Goal: Complete application form: Complete application form

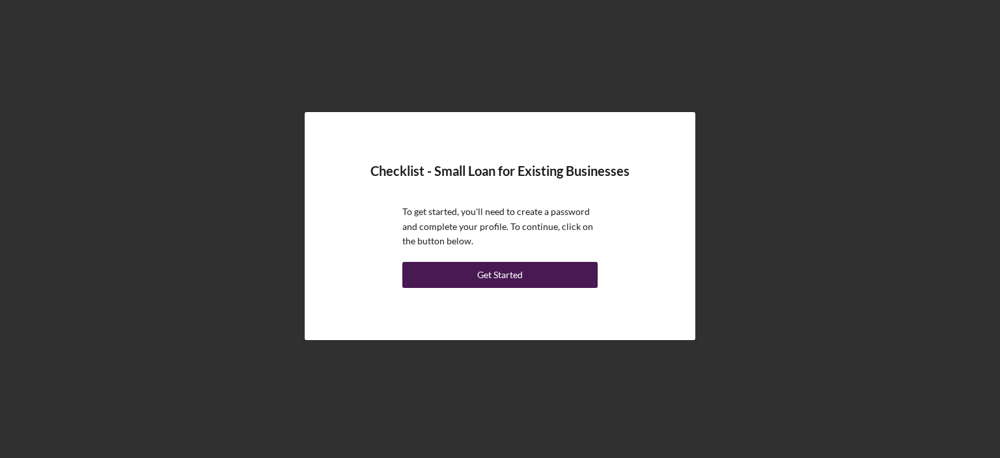
click at [503, 273] on div "Get Started" at bounding box center [500, 275] width 46 height 26
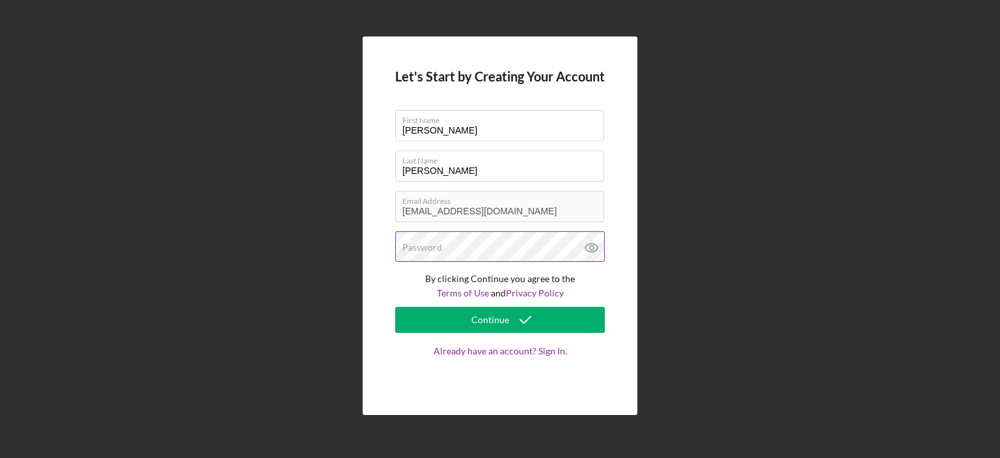
click at [509, 251] on div "Password" at bounding box center [500, 247] width 210 height 33
click at [509, 248] on div "Password" at bounding box center [500, 247] width 210 height 33
click at [419, 243] on label "Password" at bounding box center [422, 247] width 40 height 10
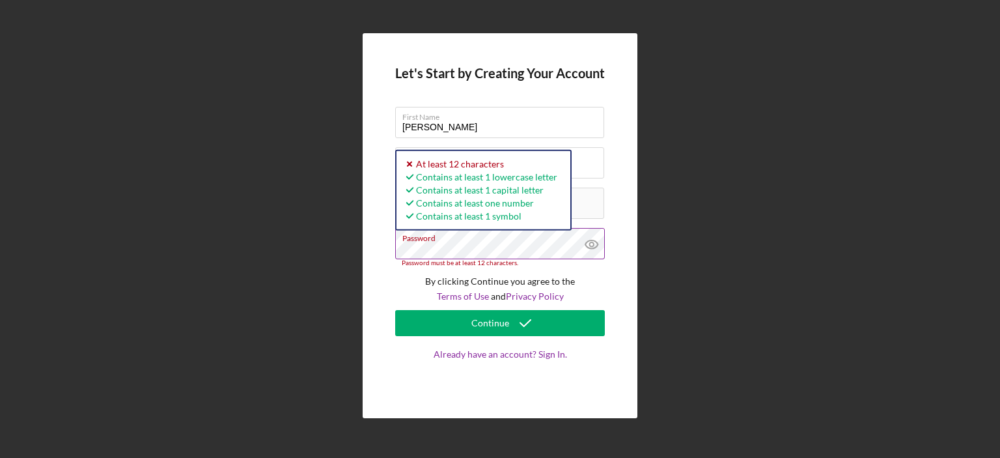
click at [587, 241] on icon at bounding box center [591, 244] width 12 height 8
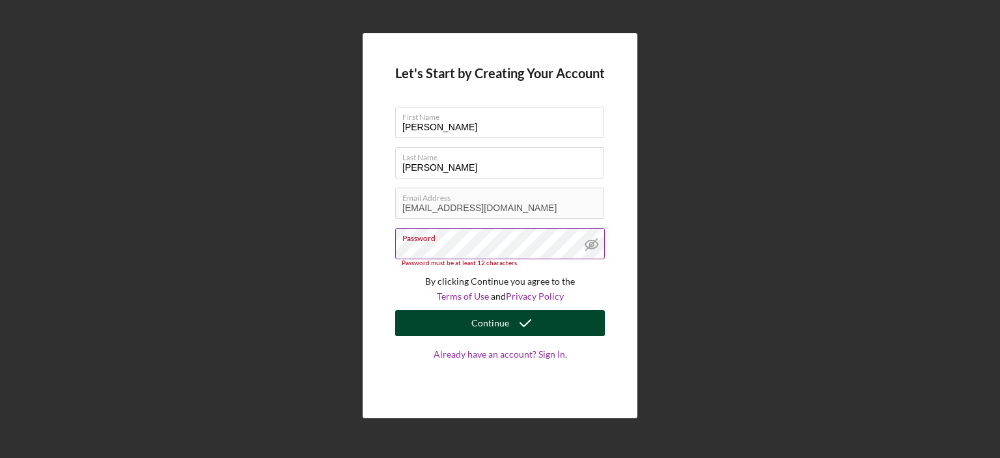
click at [479, 320] on div "Continue" at bounding box center [491, 323] width 38 height 26
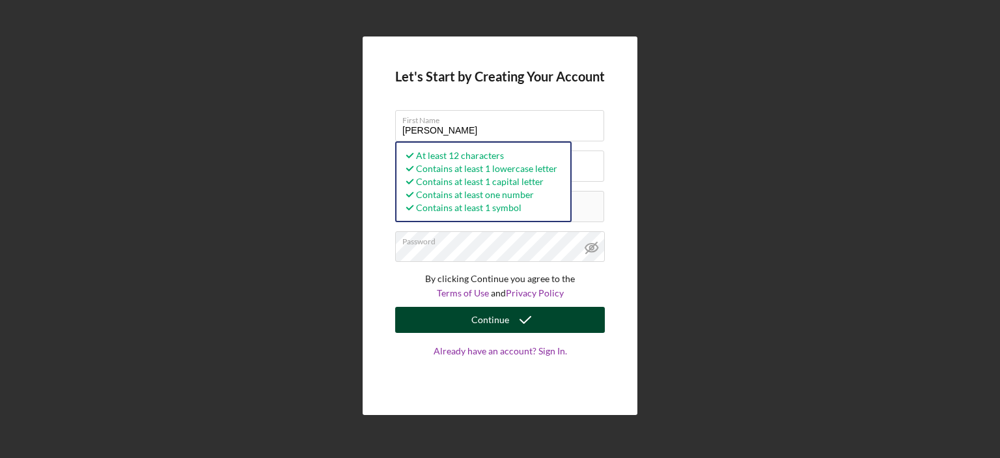
click at [490, 323] on div "Continue" at bounding box center [491, 320] width 38 height 26
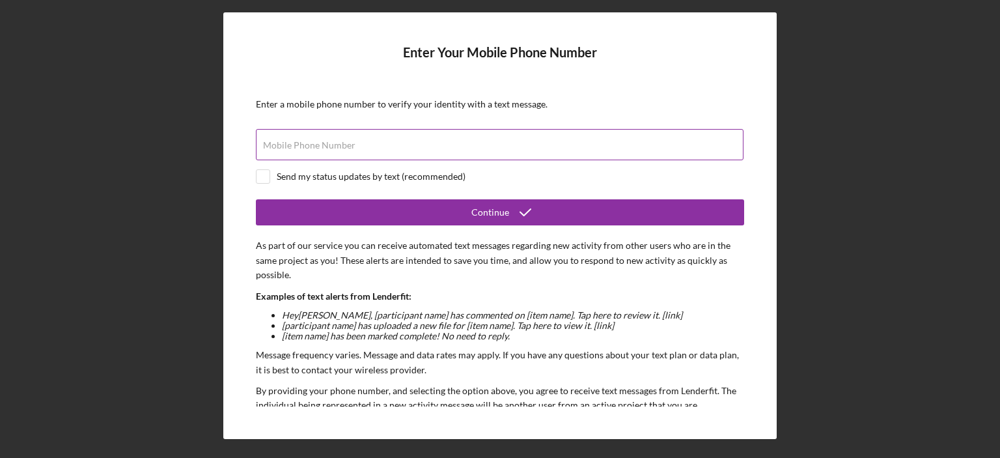
click at [356, 154] on input "Mobile Phone Number" at bounding box center [500, 144] width 488 height 31
click at [350, 139] on div "Mobile Phone Number Required" at bounding box center [500, 145] width 488 height 33
click at [355, 145] on input "Mobile Phone Number" at bounding box center [500, 144] width 488 height 31
type input "(191) 686-2112"
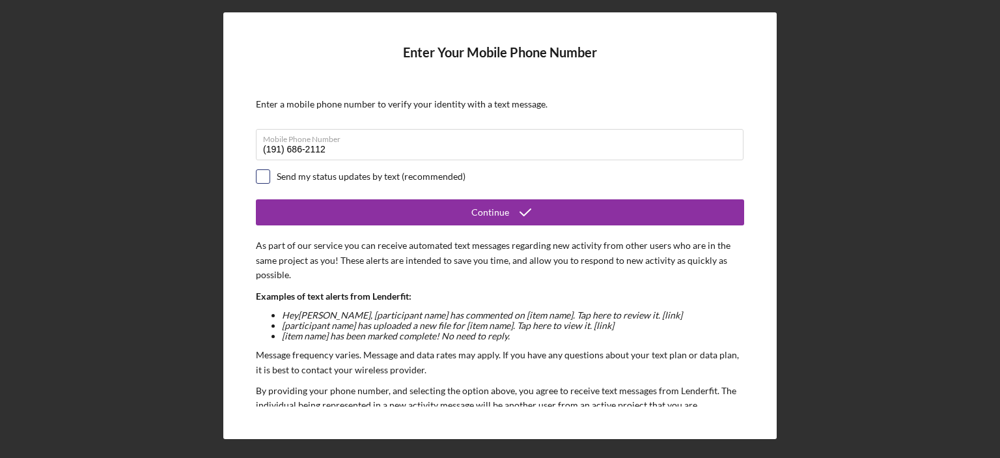
click at [261, 179] on input "checkbox" at bounding box center [263, 176] width 13 height 13
checkbox input "true"
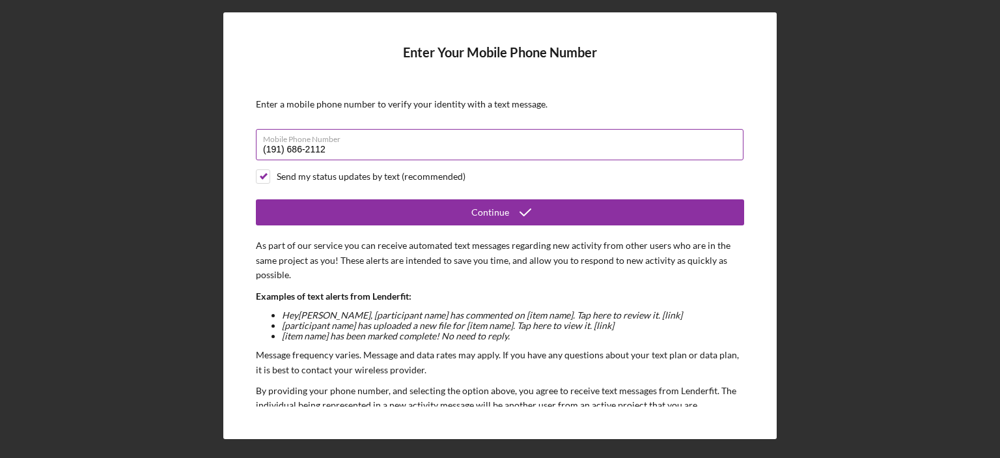
click at [270, 150] on input "(191) 686-2112" at bounding box center [500, 144] width 488 height 31
click at [326, 150] on input "(916) 862-112#" at bounding box center [500, 144] width 488 height 31
type input "(9##) ###-####"
type input "(###) ###-####"
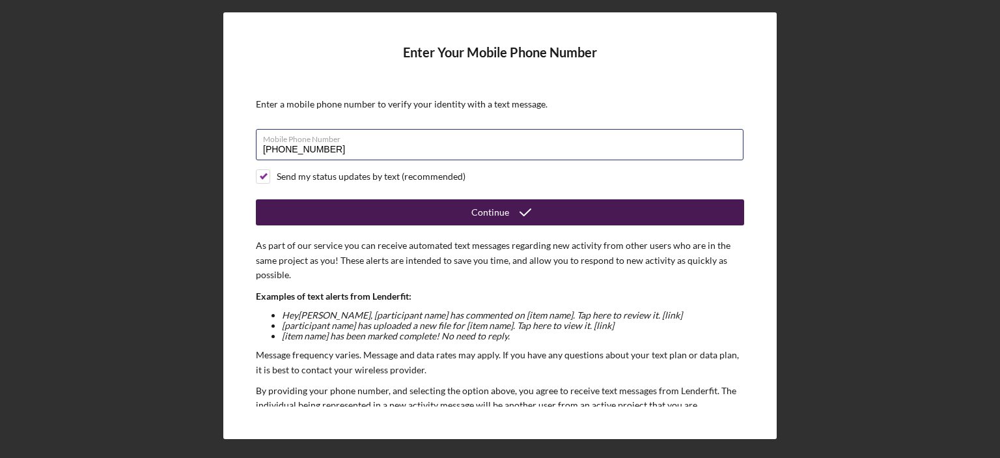
type input "(916) 862-1124"
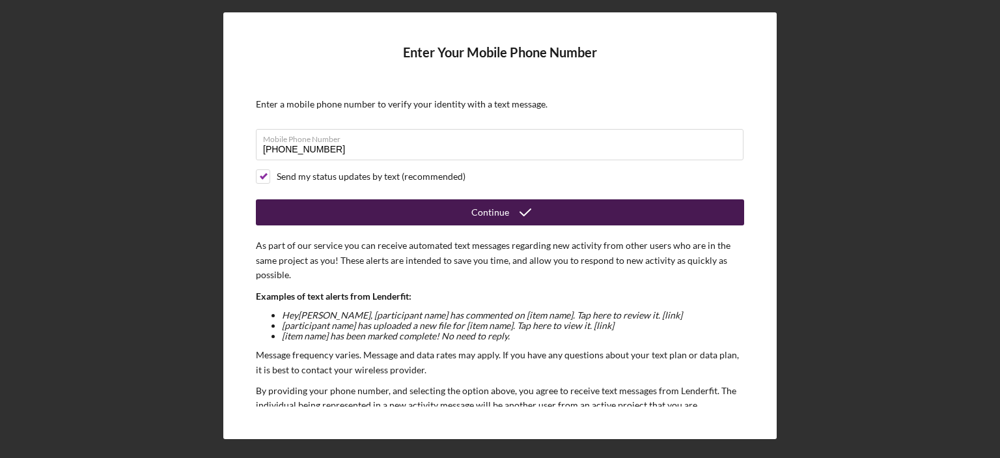
click at [513, 216] on icon "submit" at bounding box center [525, 212] width 33 height 33
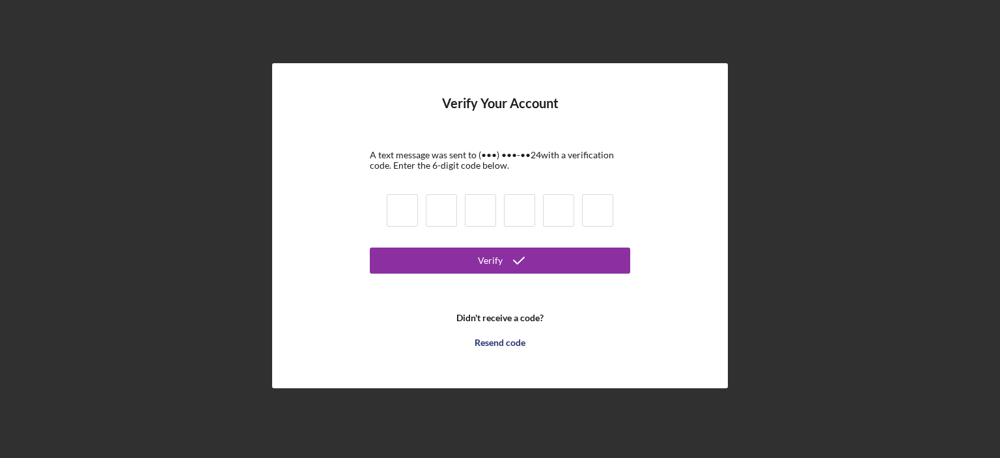
click at [413, 215] on input at bounding box center [402, 210] width 31 height 33
type input "1"
type input "0"
type input "8"
type input "6"
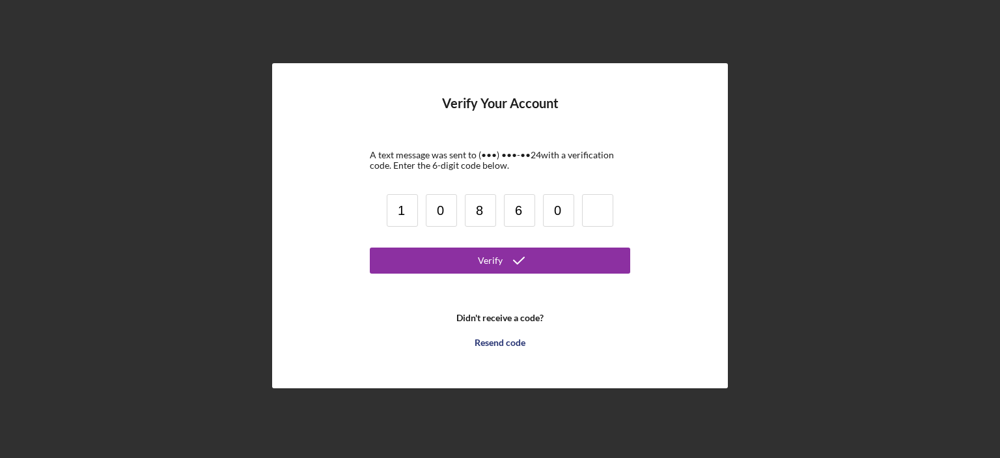
type input "0"
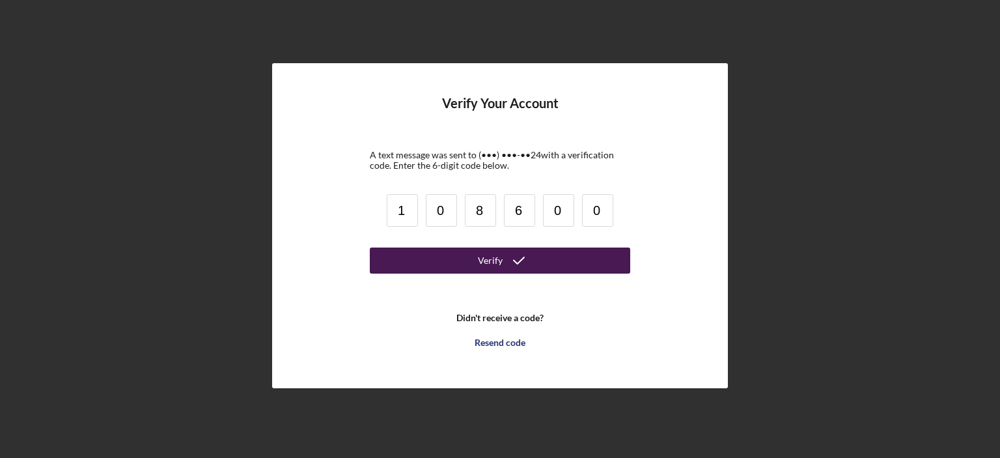
type input "0"
click at [528, 250] on icon "submit" at bounding box center [519, 260] width 33 height 33
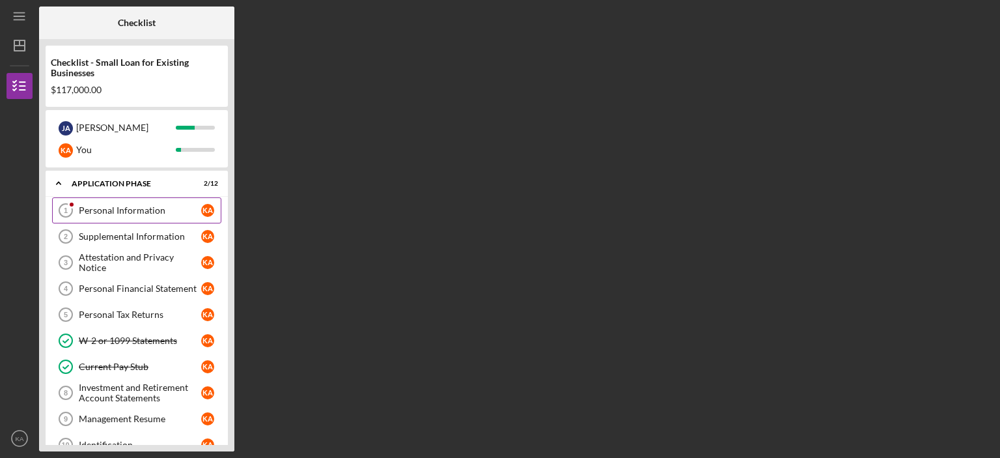
click at [148, 209] on div "Personal Information" at bounding box center [140, 210] width 122 height 10
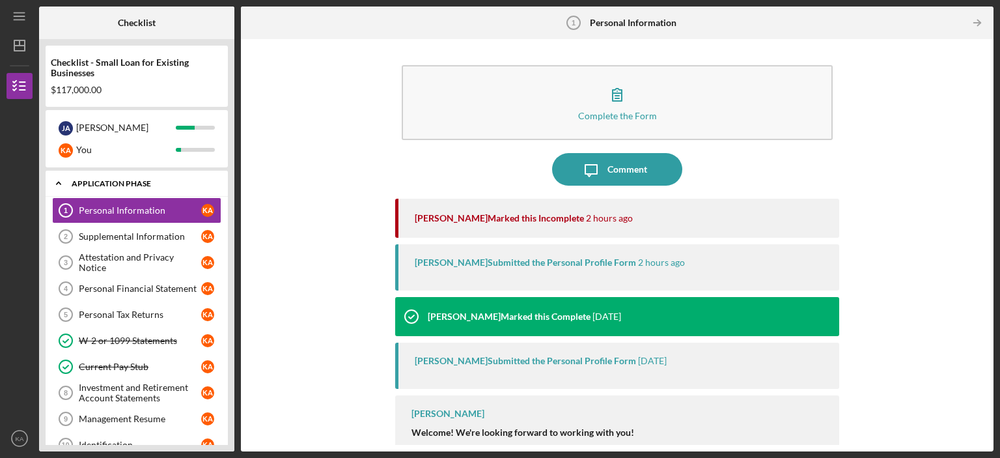
click at [112, 184] on div "Application Phase" at bounding box center [142, 184] width 140 height 8
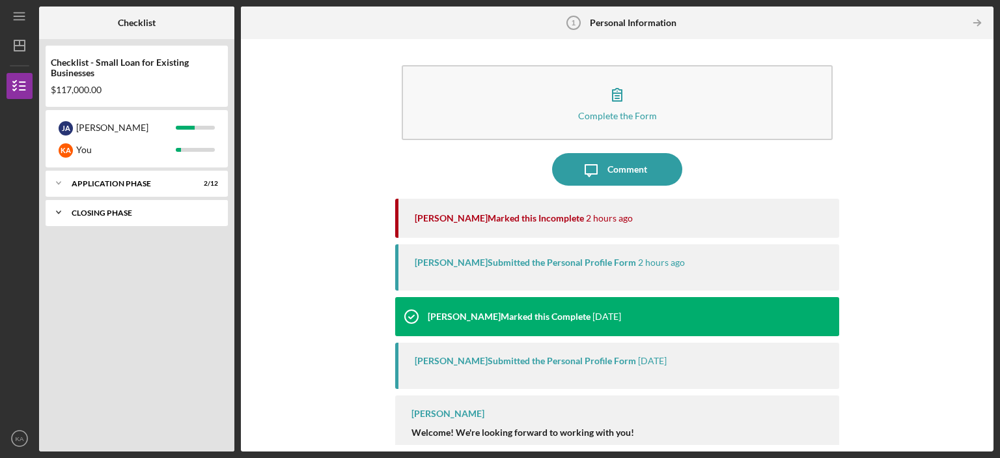
click at [125, 210] on div "Closing Phase" at bounding box center [142, 213] width 140 height 8
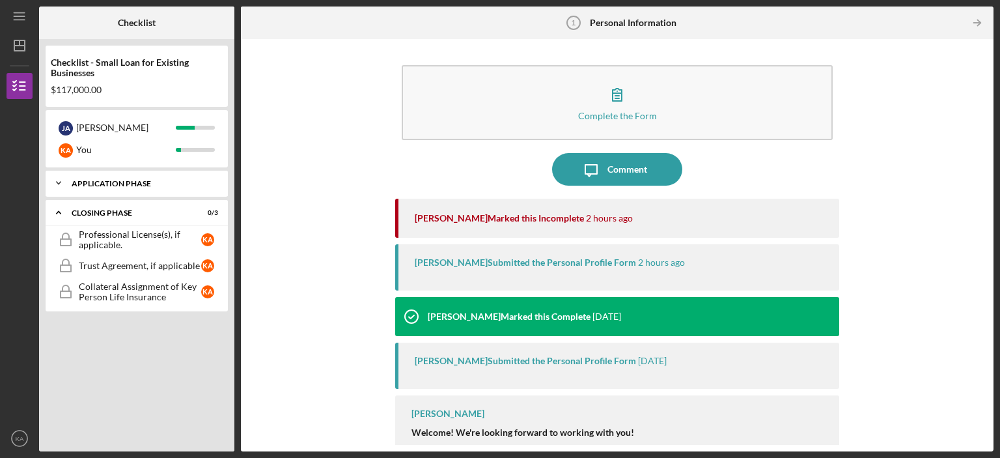
click at [68, 182] on icon "Icon/Expander" at bounding box center [59, 183] width 26 height 26
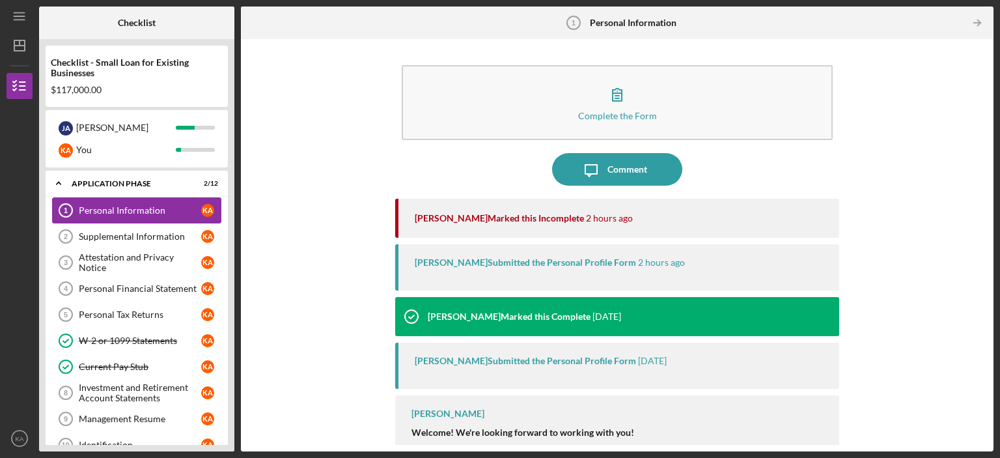
click at [107, 208] on div "Personal Information" at bounding box center [140, 210] width 122 height 10
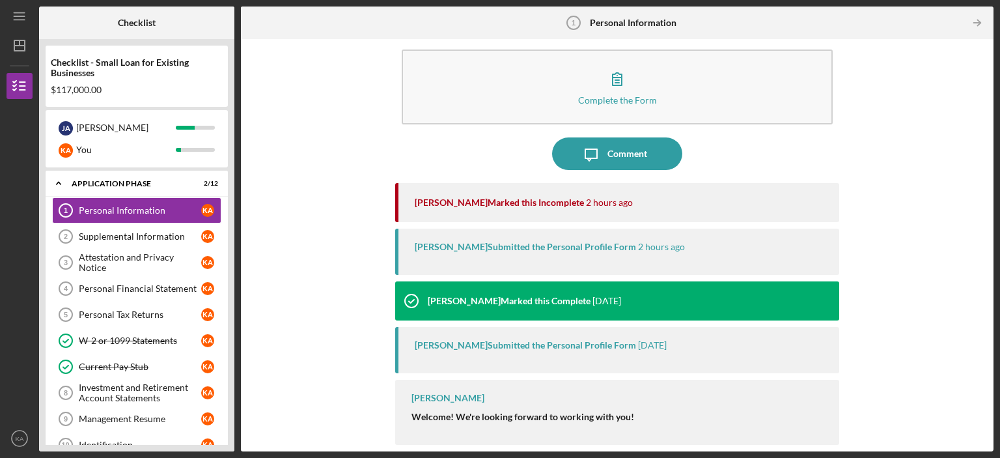
click at [481, 200] on div "Domonique Simpson Marked this Incomplete" at bounding box center [499, 202] width 169 height 10
click at [443, 303] on div "Domonique Simpson Marked this Complete" at bounding box center [509, 301] width 163 height 10
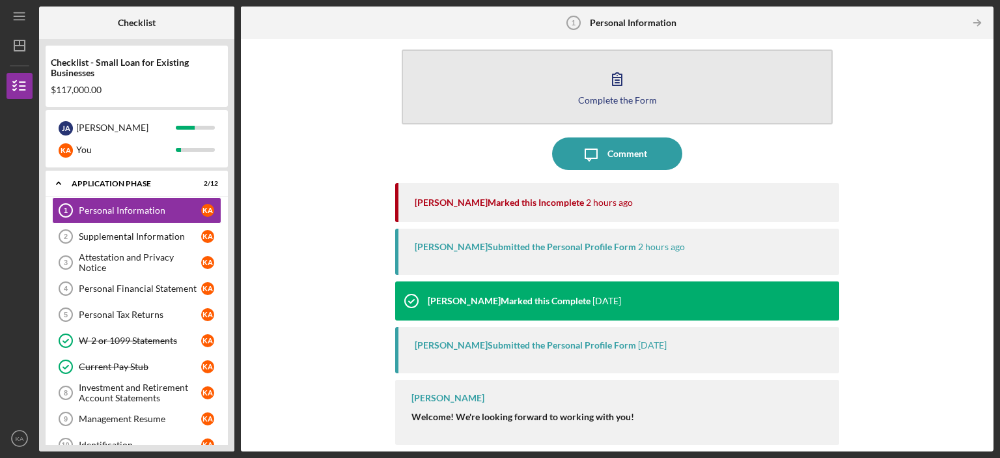
click at [606, 91] on icon "button" at bounding box center [617, 79] width 33 height 33
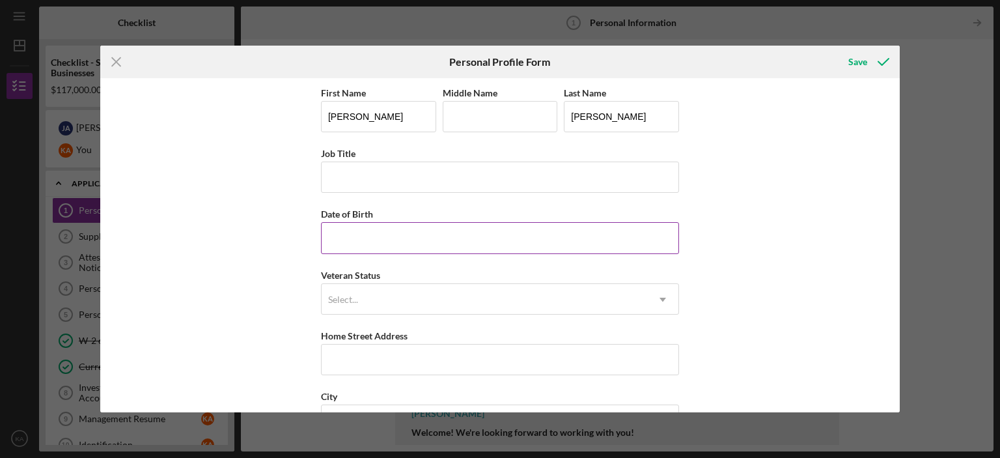
click at [345, 243] on input "Date of Birth" at bounding box center [500, 237] width 358 height 31
type input "[DATE]"
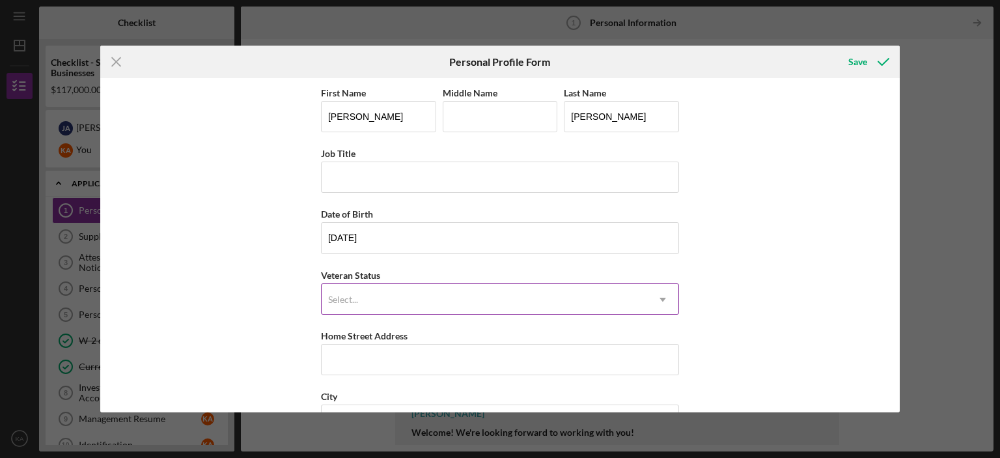
click at [365, 292] on div "Select..." at bounding box center [485, 300] width 326 height 30
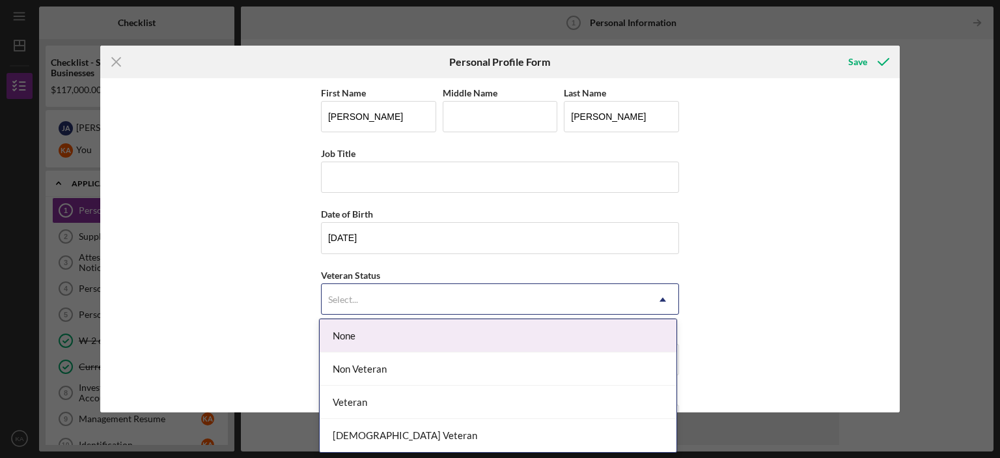
click at [361, 342] on div "None" at bounding box center [498, 335] width 357 height 33
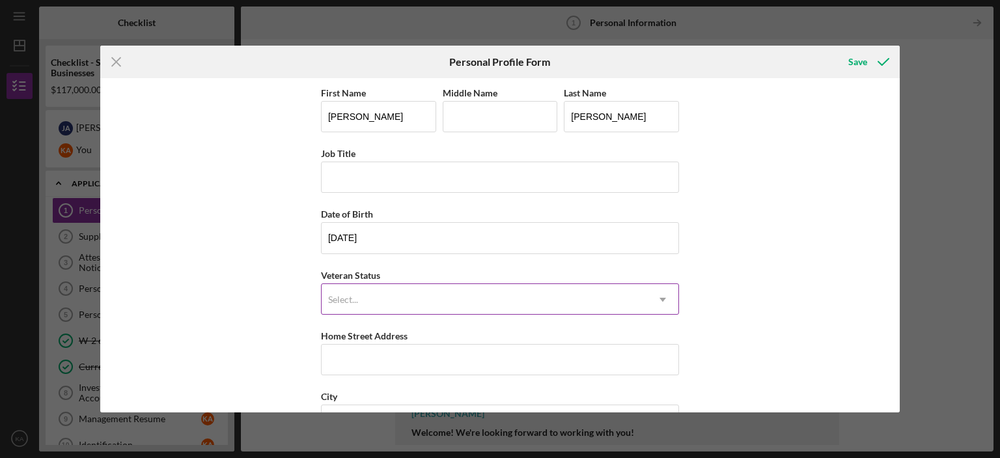
click at [360, 296] on div "Select..." at bounding box center [485, 300] width 326 height 30
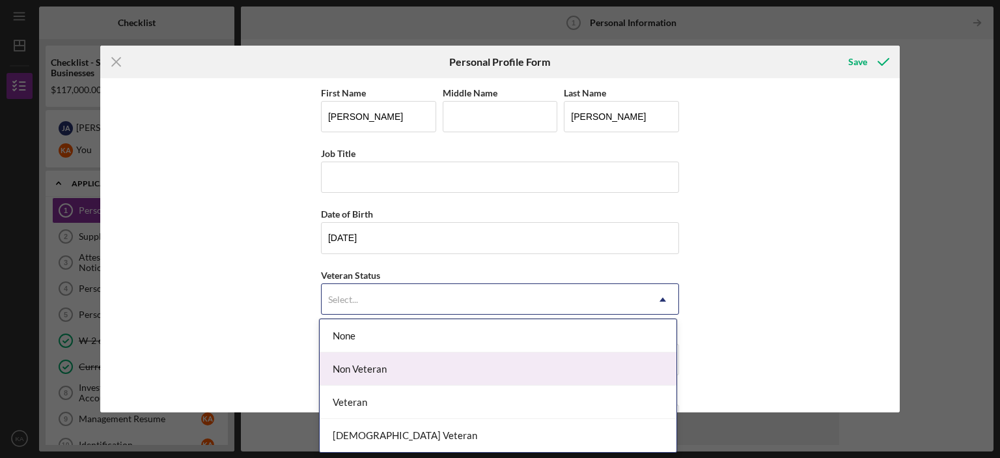
click at [353, 373] on div "Non Veteran" at bounding box center [498, 368] width 357 height 33
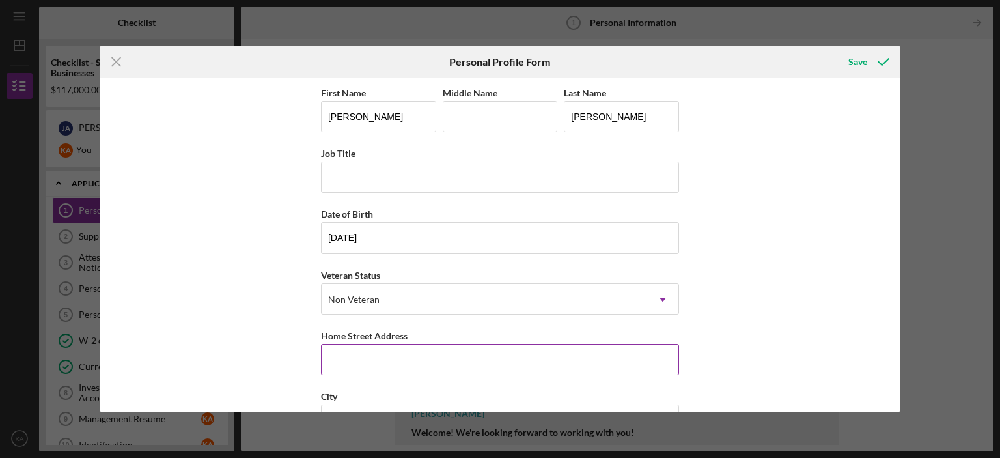
click at [347, 361] on input "Home Street Address" at bounding box center [500, 359] width 358 height 31
type input "2334 Cork Circle"
type input "Sacramento"
type input "CA"
type input "95822"
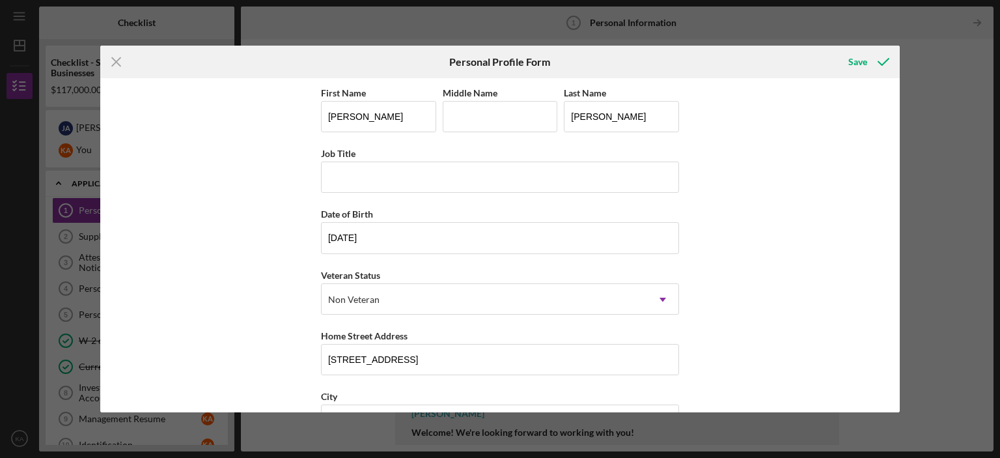
type input "United States"
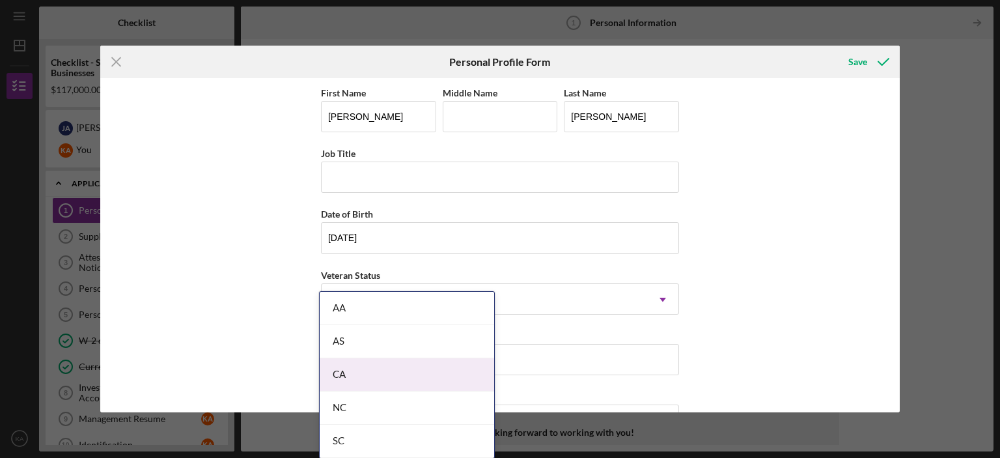
click at [362, 374] on div "CA" at bounding box center [407, 374] width 175 height 33
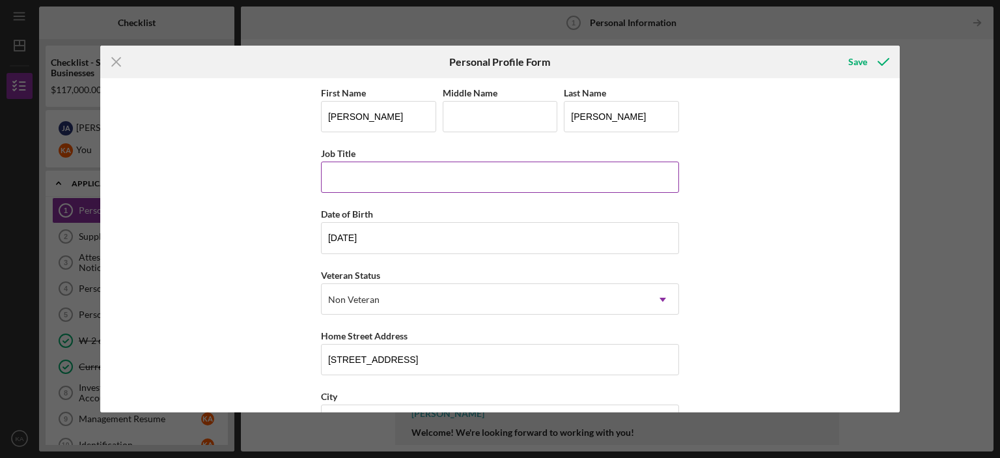
click at [430, 175] on input "Job Title" at bounding box center [500, 177] width 358 height 31
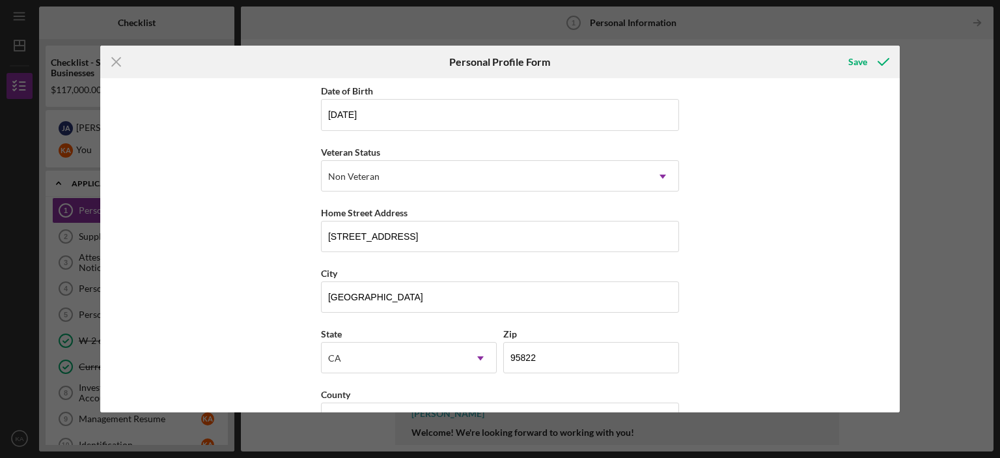
scroll to position [162, 0]
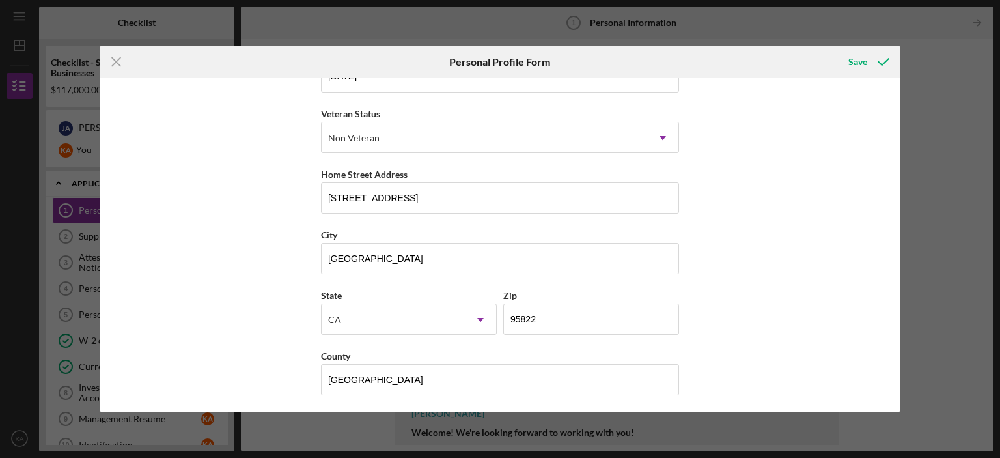
type input "NA"
click at [742, 289] on div "First Name Kerry Middle Name Last Name Allen Job Title NA Date of Birth 08/28/1…" at bounding box center [500, 244] width 800 height 333
click at [860, 61] on div "Save" at bounding box center [858, 62] width 19 height 26
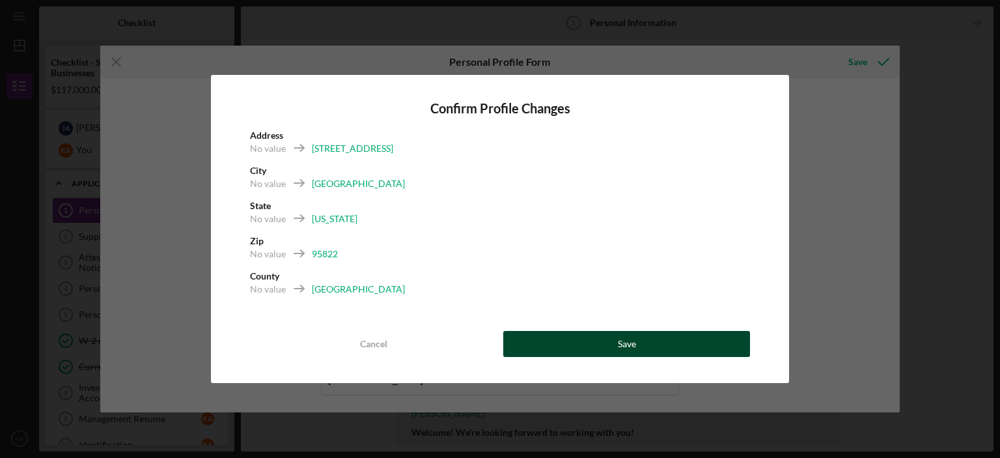
click at [609, 343] on button "Save" at bounding box center [626, 344] width 247 height 26
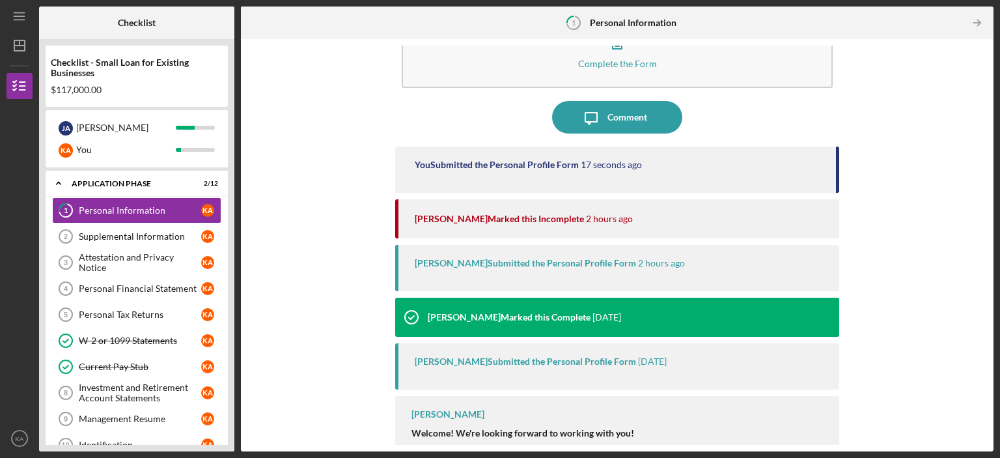
scroll to position [68, 0]
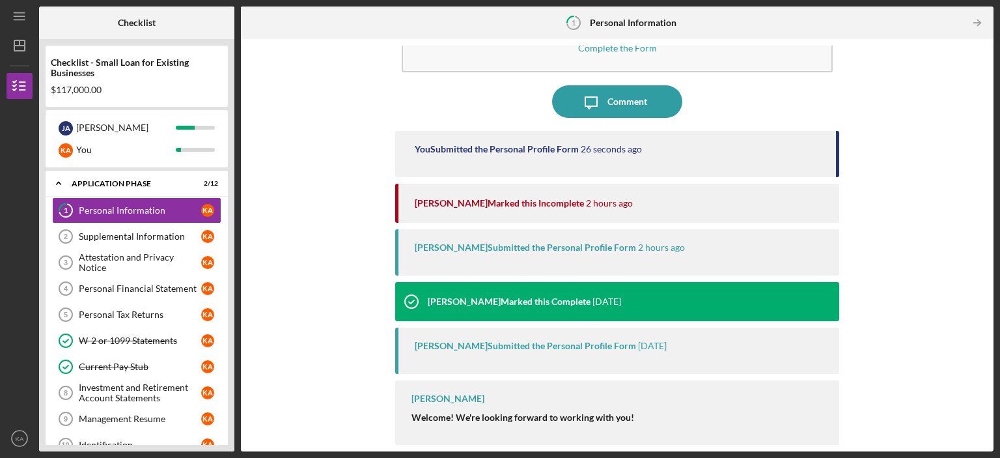
click at [453, 257] on div "Domonique Simpson Submitted the Personal Profile Form 2 hours ago" at bounding box center [617, 252] width 444 height 46
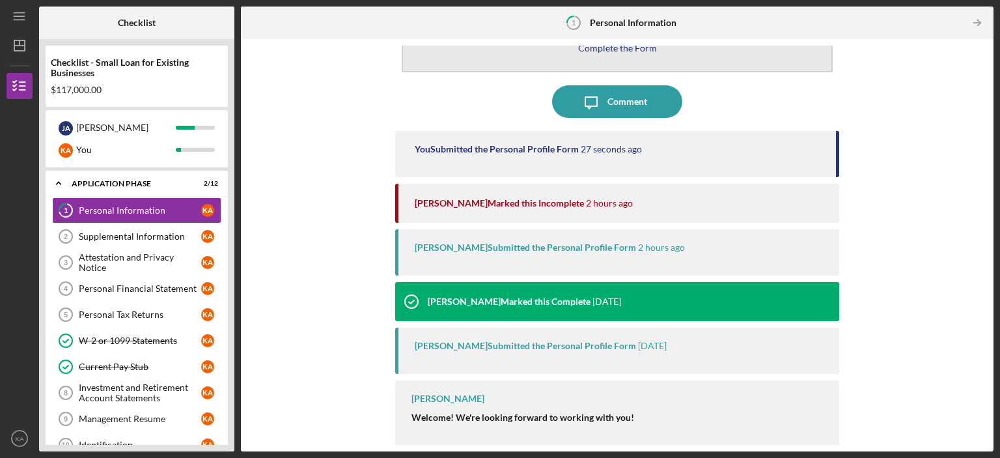
click at [631, 54] on button "Complete the Form Form" at bounding box center [617, 34] width 431 height 75
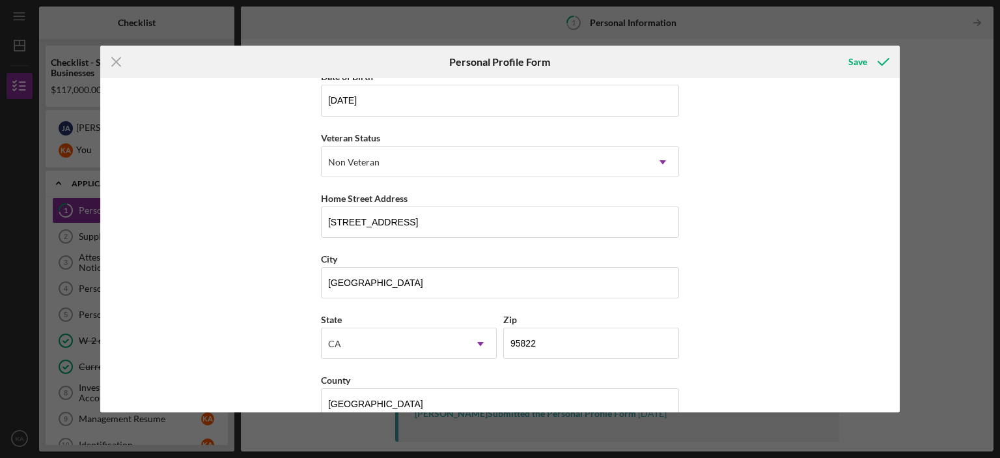
scroll to position [162, 0]
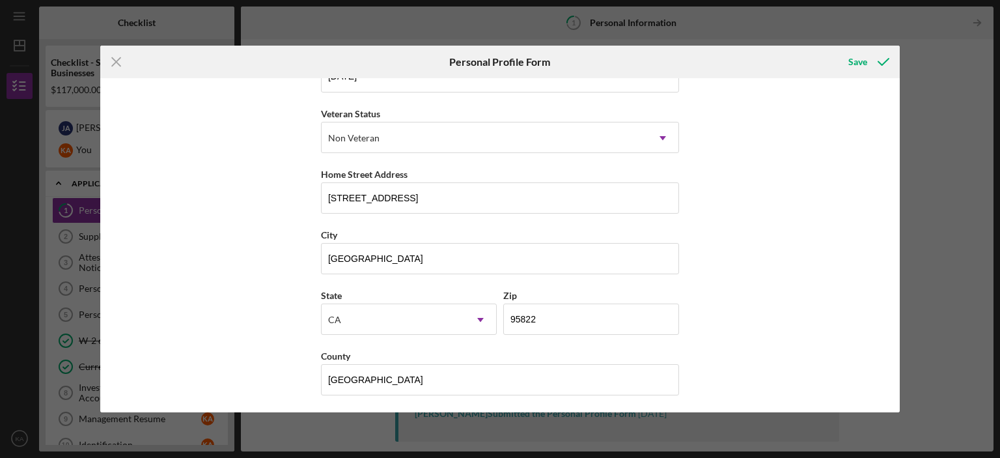
click at [927, 362] on div "Icon/Menu Close Personal Profile Form Save First Name Kerry Middle Name Last Na…" at bounding box center [500, 229] width 1000 height 458
click at [942, 50] on div "Icon/Menu Close Personal Profile Form Save First Name Kerry Middle Name Last Na…" at bounding box center [500, 229] width 1000 height 458
click at [113, 64] on icon "Icon/Menu Close" at bounding box center [116, 62] width 33 height 33
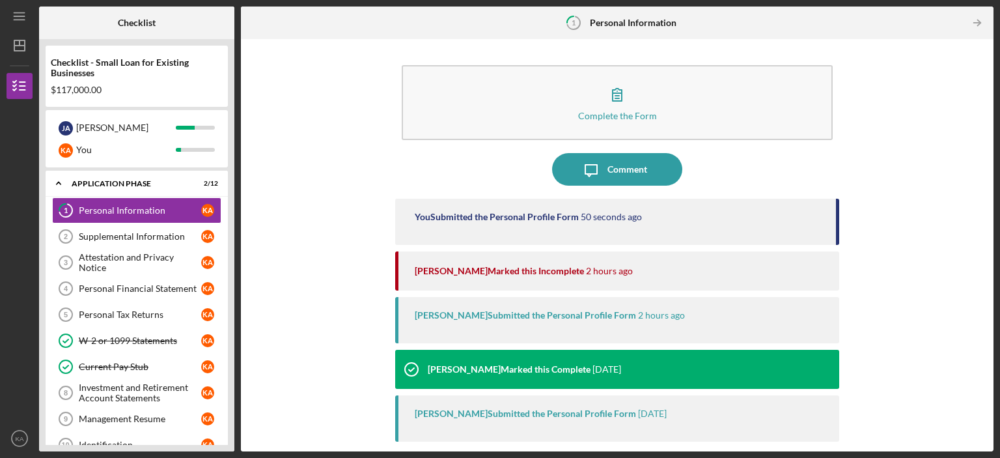
click at [406, 279] on div "Domonique Simpson Marked this Incomplete 2 hours ago" at bounding box center [617, 270] width 444 height 39
click at [419, 314] on div "Domonique Simpson Submitted the Personal Profile Form" at bounding box center [525, 315] width 221 height 10
click at [428, 371] on div "Domonique Simpson Marked this Complete" at bounding box center [509, 369] width 163 height 10
click at [422, 411] on div "Domonique Simpson Submitted the Personal Profile Form" at bounding box center [525, 413] width 221 height 10
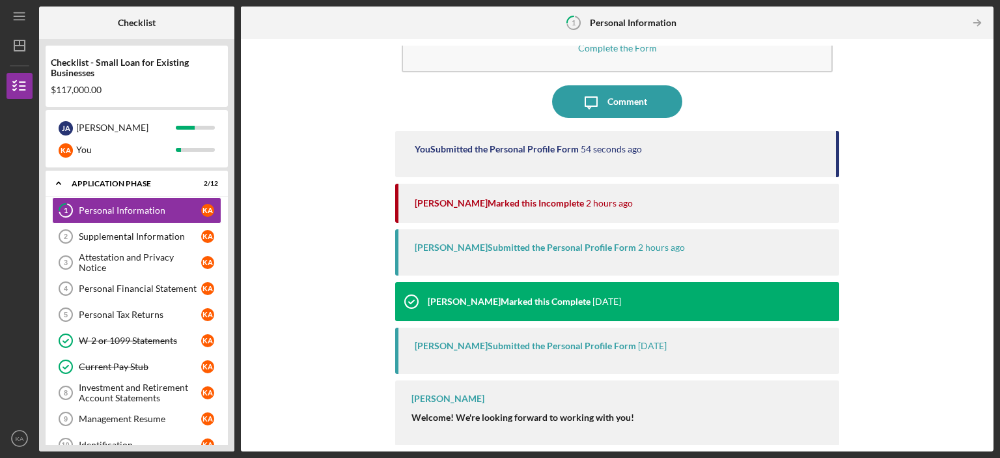
click at [414, 414] on strong "Welcome! We're looking forward to working with you!" at bounding box center [523, 417] width 223 height 11
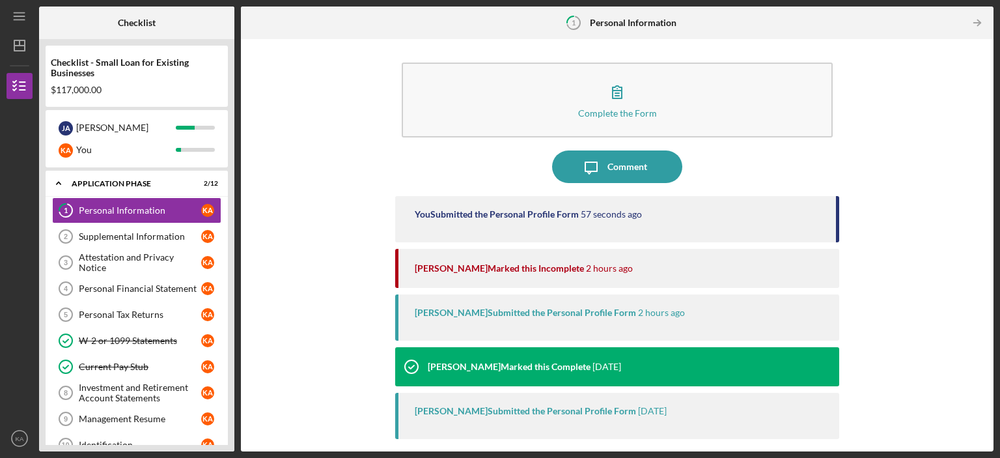
scroll to position [0, 0]
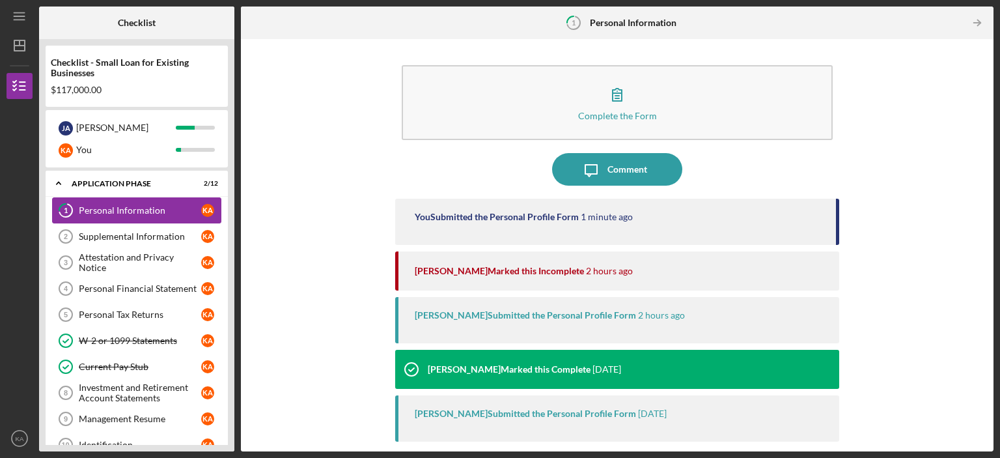
click at [121, 213] on div "Personal Information" at bounding box center [140, 210] width 122 height 10
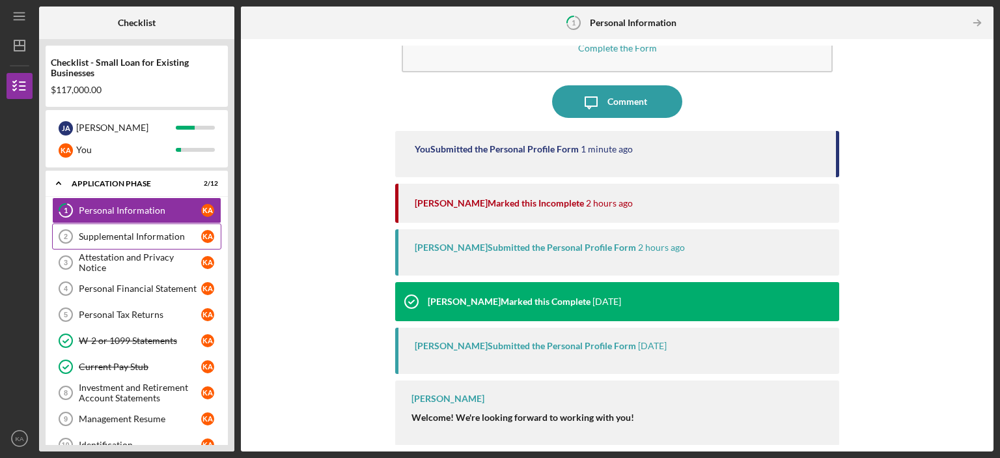
click at [144, 239] on div "Supplemental Information" at bounding box center [140, 236] width 122 height 10
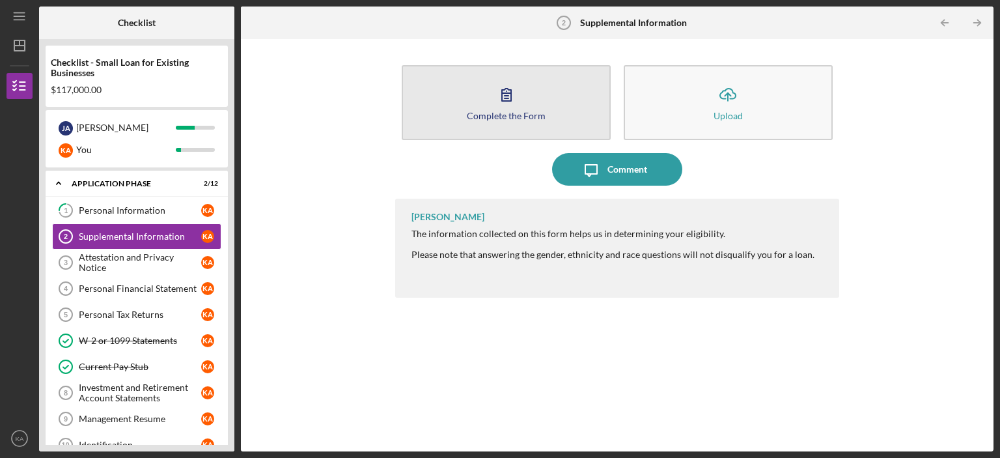
click at [496, 132] on button "Complete the Form Form" at bounding box center [506, 102] width 209 height 75
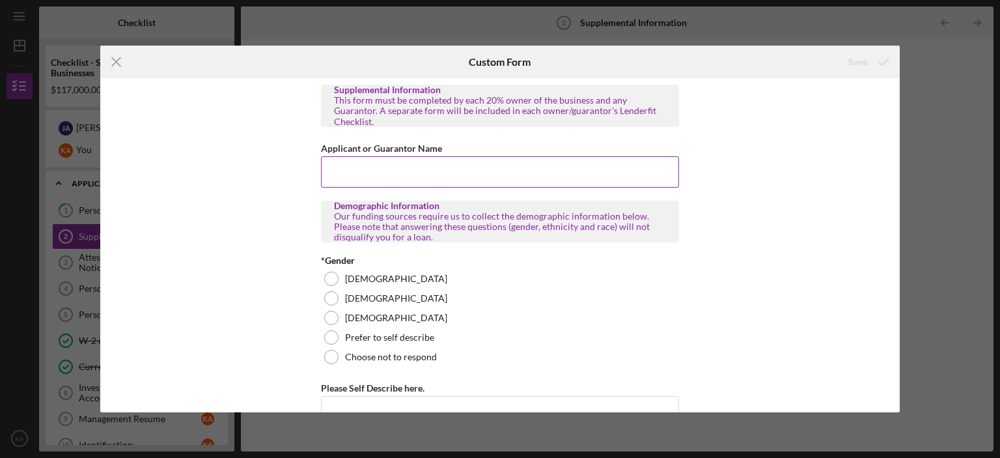
click at [340, 176] on input "Applicant or Guarantor Name" at bounding box center [500, 171] width 358 height 31
type input "[PERSON_NAME]"
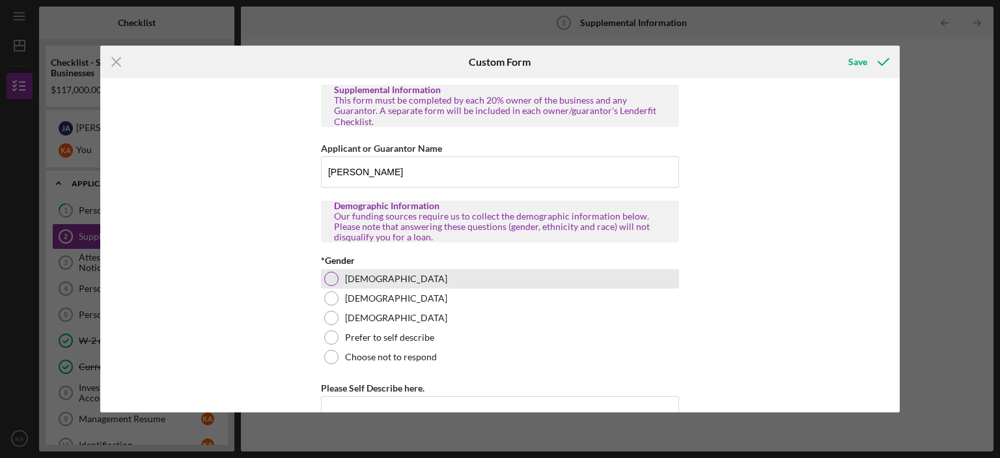
click at [330, 272] on div at bounding box center [331, 279] width 14 height 14
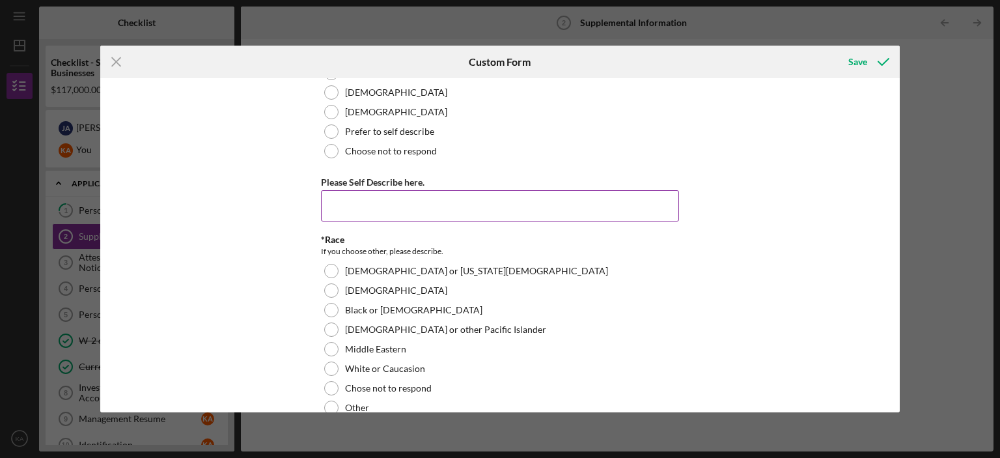
scroll to position [208, 0]
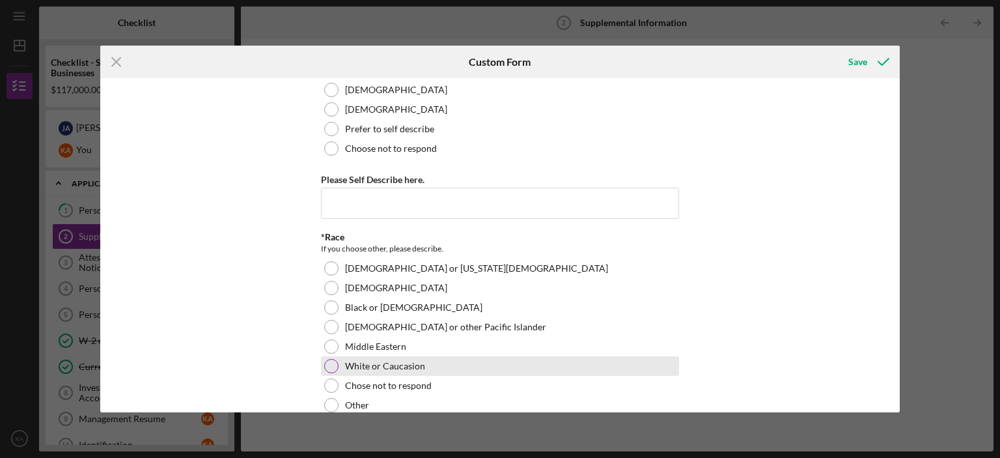
click at [328, 359] on div at bounding box center [331, 366] width 14 height 14
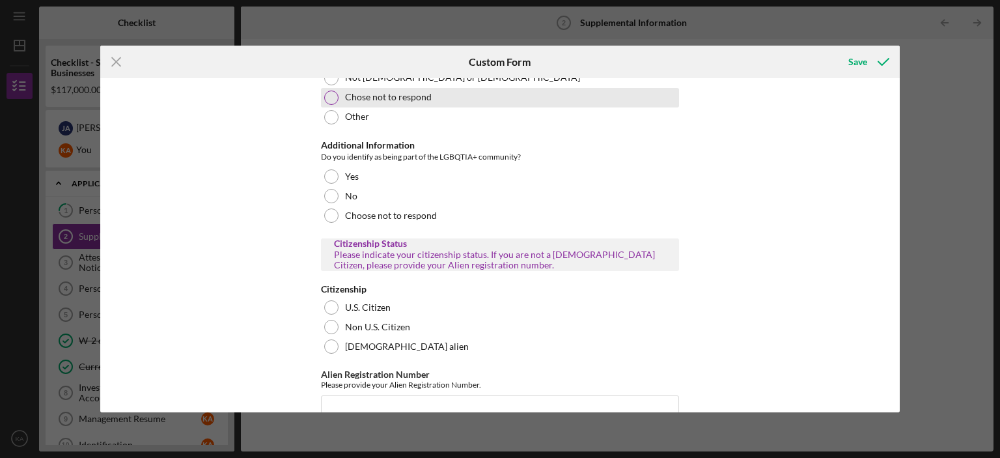
scroll to position [615, 0]
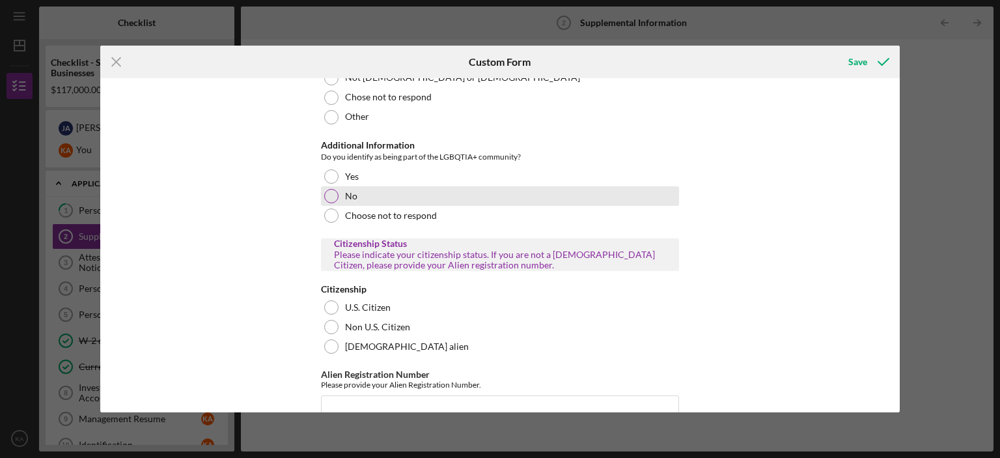
click at [329, 189] on div at bounding box center [331, 196] width 14 height 14
click at [329, 193] on div at bounding box center [331, 196] width 7 height 7
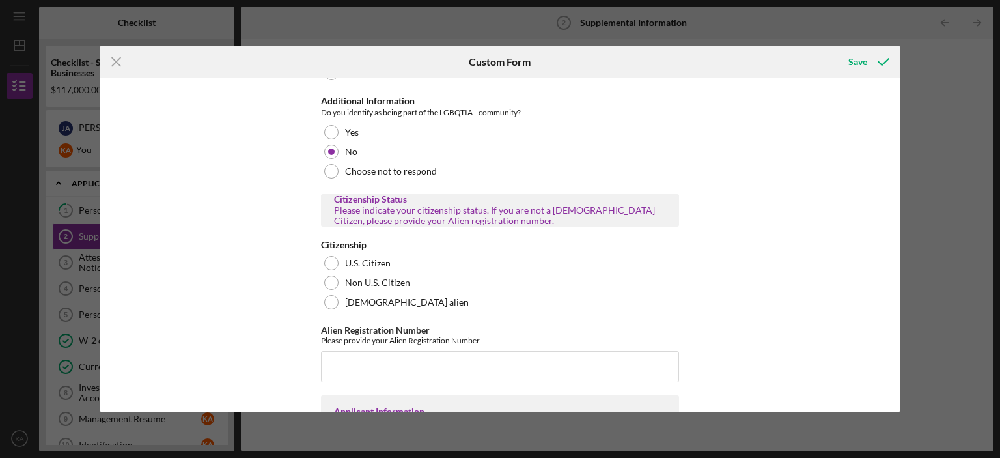
scroll to position [680, 0]
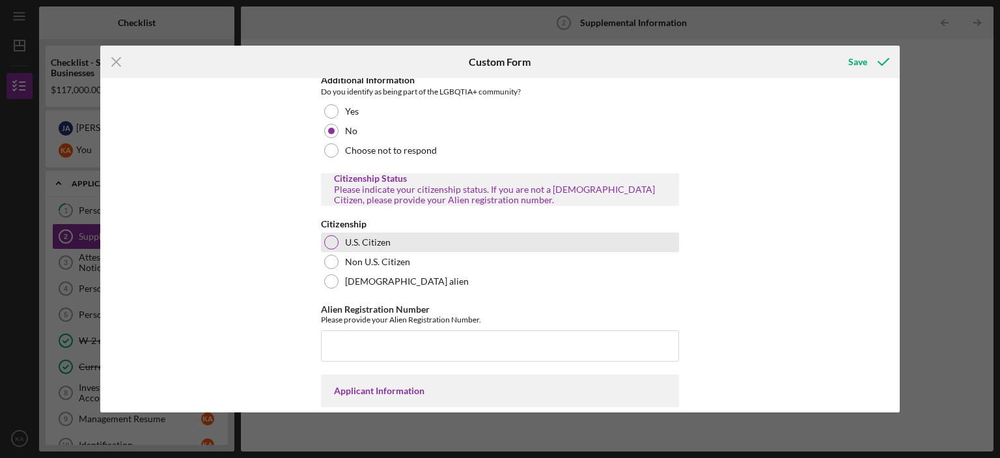
click at [326, 235] on div at bounding box center [331, 242] width 14 height 14
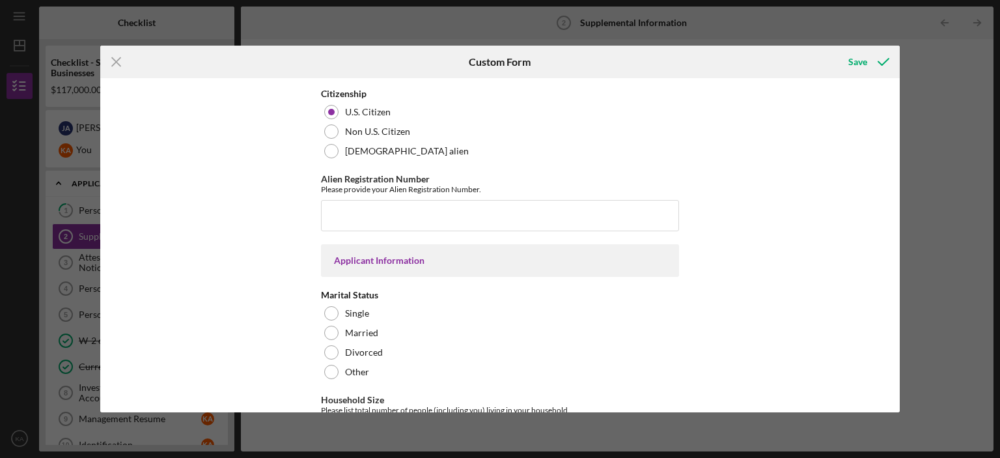
scroll to position [875, 0]
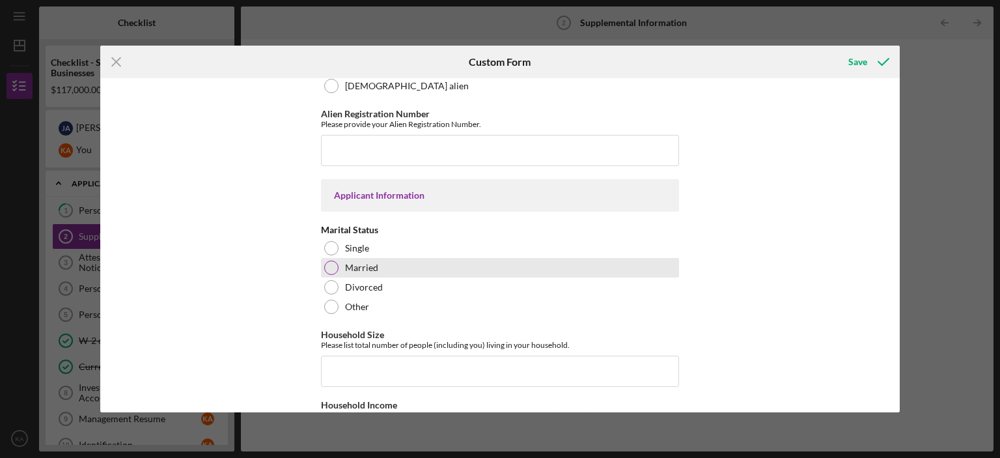
click at [332, 261] on div at bounding box center [331, 268] width 14 height 14
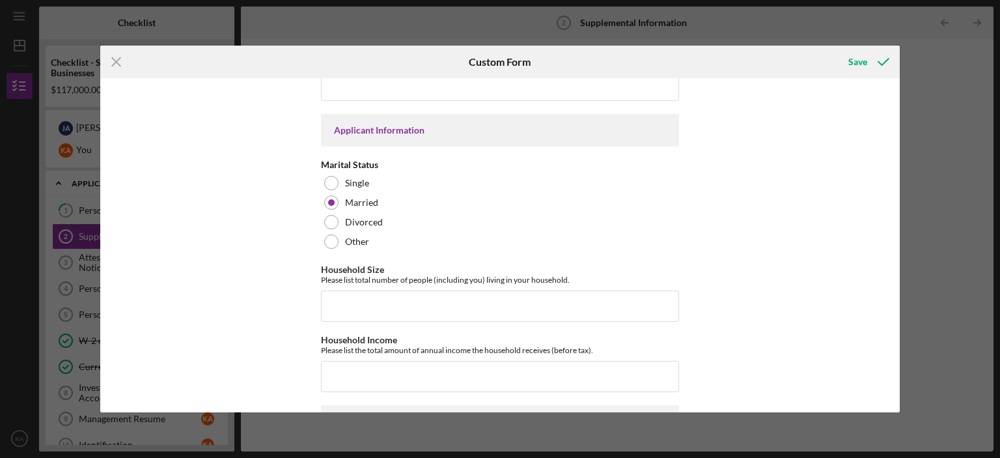
scroll to position [1006, 0]
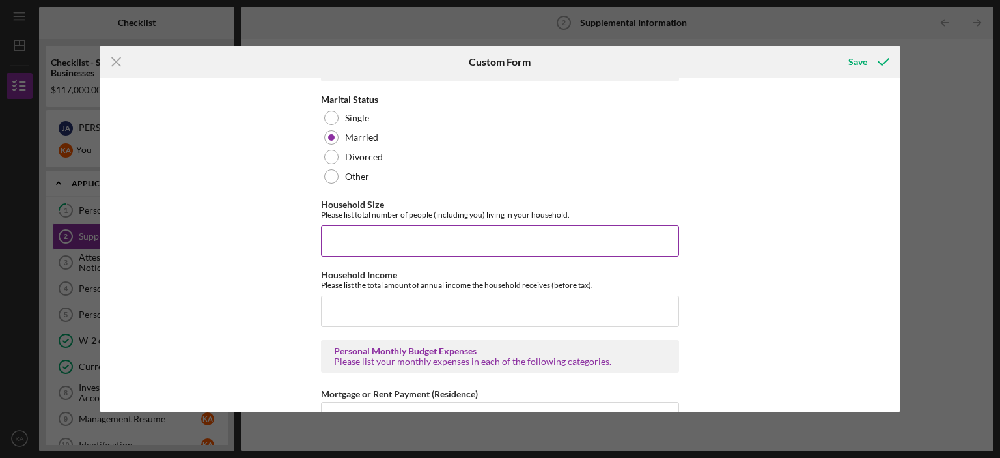
click at [328, 233] on input "Household Size" at bounding box center [500, 240] width 358 height 31
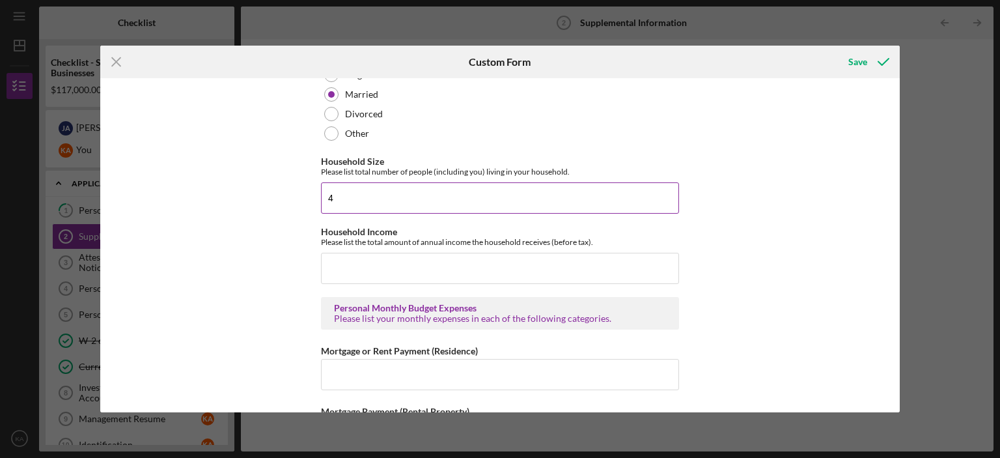
scroll to position [1071, 0]
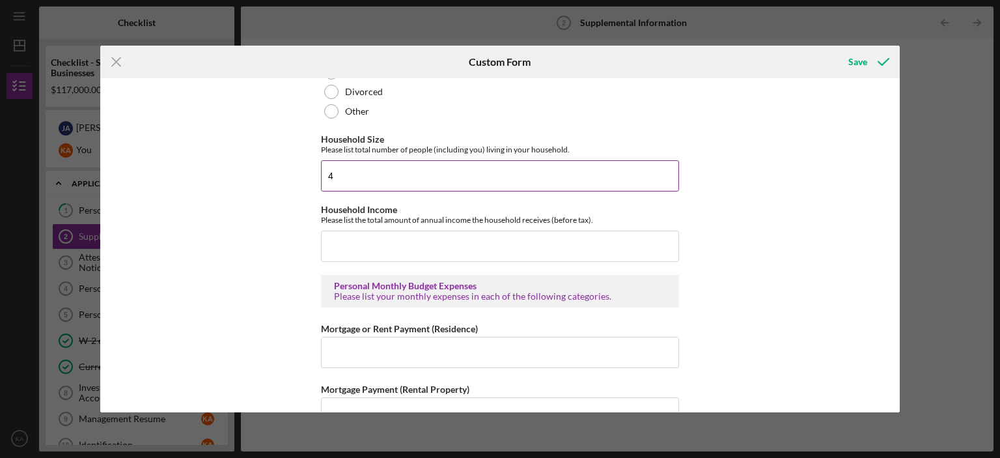
type input "4"
click at [328, 233] on input "Household Income" at bounding box center [500, 246] width 358 height 31
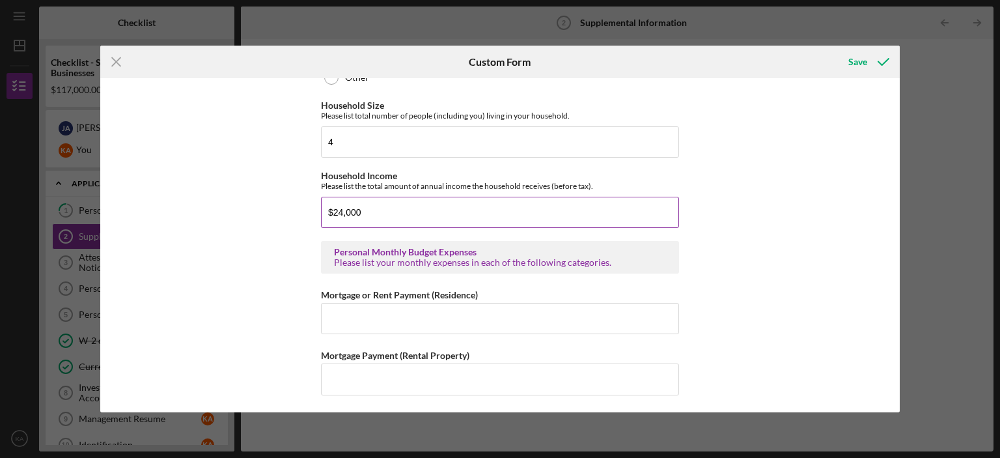
scroll to position [1136, 0]
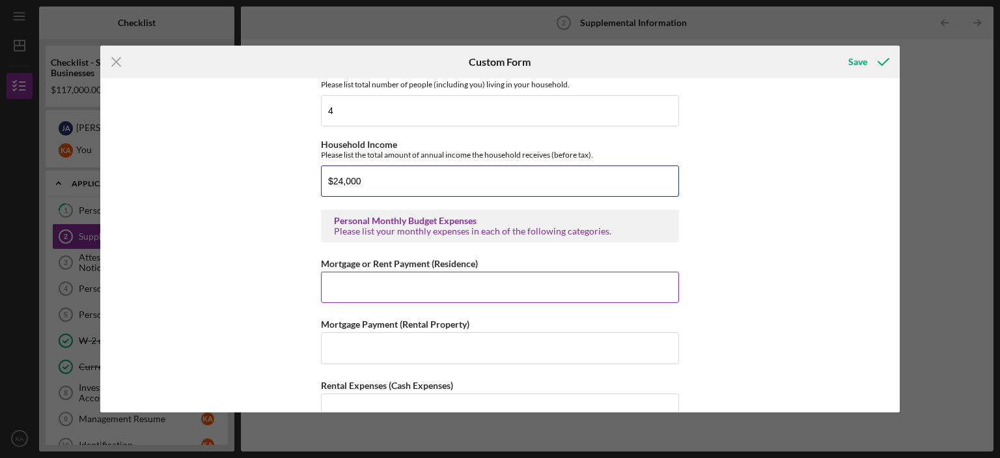
type input "$24,000"
click at [362, 274] on input "Mortgage or Rent Payment (Residence)" at bounding box center [500, 287] width 358 height 31
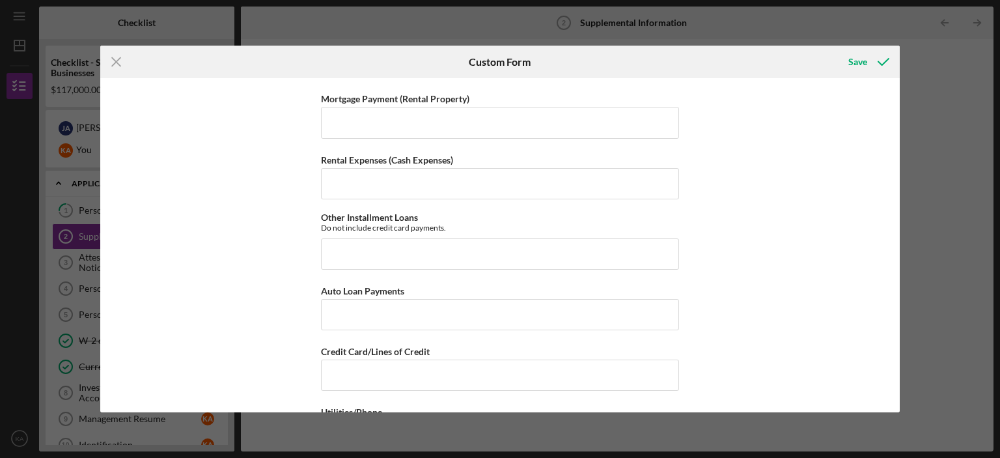
scroll to position [1331, 0]
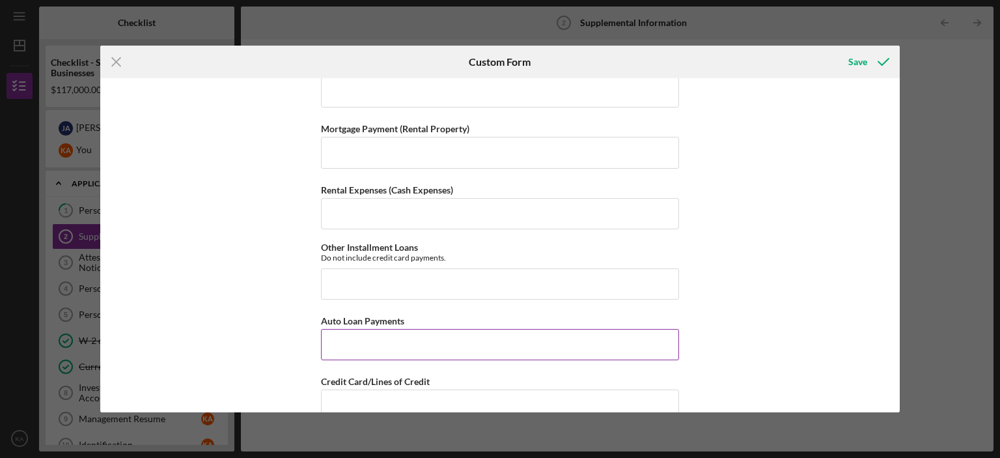
click at [332, 329] on input "Auto Loan Payments" at bounding box center [500, 344] width 358 height 31
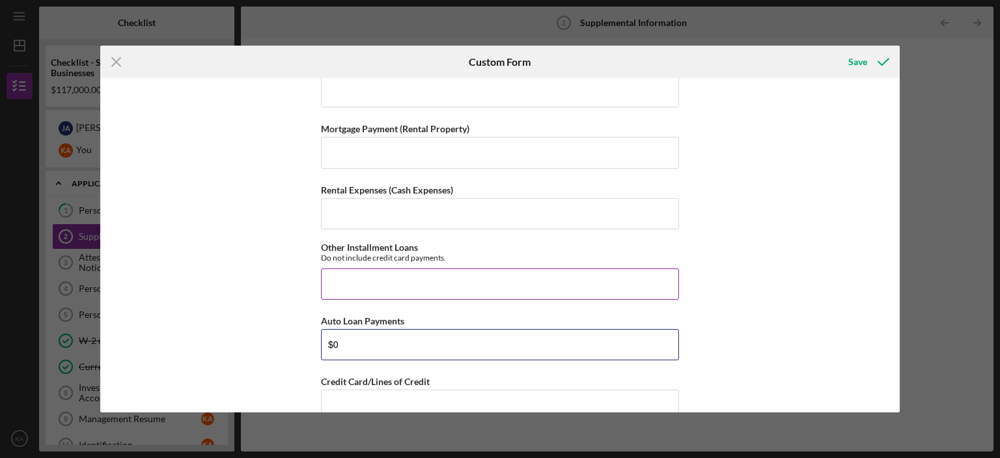
type input "$0"
click at [350, 274] on input "Other Installment Loans" at bounding box center [500, 283] width 358 height 31
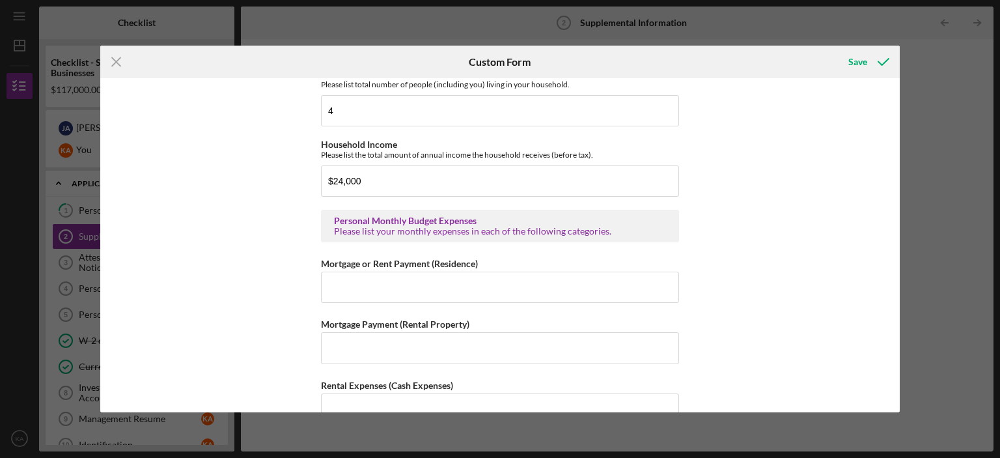
scroll to position [1131, 0]
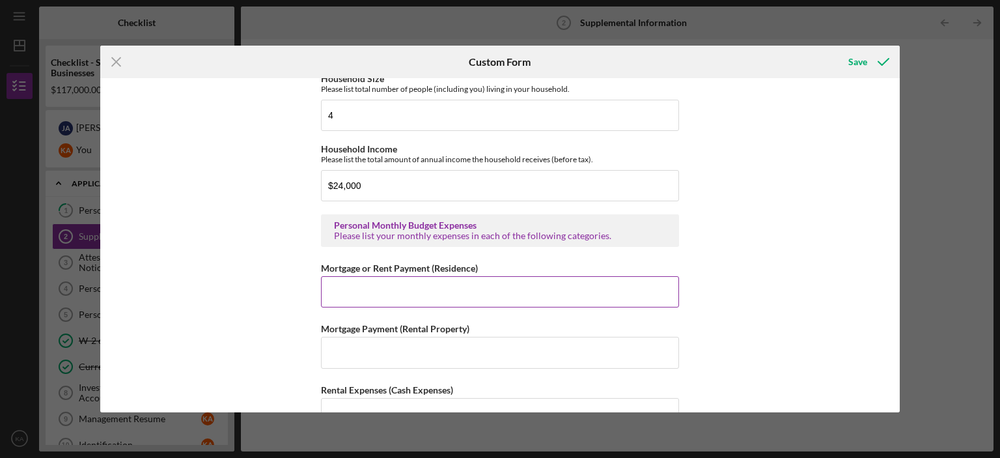
click at [352, 284] on input "Mortgage or Rent Payment (Residence)" at bounding box center [500, 291] width 358 height 31
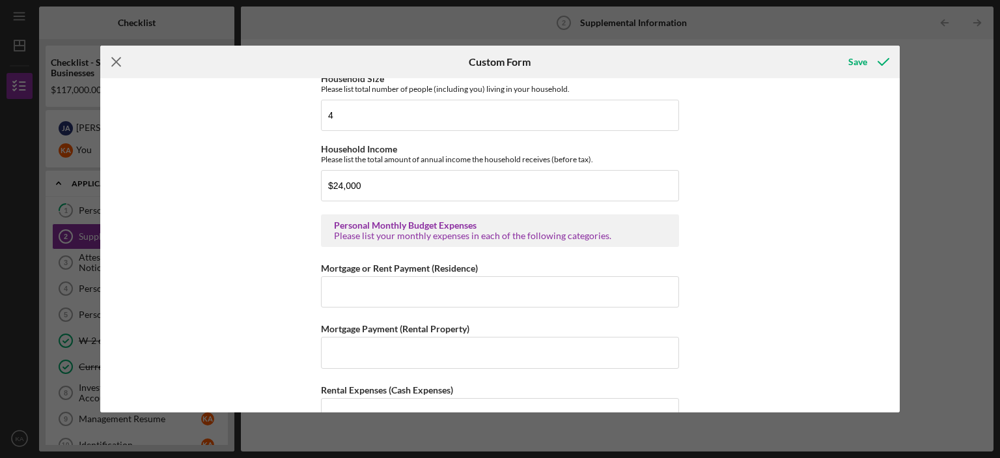
click at [116, 64] on icon "Icon/Menu Close" at bounding box center [116, 62] width 33 height 33
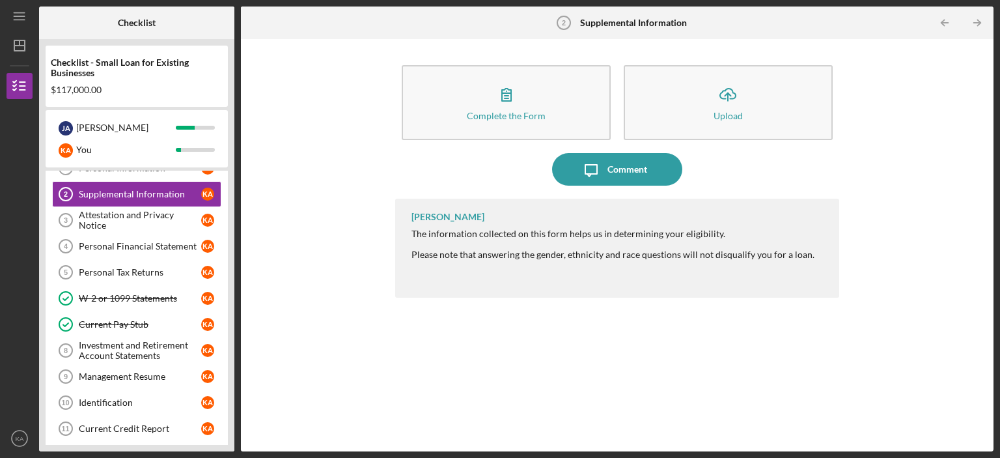
scroll to position [23, 0]
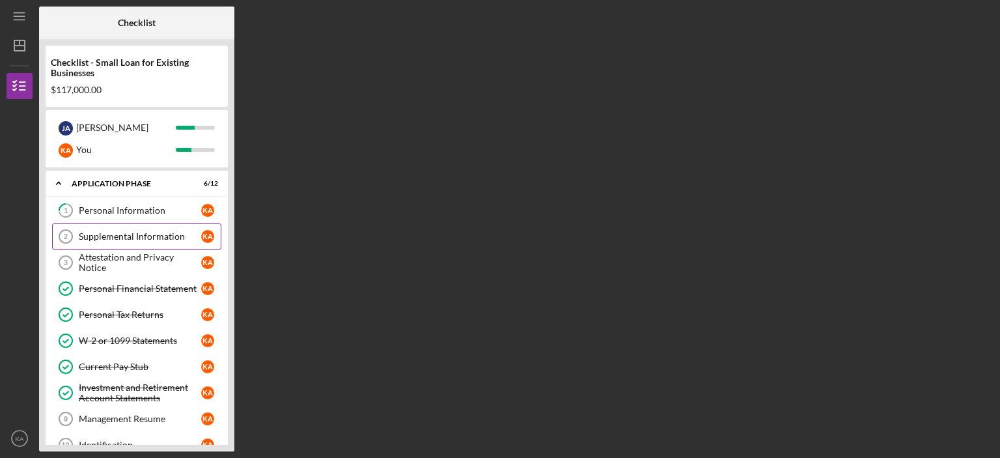
click at [118, 238] on div "Supplemental Information" at bounding box center [140, 236] width 122 height 10
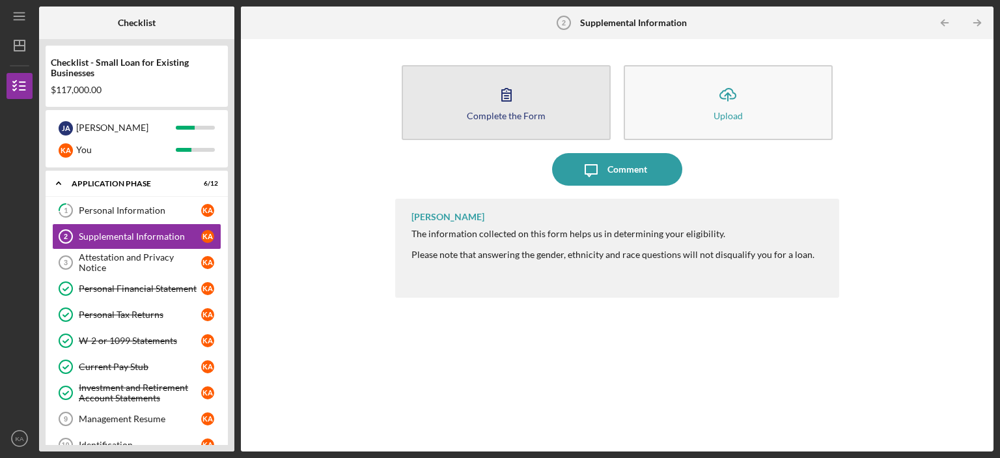
click at [504, 111] on div "Complete the Form" at bounding box center [506, 116] width 79 height 10
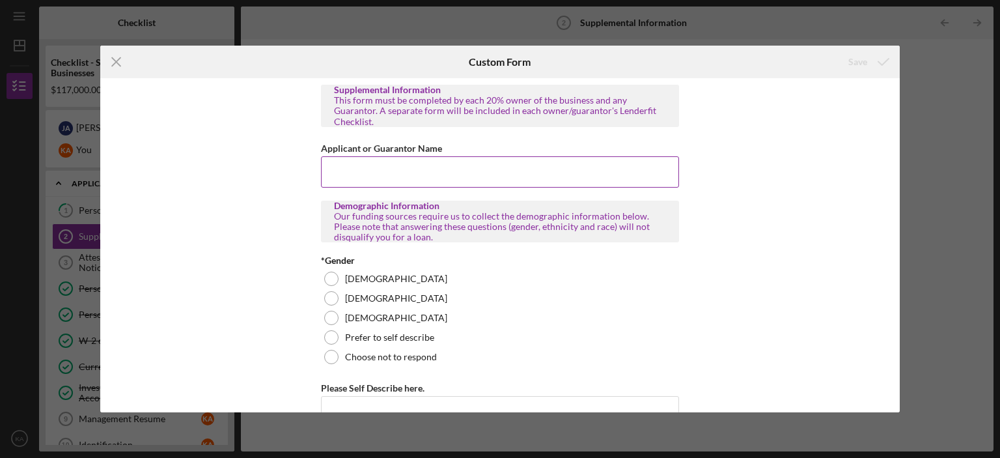
click at [364, 166] on input "Applicant or Guarantor Name" at bounding box center [500, 171] width 358 height 31
type input "[PERSON_NAME]"
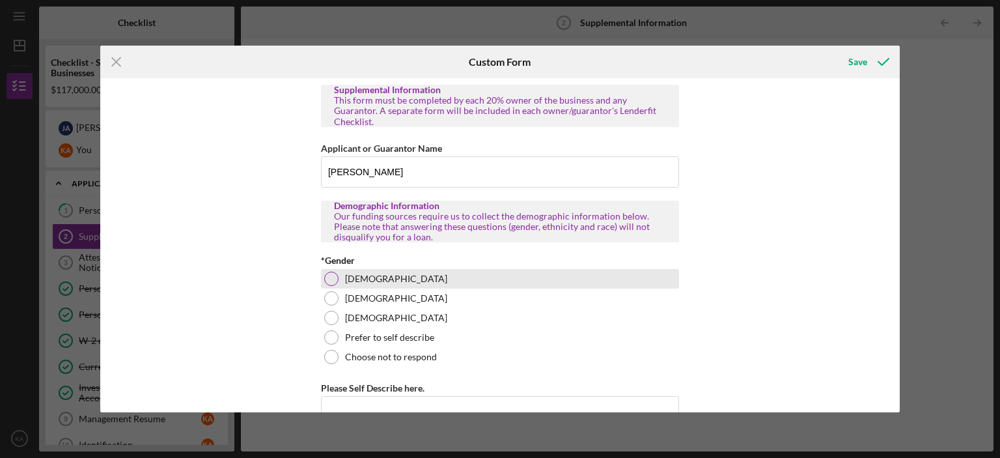
click at [331, 272] on div at bounding box center [331, 279] width 14 height 14
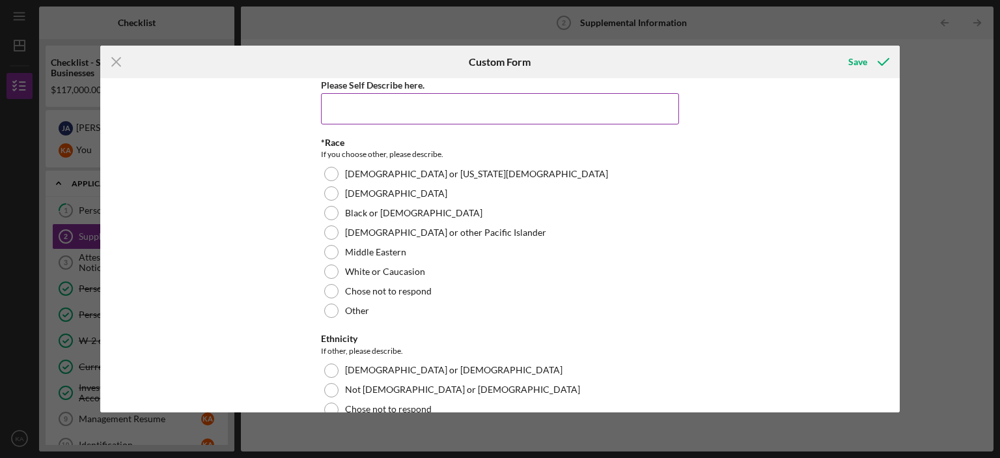
scroll to position [326, 0]
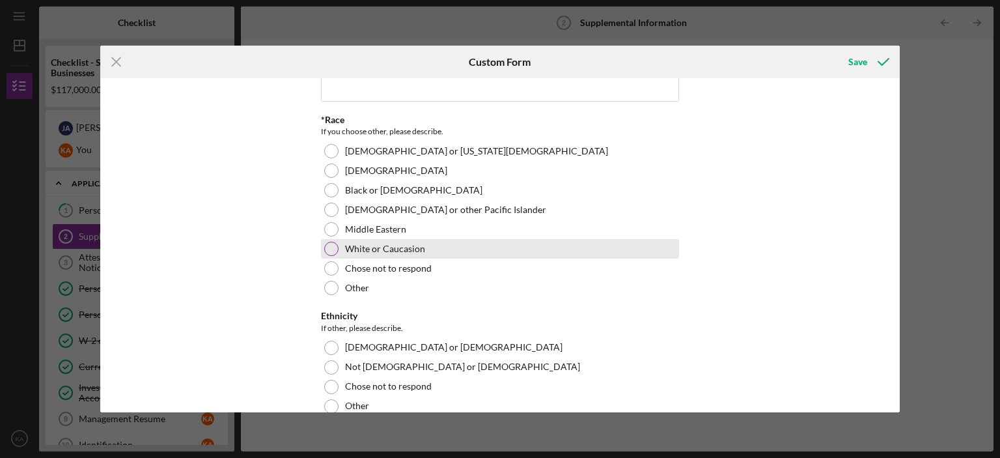
click at [328, 242] on div at bounding box center [331, 249] width 14 height 14
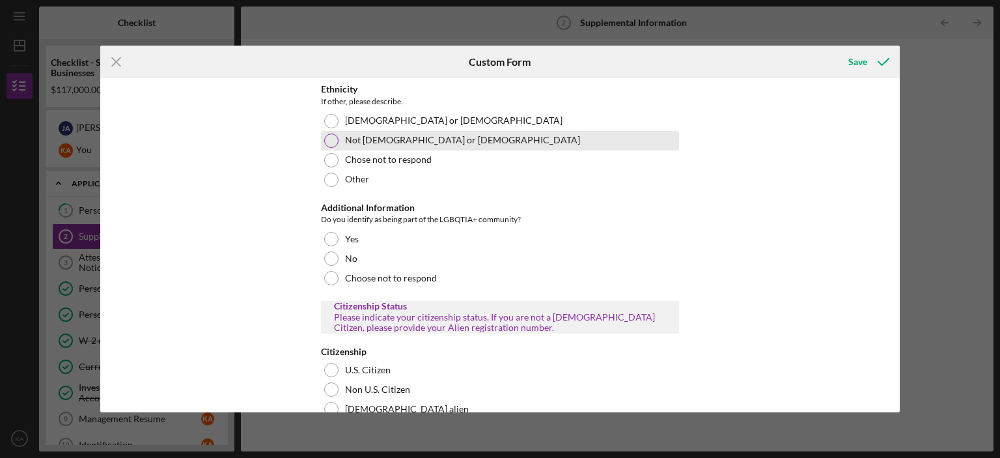
scroll to position [586, 0]
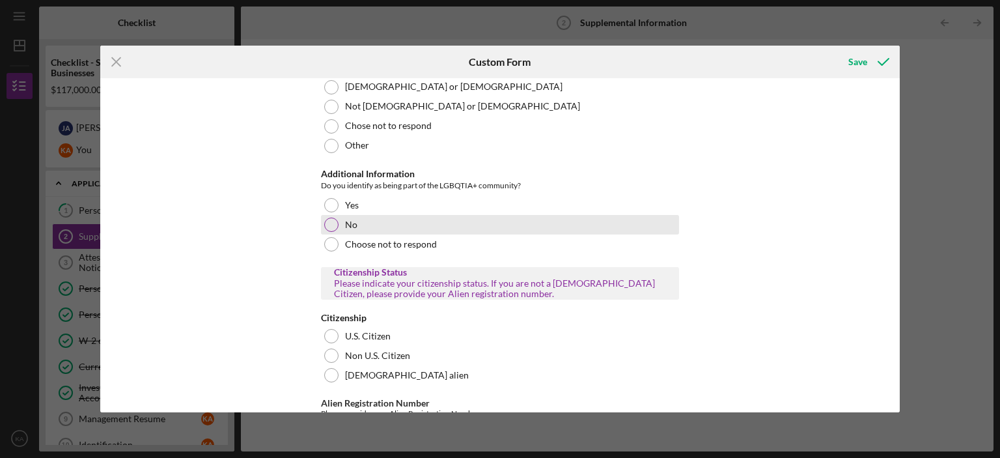
click at [328, 218] on div at bounding box center [331, 225] width 14 height 14
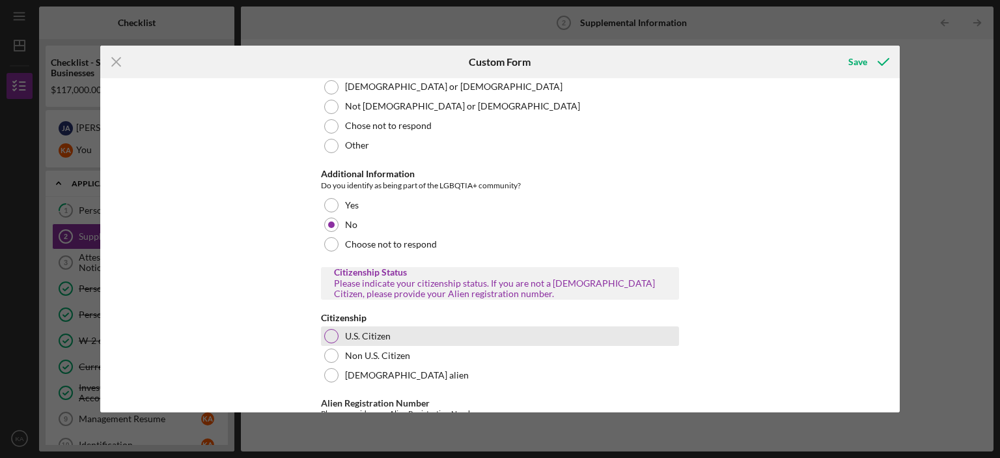
click at [332, 329] on div at bounding box center [331, 336] width 14 height 14
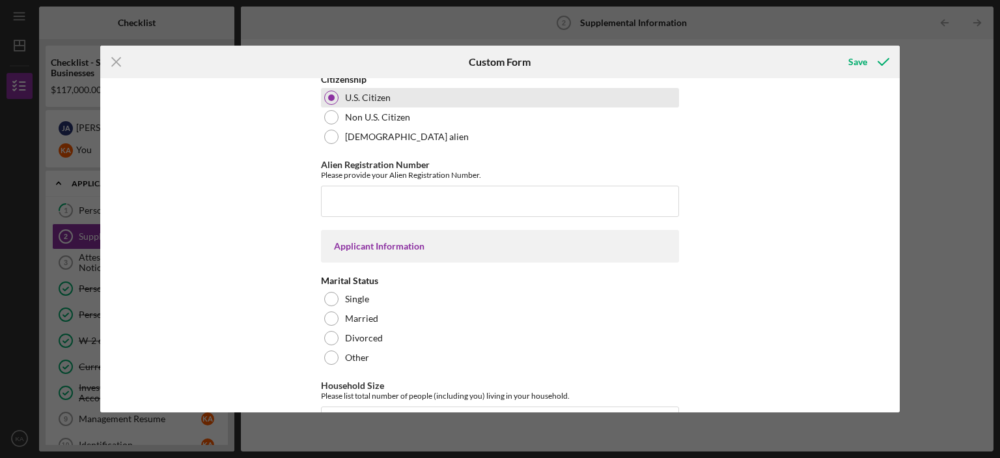
scroll to position [847, 0]
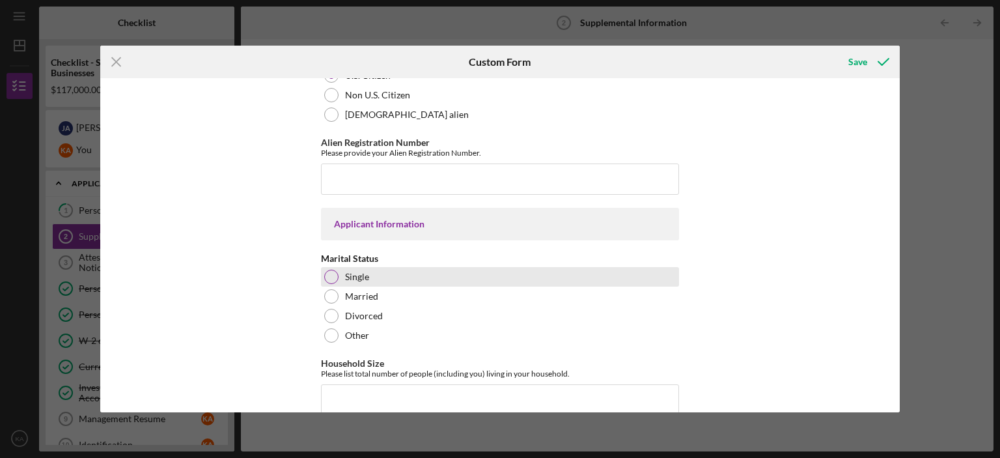
click at [326, 270] on div at bounding box center [331, 277] width 14 height 14
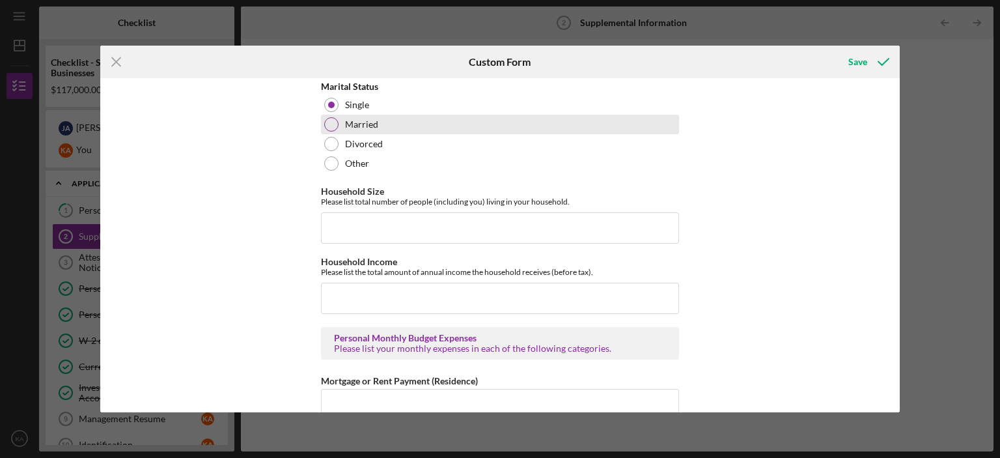
scroll to position [1042, 0]
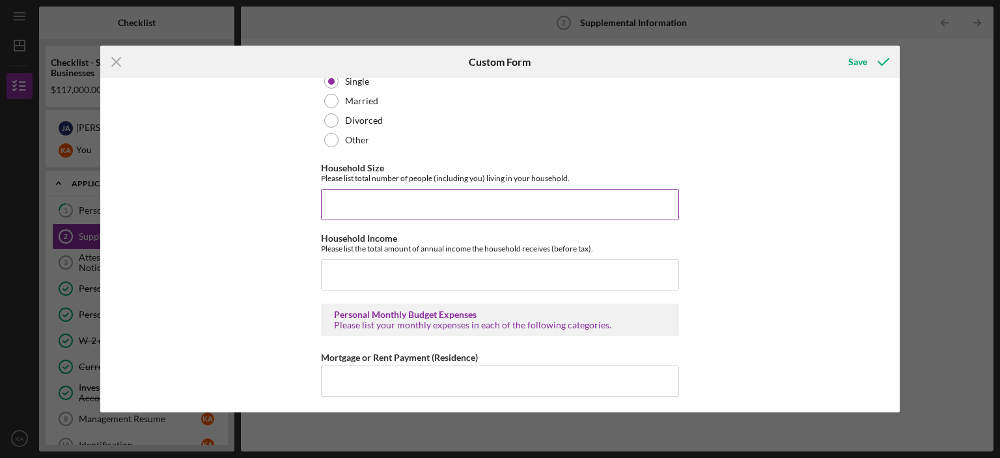
click at [423, 191] on input "Household Size" at bounding box center [500, 204] width 358 height 31
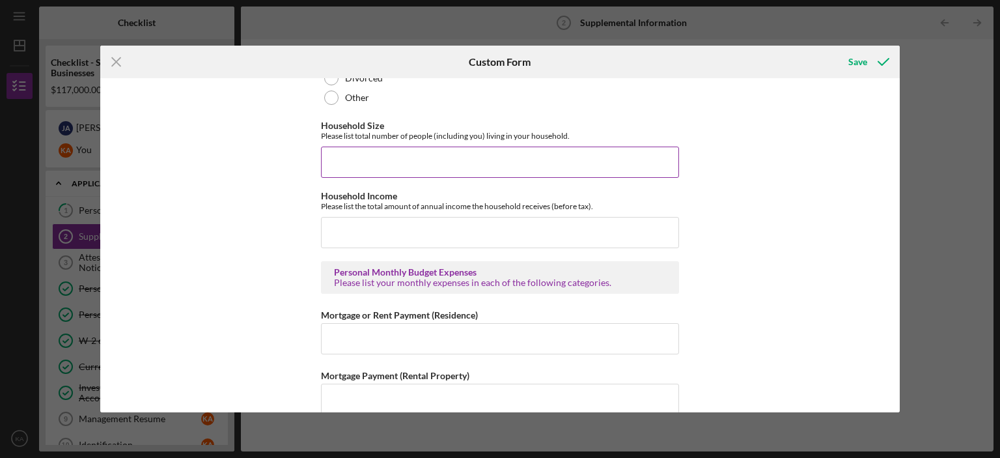
scroll to position [1107, 0]
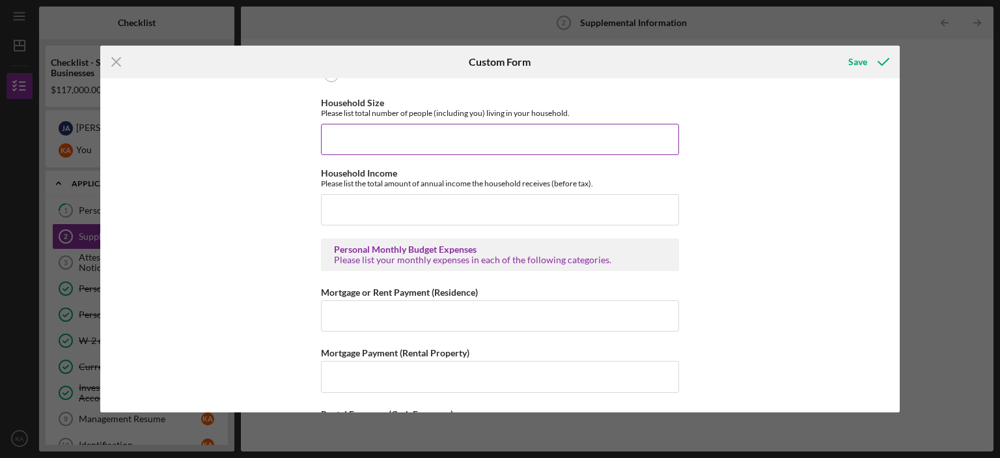
click at [352, 132] on input "Household Size" at bounding box center [500, 139] width 358 height 31
type input "4"
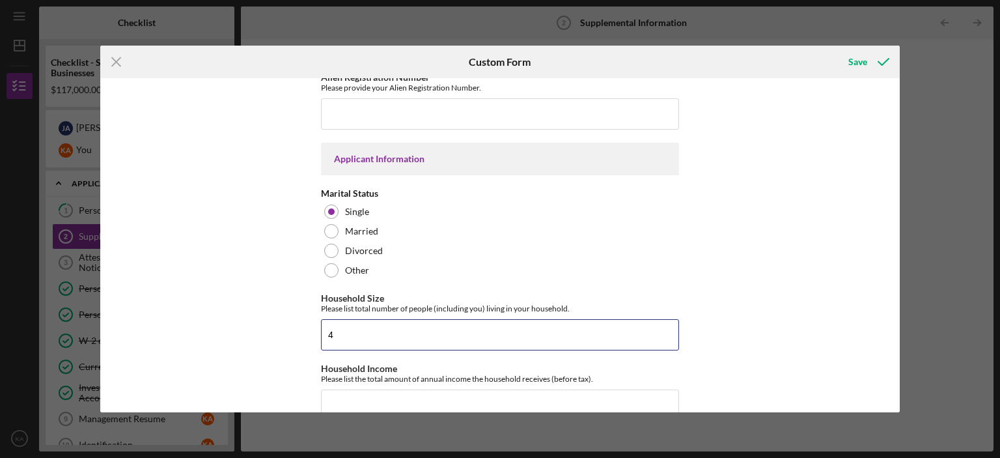
scroll to position [1042, 0]
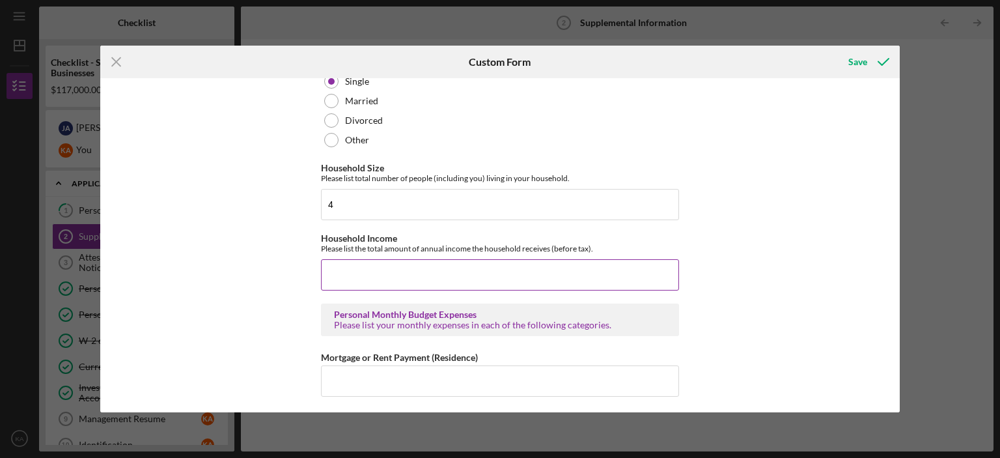
click at [345, 262] on input "Household Income" at bounding box center [500, 274] width 358 height 31
type input "$344,175"
click at [378, 380] on input "Mortgage or Rent Payment (Residence)" at bounding box center [500, 380] width 358 height 31
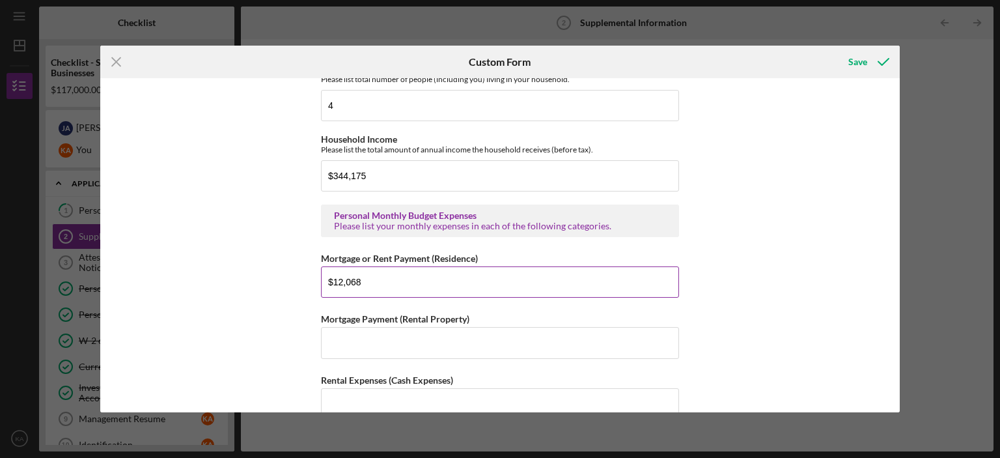
scroll to position [1172, 0]
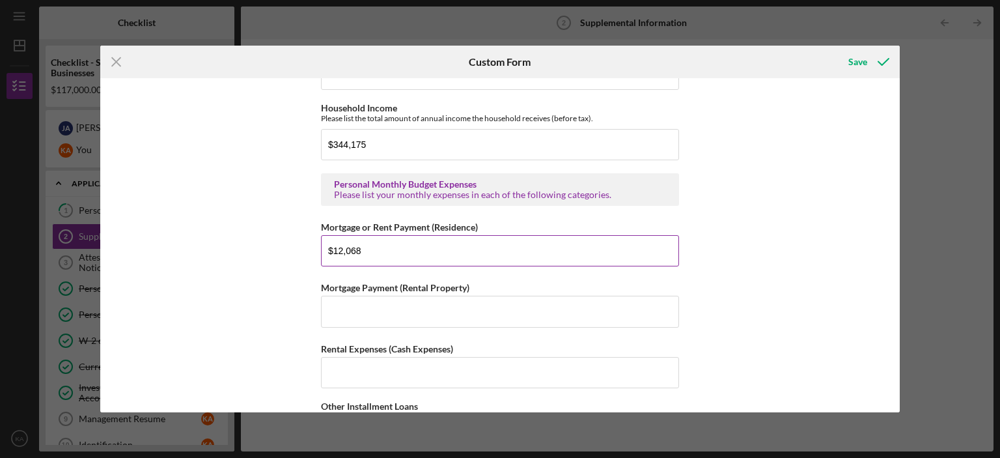
click at [350, 247] on input "$12,068" at bounding box center [500, 250] width 358 height 31
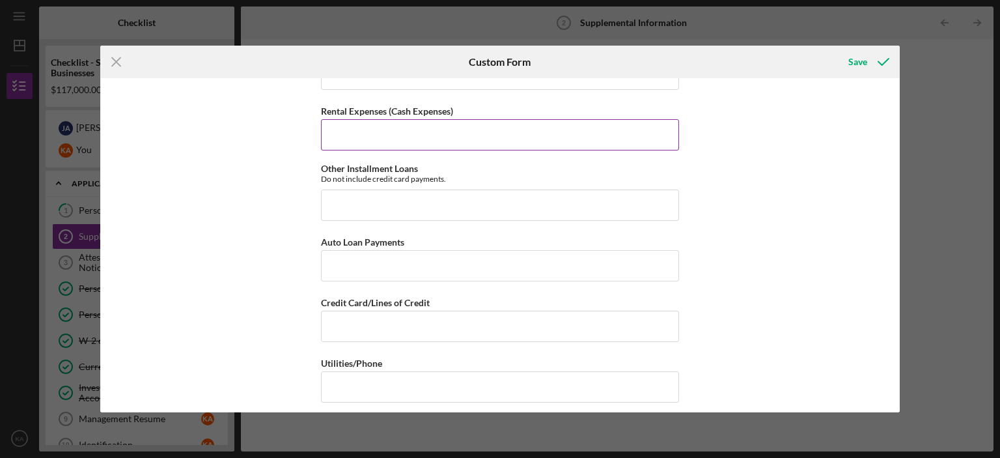
scroll to position [1433, 0]
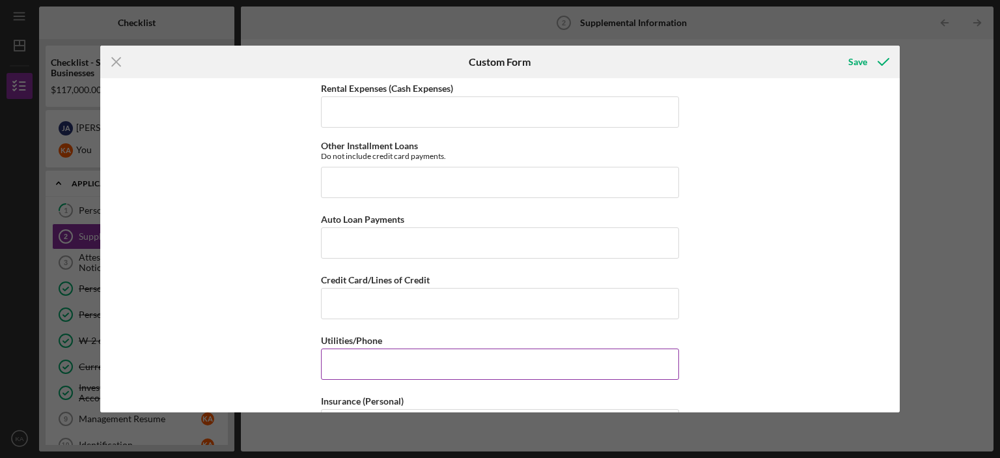
type input "$1,268"
click at [354, 348] on input "Utilities/Phone" at bounding box center [500, 363] width 358 height 31
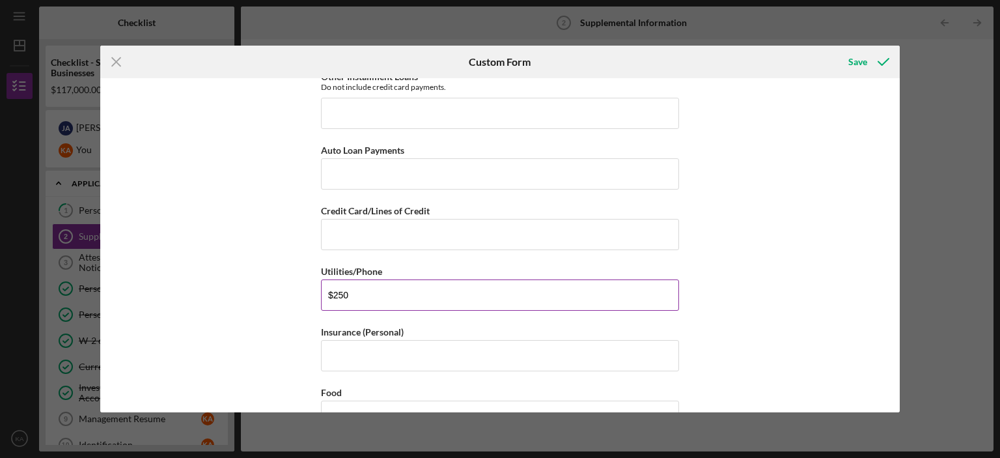
scroll to position [1563, 0]
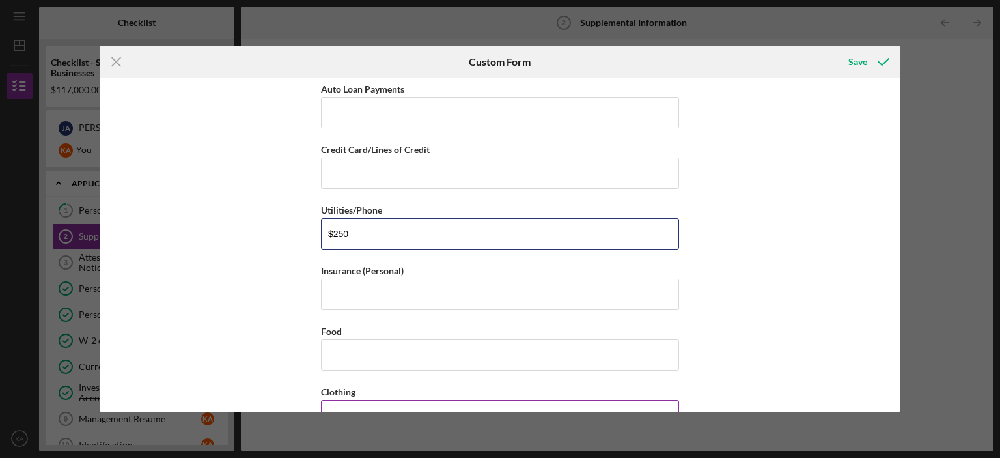
type input "$250"
click at [349, 404] on input "Clothing" at bounding box center [500, 415] width 358 height 31
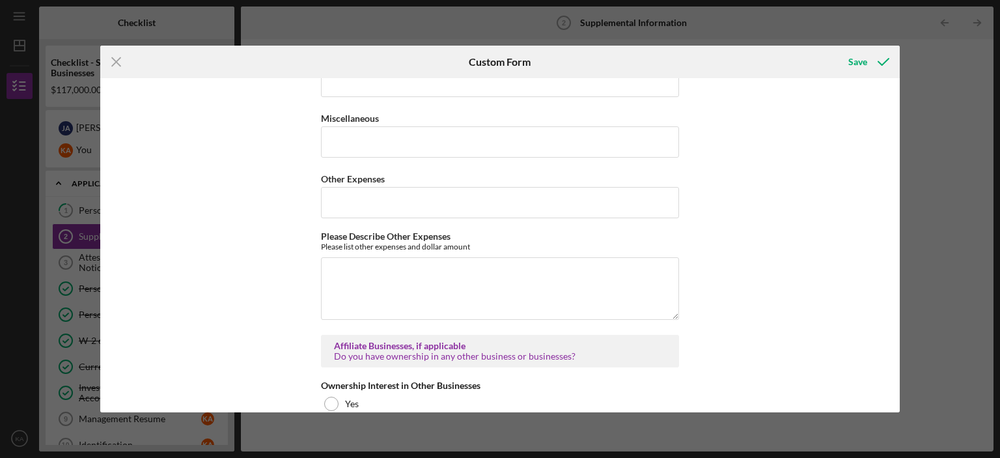
scroll to position [2084, 0]
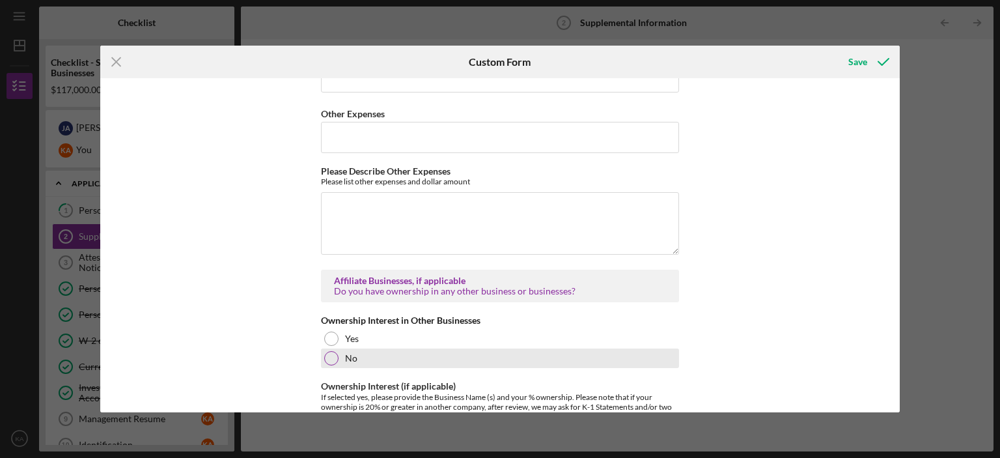
type input "$100"
click at [330, 351] on div at bounding box center [331, 358] width 14 height 14
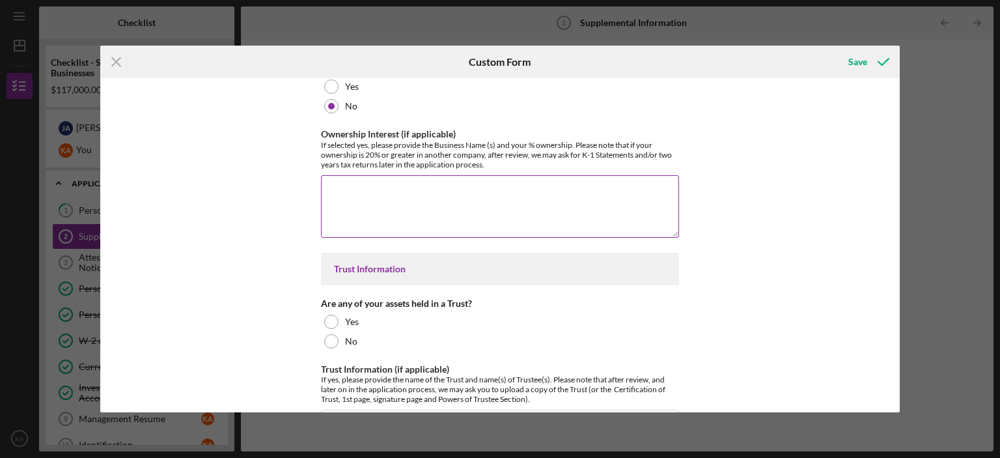
scroll to position [2410, 0]
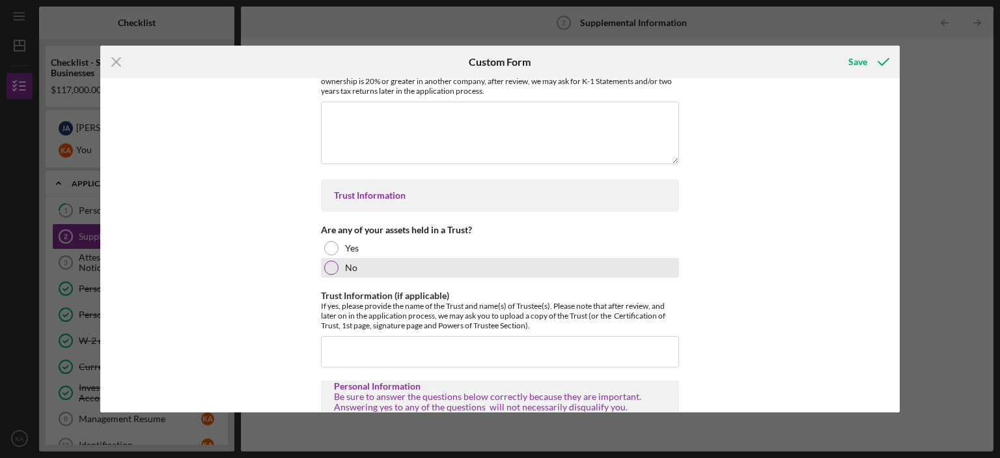
click at [330, 261] on div at bounding box center [331, 268] width 14 height 14
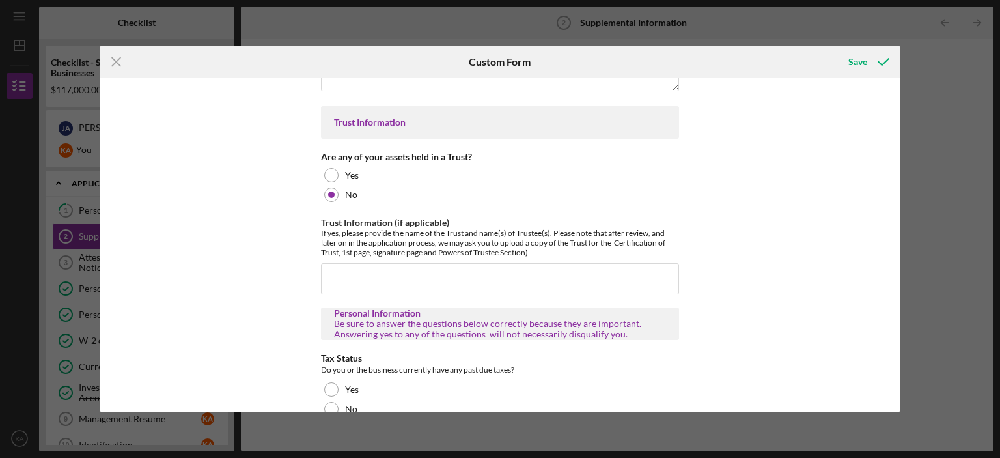
scroll to position [2540, 0]
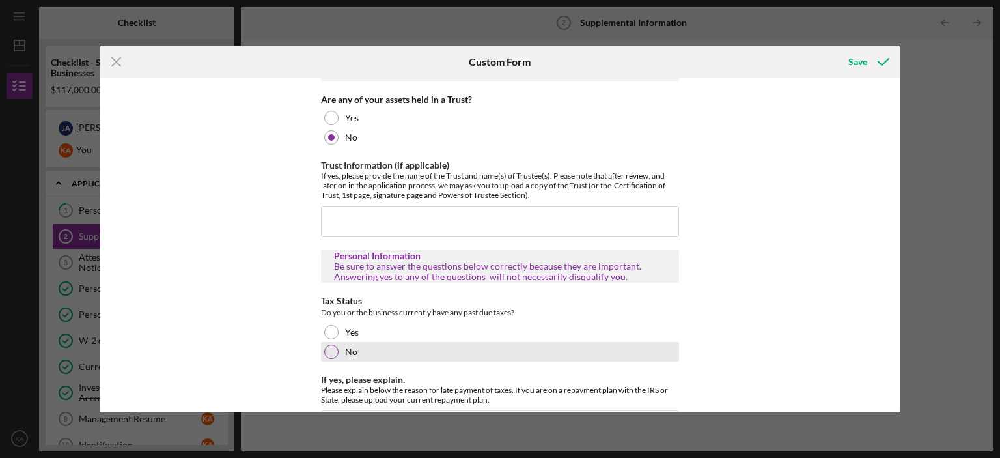
click at [332, 345] on div at bounding box center [331, 352] width 14 height 14
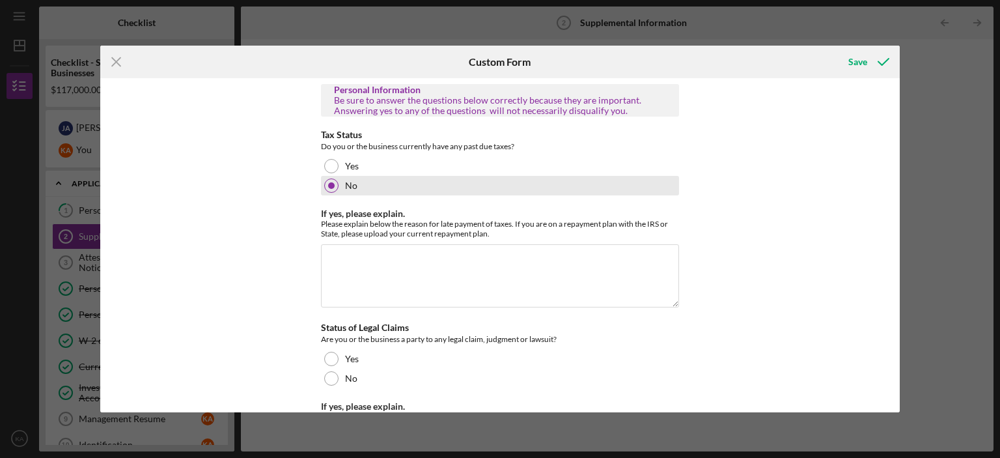
scroll to position [2735, 0]
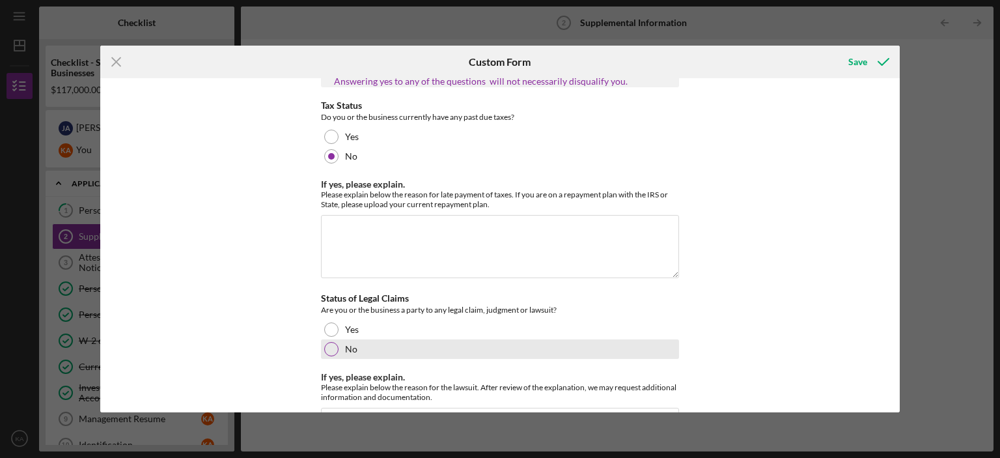
click at [330, 342] on div at bounding box center [331, 349] width 14 height 14
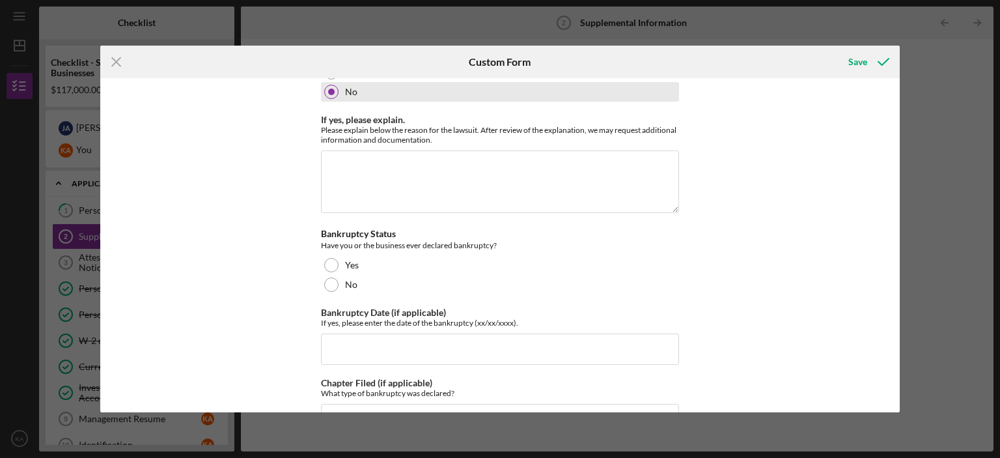
scroll to position [2996, 0]
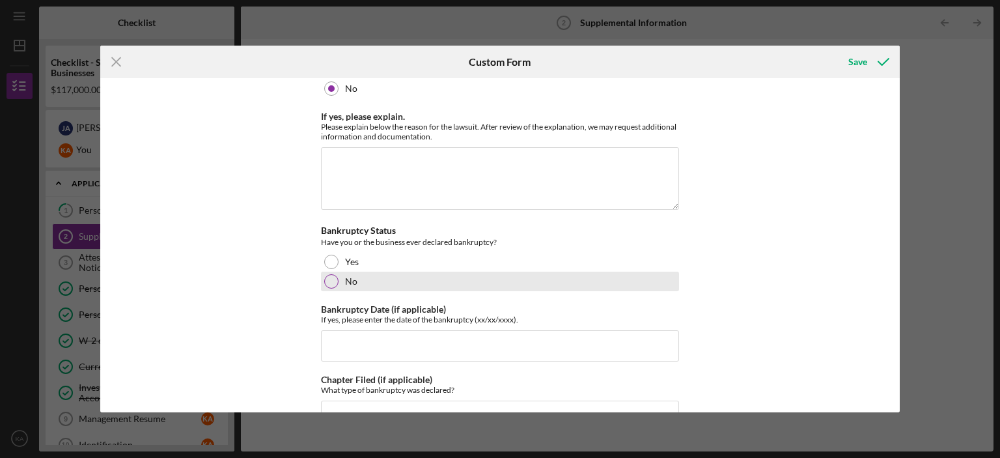
click at [327, 274] on div at bounding box center [331, 281] width 14 height 14
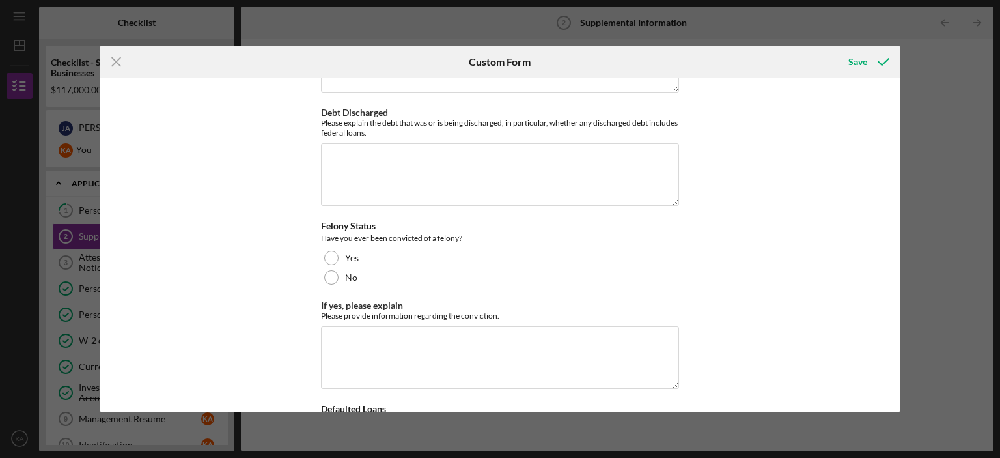
scroll to position [3647, 0]
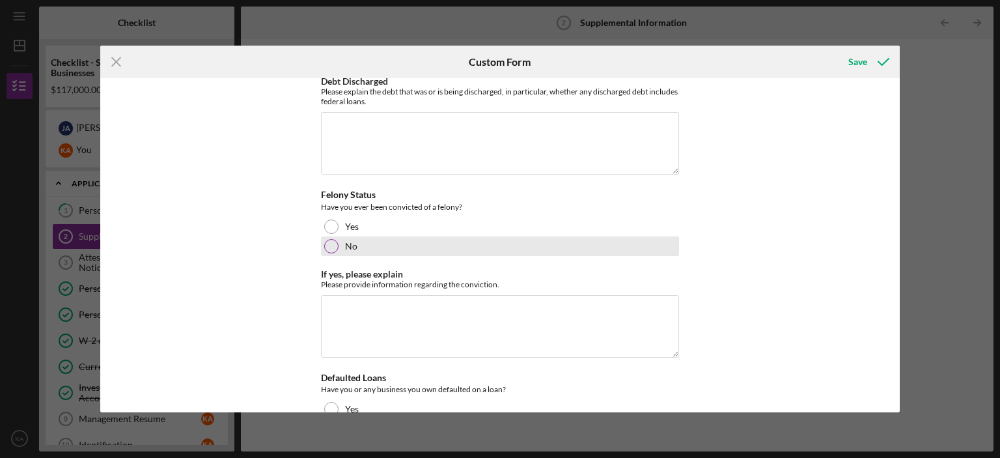
click at [330, 239] on div at bounding box center [331, 246] width 14 height 14
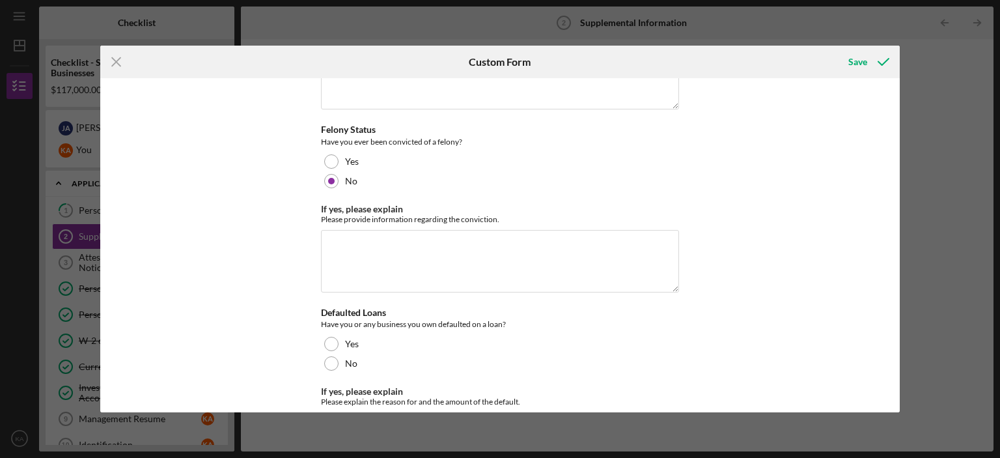
scroll to position [3777, 0]
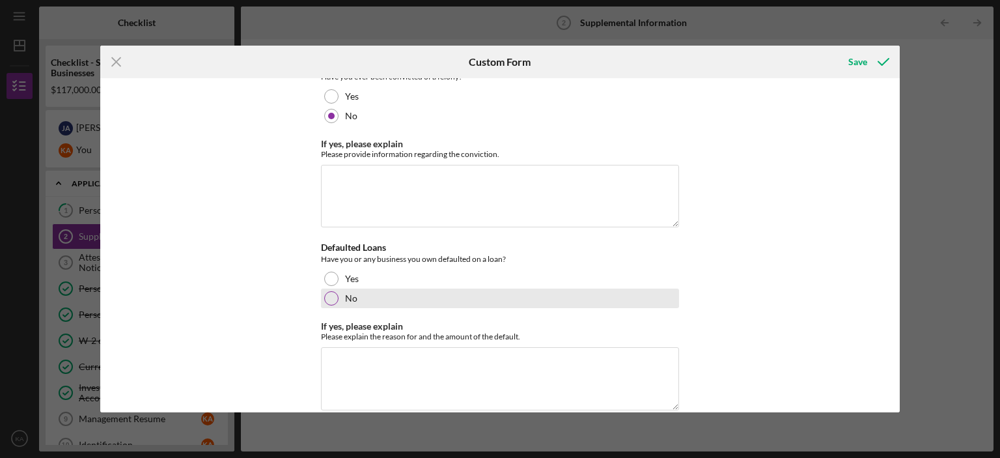
click at [333, 291] on div at bounding box center [331, 298] width 14 height 14
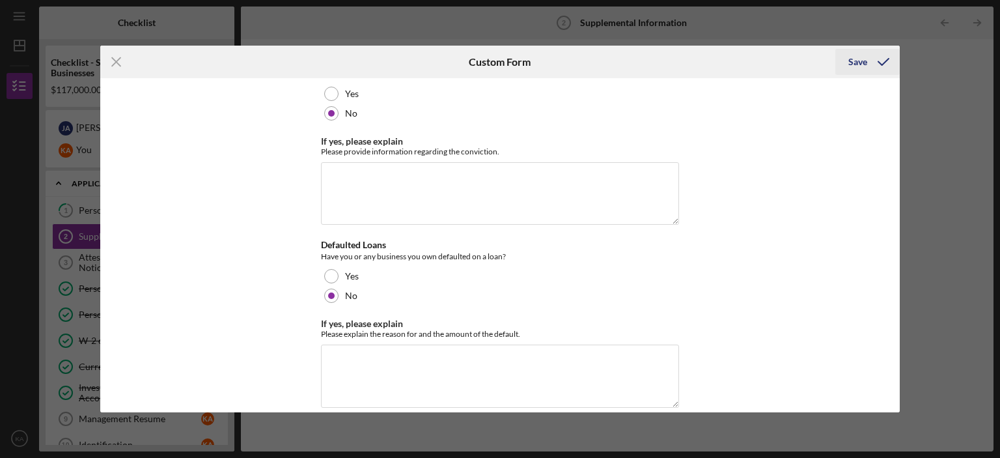
click at [856, 64] on div "Save" at bounding box center [858, 62] width 19 height 26
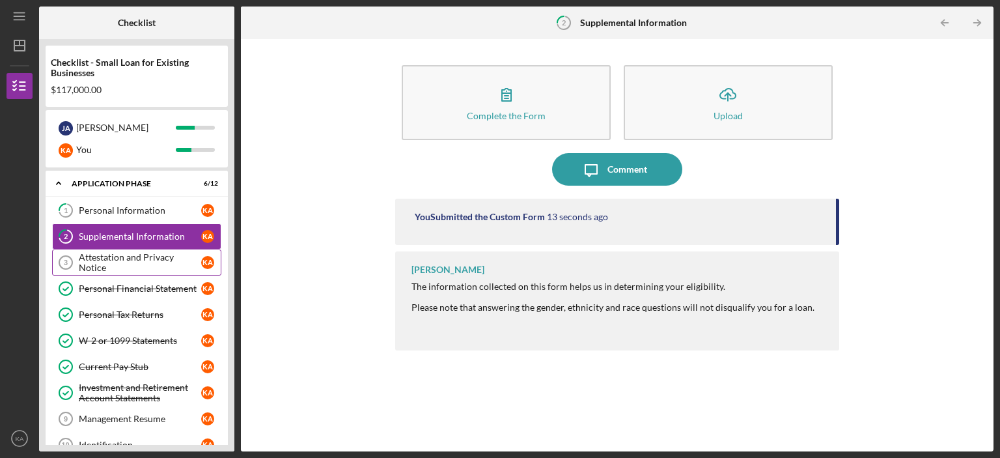
click at [107, 260] on div "Attestation and Privacy Notice" at bounding box center [140, 262] width 122 height 21
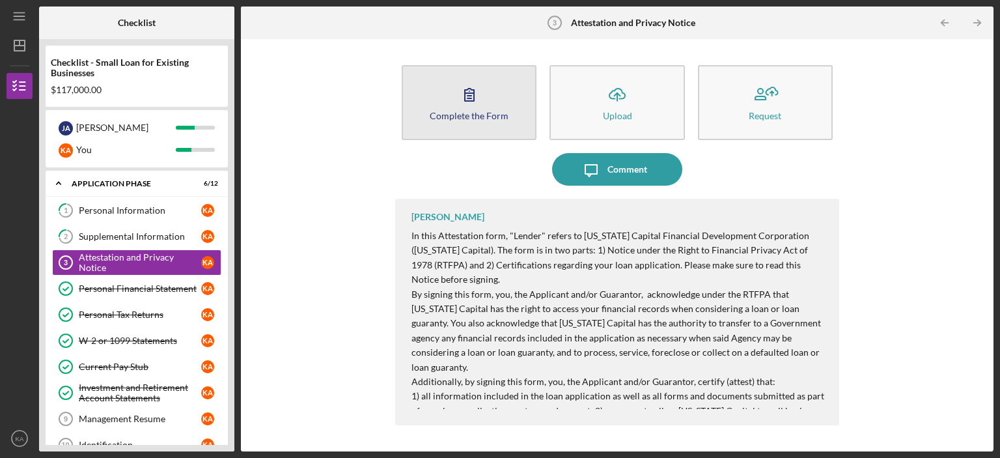
click at [458, 108] on icon "button" at bounding box center [469, 94] width 33 height 33
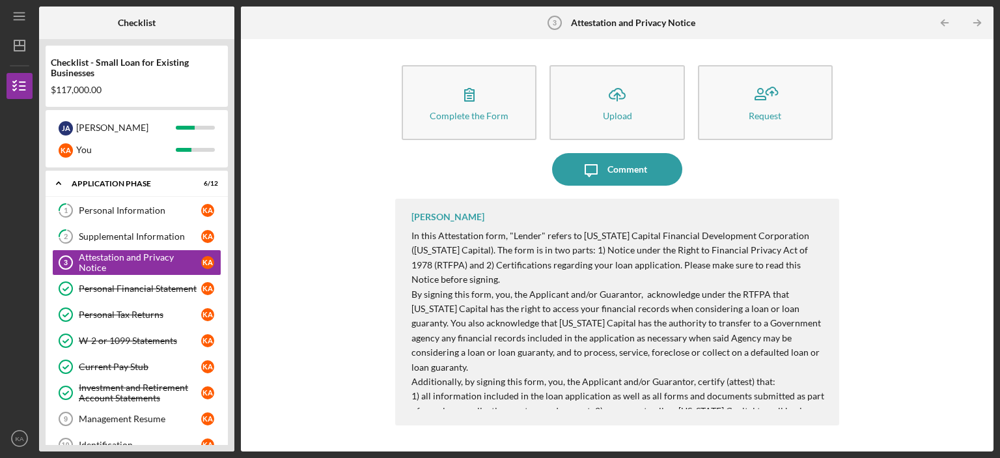
click at [908, 306] on div "Complete the Form Form Icon/Upload Upload Request Icon/Message Comment Domoniqu…" at bounding box center [617, 245] width 740 height 399
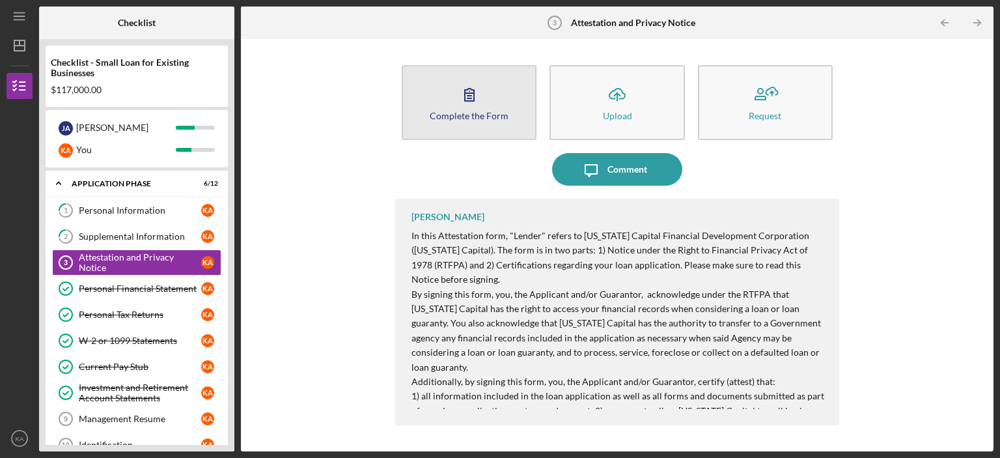
click at [481, 81] on icon "button" at bounding box center [469, 94] width 33 height 33
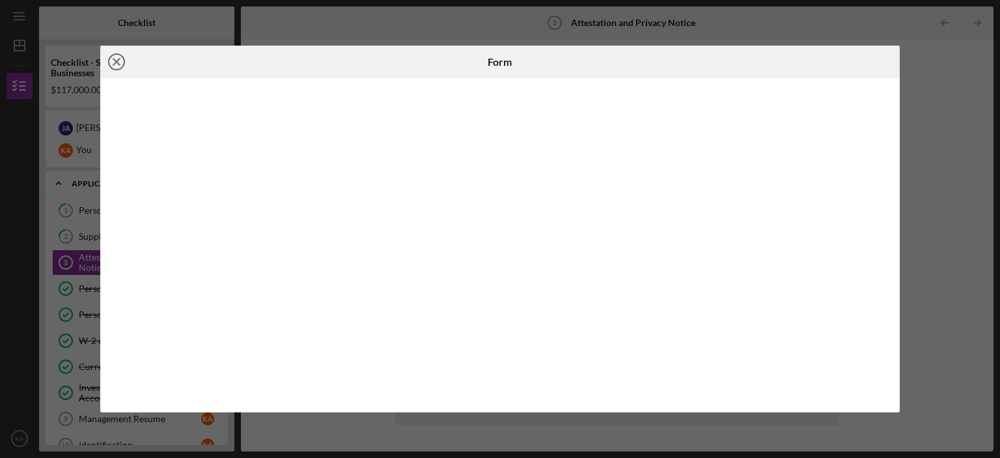
click at [115, 59] on line at bounding box center [116, 62] width 7 height 7
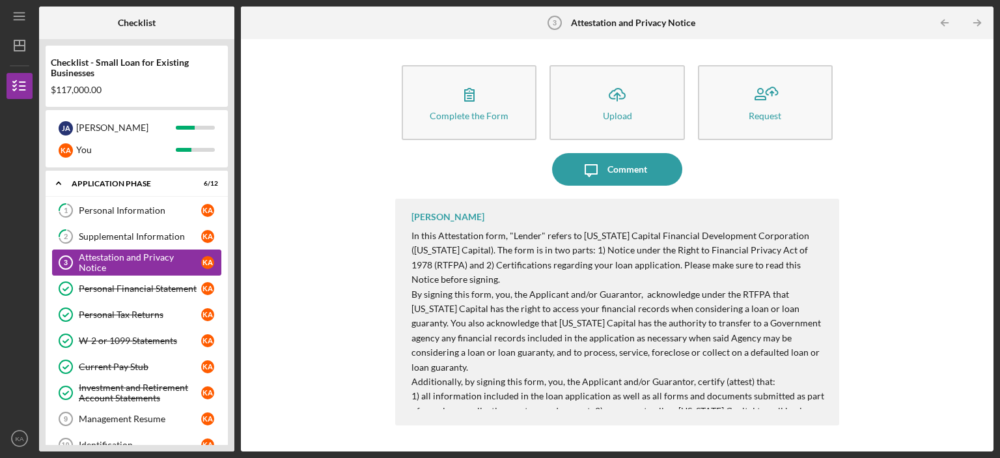
click at [155, 255] on link "Attestation and Privacy Notice 3 Attestation and Privacy Notice K A" at bounding box center [136, 262] width 169 height 26
click at [139, 226] on link "2 Supplemental Information K A" at bounding box center [136, 236] width 169 height 26
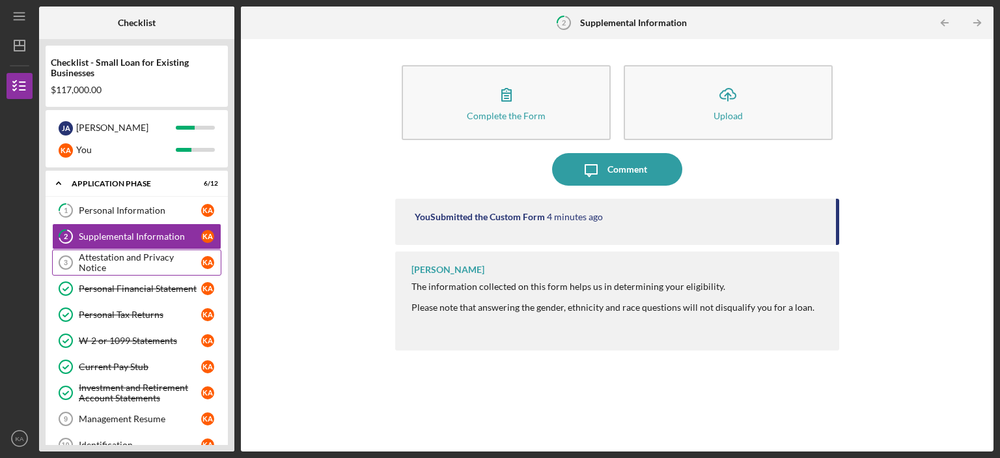
click at [135, 269] on link "Attestation and Privacy Notice 3 Attestation and Privacy Notice K A" at bounding box center [136, 262] width 169 height 26
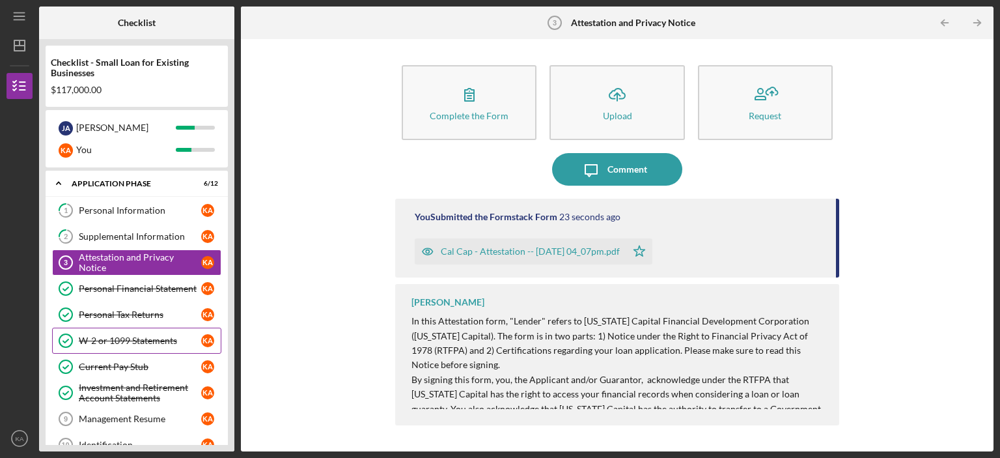
click at [130, 340] on div "W-2 or 1099 Statements" at bounding box center [140, 340] width 122 height 10
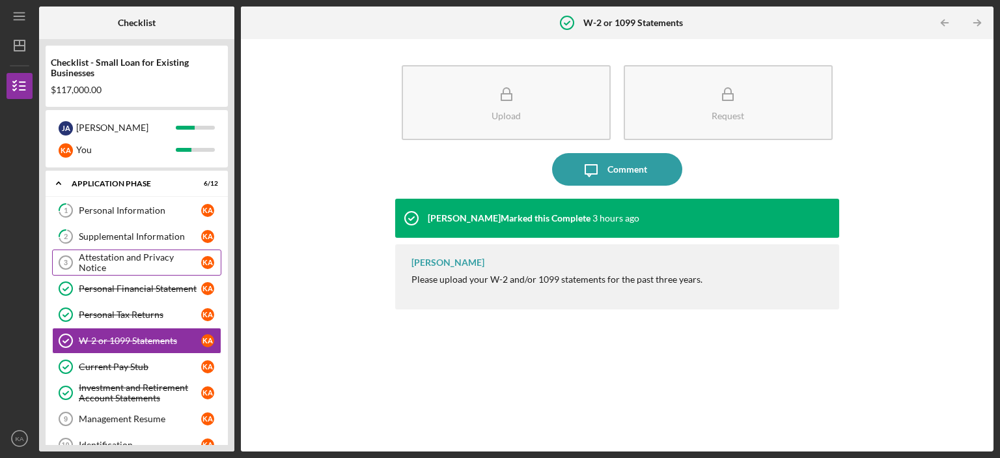
click at [121, 253] on link "Attestation and Privacy Notice 3 Attestation and Privacy Notice K A" at bounding box center [136, 262] width 169 height 26
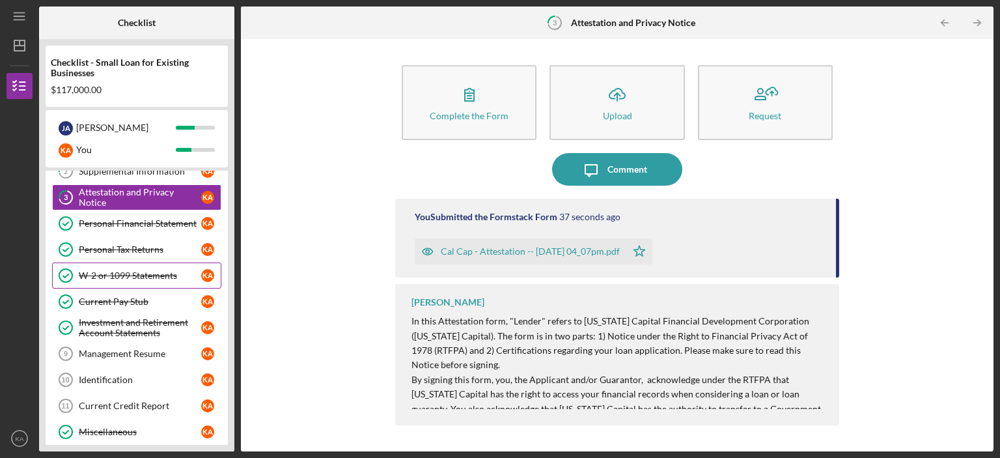
scroll to position [104, 0]
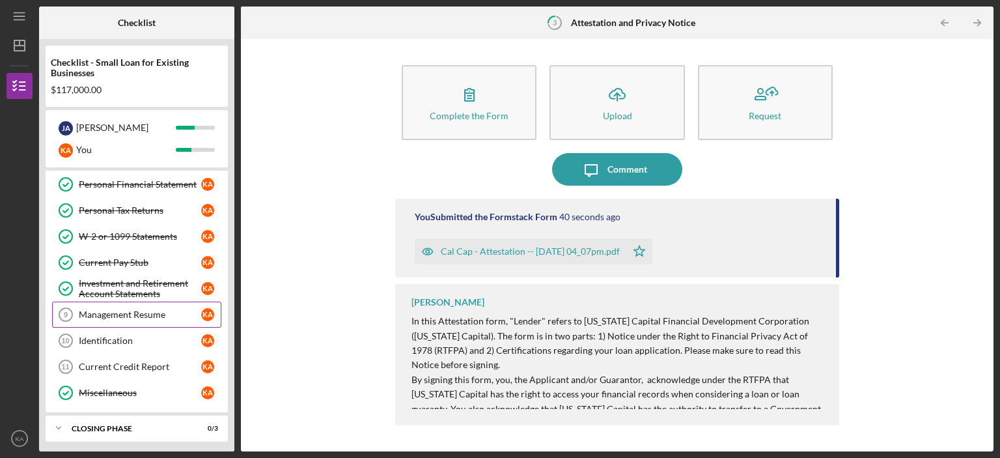
click at [99, 316] on div "Management Resume" at bounding box center [140, 314] width 122 height 10
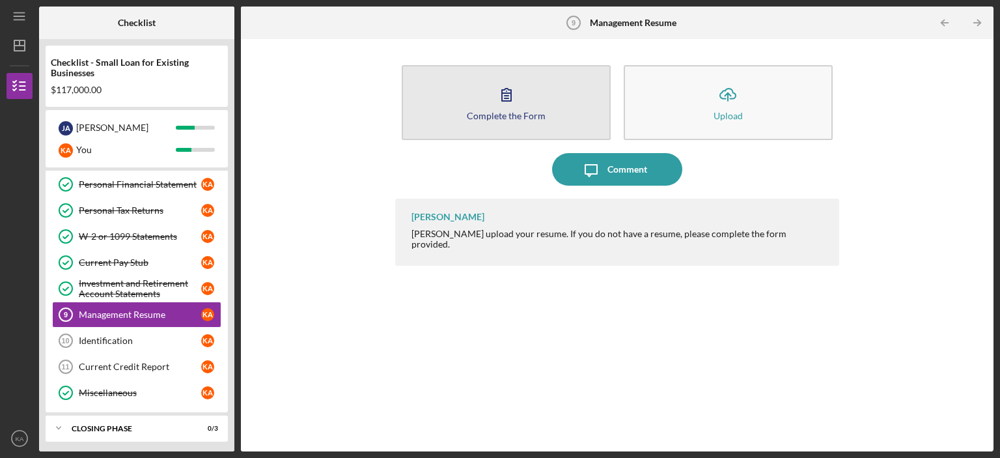
click at [490, 100] on button "Complete the Form Form" at bounding box center [506, 102] width 209 height 75
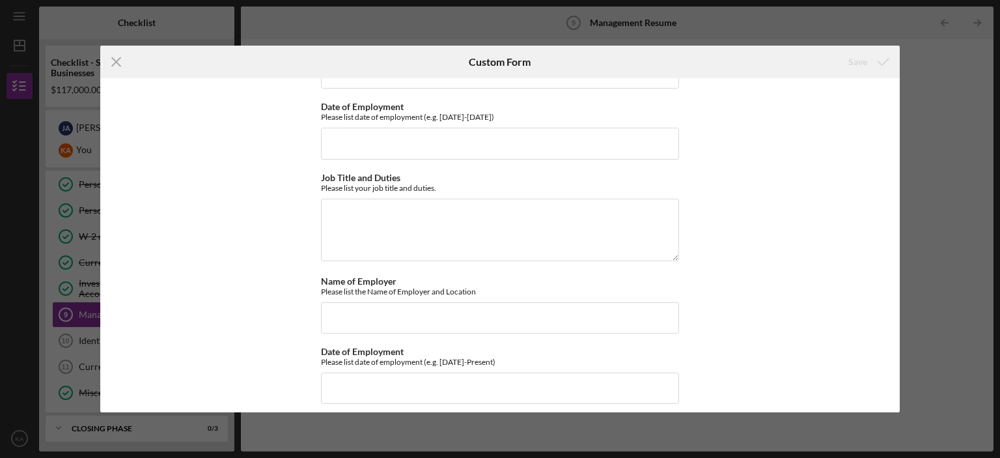
scroll to position [391, 0]
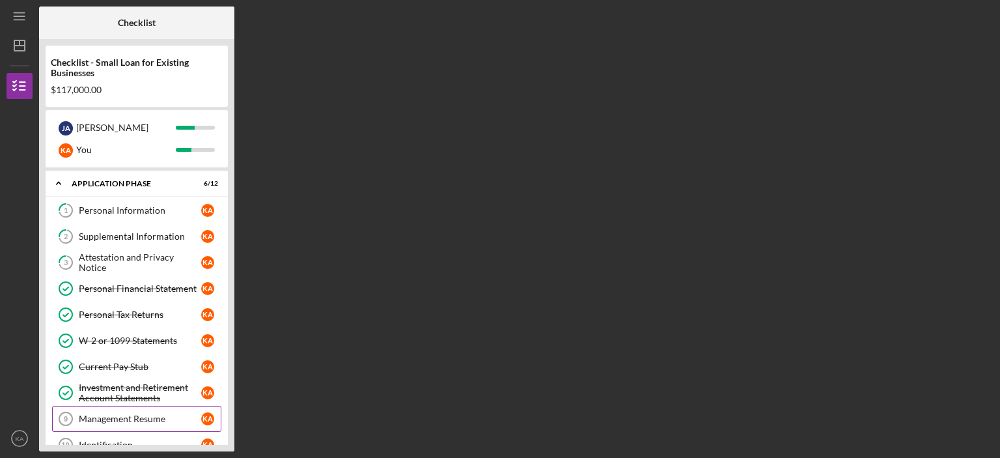
click at [101, 419] on div "Management Resume" at bounding box center [140, 419] width 122 height 10
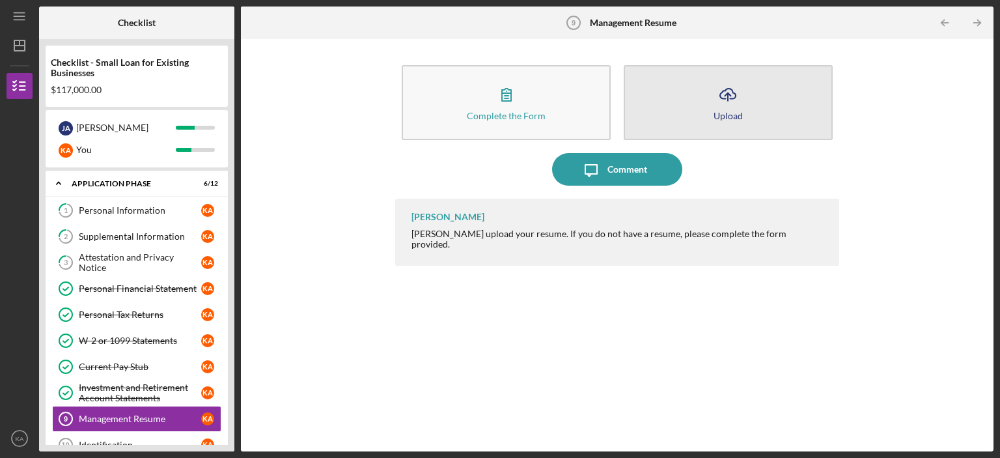
click at [719, 92] on icon "Icon/Upload" at bounding box center [728, 94] width 33 height 33
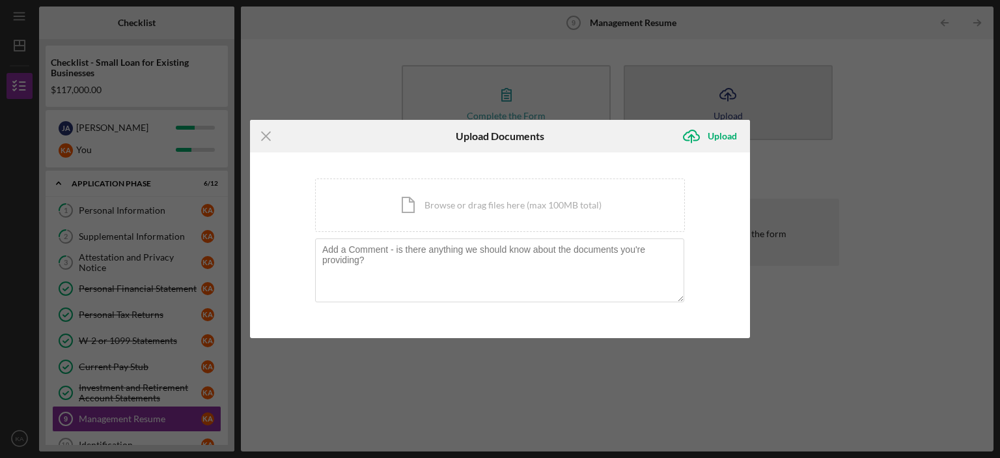
click at [719, 92] on div "Icon/Menu Close Upload Documents Icon/Upload Upload You're uploading documents …" at bounding box center [500, 229] width 1000 height 458
click at [718, 92] on div "Icon/Menu Close Upload Documents Icon/Upload Upload You're uploading documents …" at bounding box center [500, 229] width 1000 height 458
click at [714, 92] on div "Icon/Menu Close Upload Documents Icon/Upload Upload You're uploading documents …" at bounding box center [500, 229] width 1000 height 458
click at [474, 213] on div "Icon/Document Browse or drag files here (max 100MB total) Tap to choose files o…" at bounding box center [500, 204] width 370 height 53
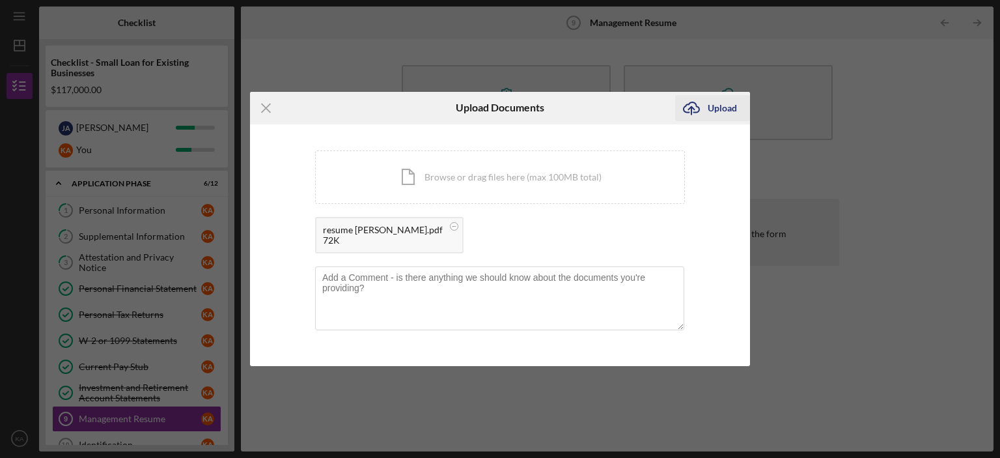
click at [727, 106] on div "Upload" at bounding box center [722, 108] width 29 height 26
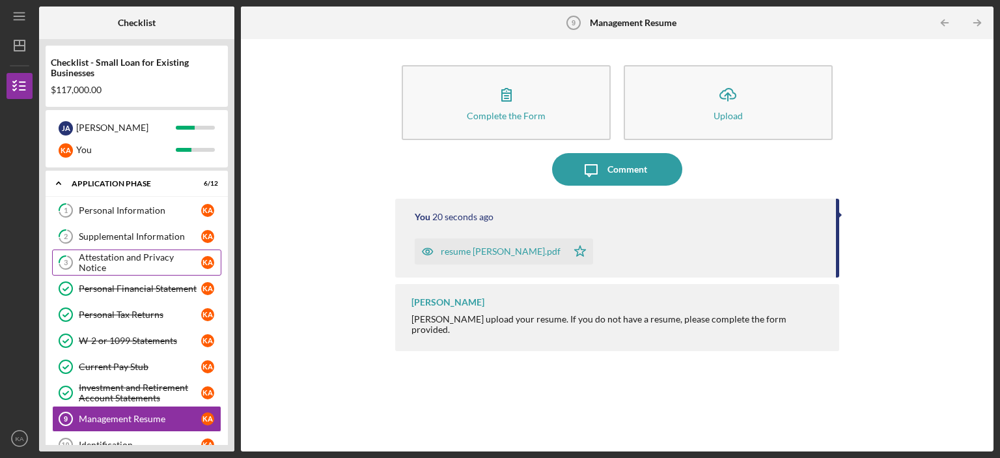
click at [104, 257] on div "Attestation and Privacy Notice" at bounding box center [140, 262] width 122 height 21
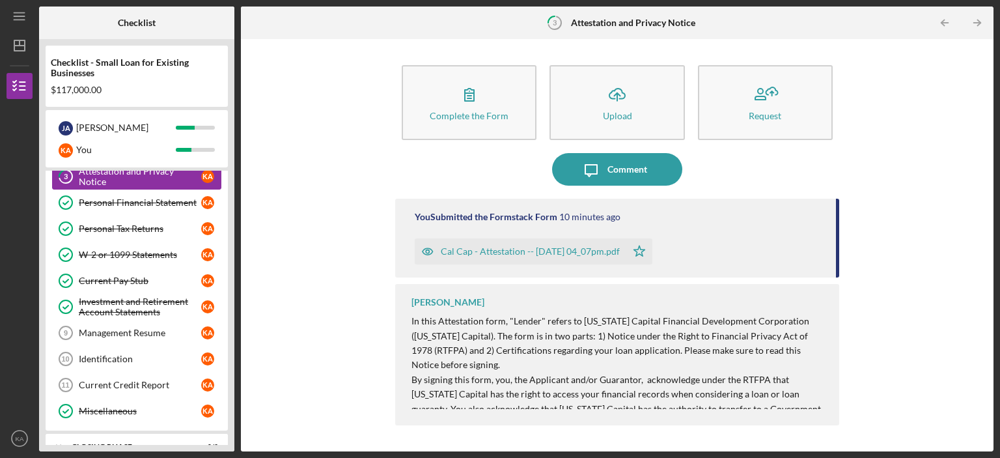
scroll to position [104, 0]
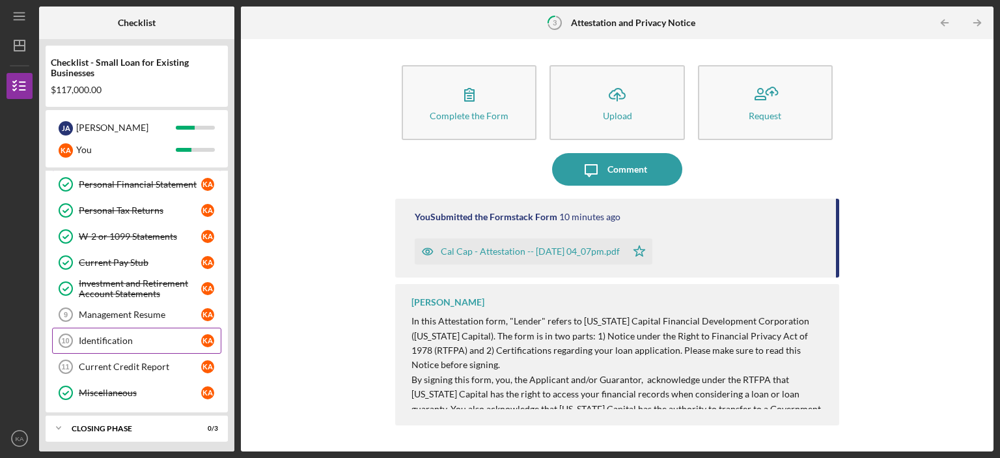
click at [109, 328] on link "Identification 10 Identification K A" at bounding box center [136, 341] width 169 height 26
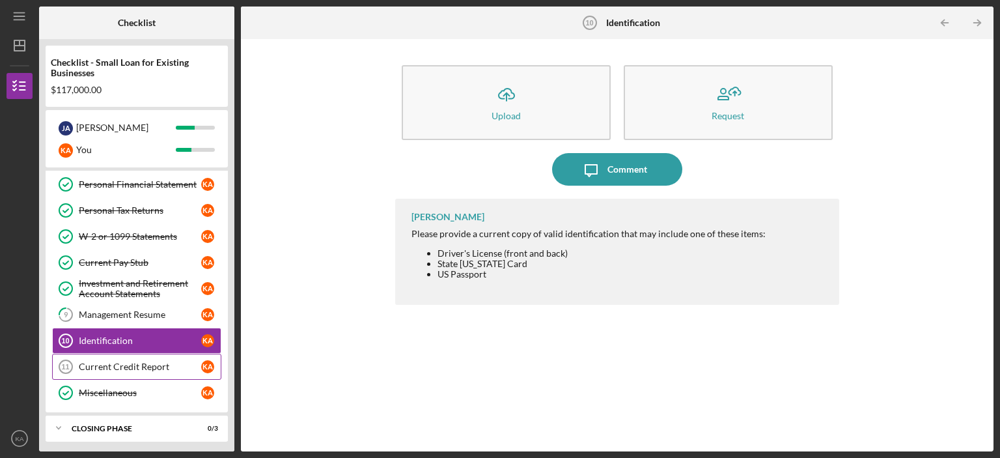
click at [89, 373] on link "Current Credit Report 11 Current Credit Report K A" at bounding box center [136, 367] width 169 height 26
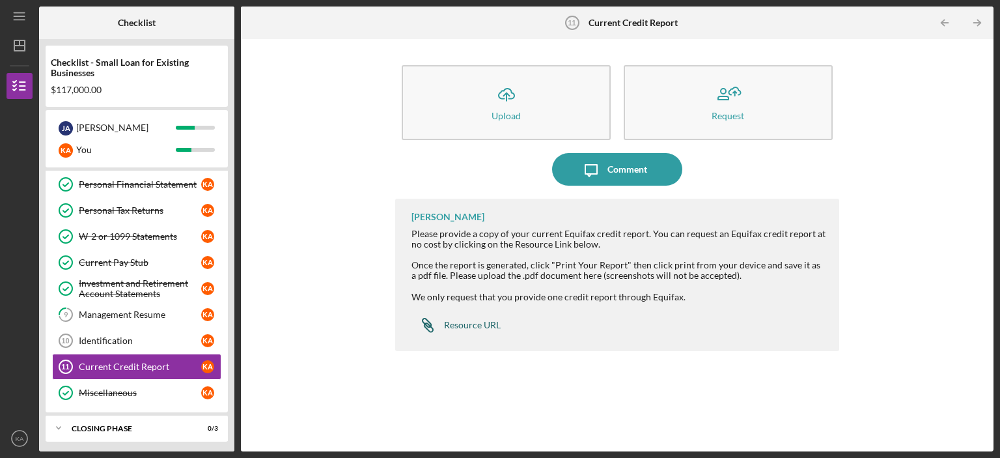
click at [496, 320] on div "Resource URL" at bounding box center [472, 325] width 57 height 10
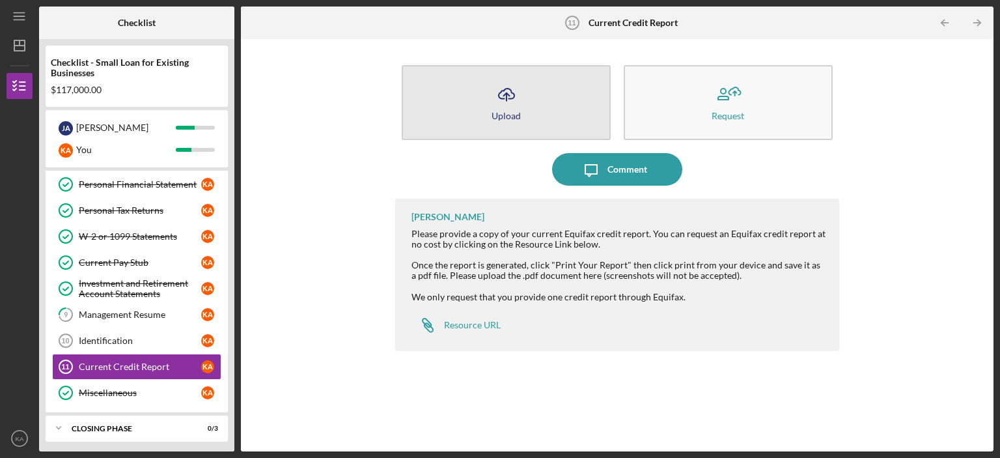
click at [505, 112] on div "Upload" at bounding box center [506, 116] width 29 height 10
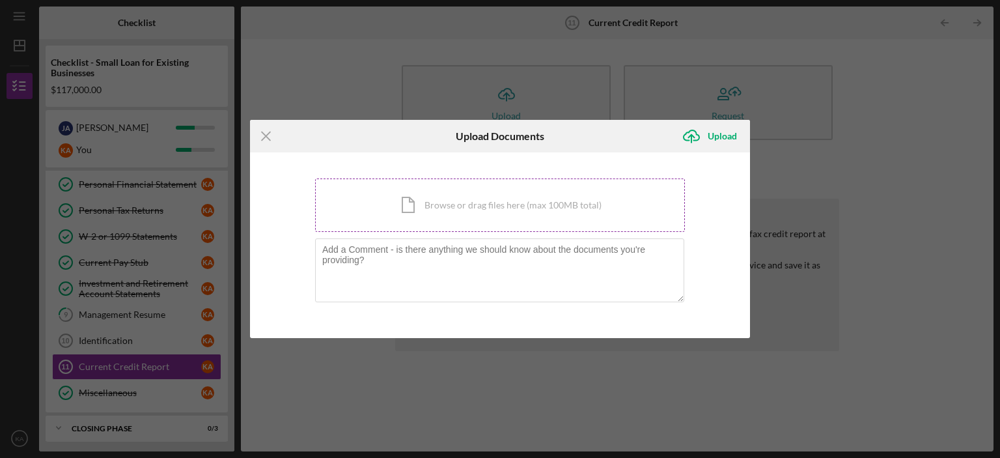
click at [457, 208] on div "Icon/Document Browse or drag files here (max 100MB total) Tap to choose files o…" at bounding box center [500, 204] width 370 height 53
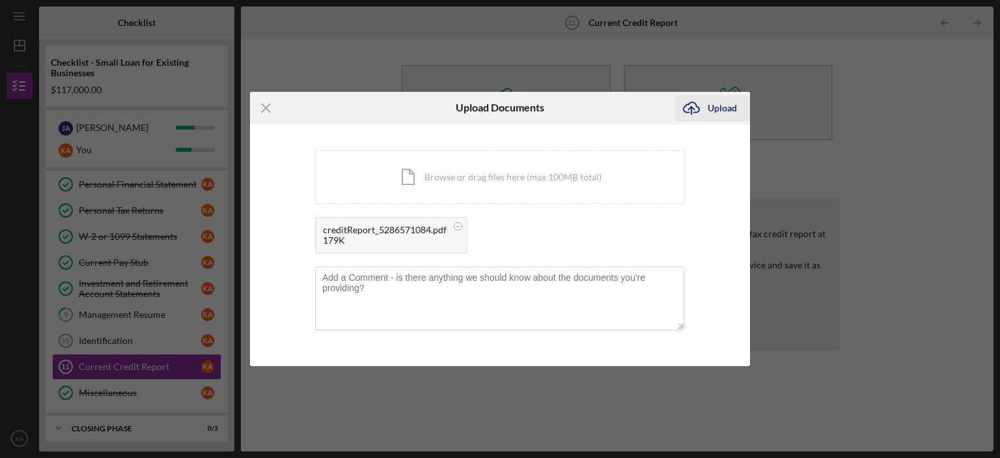
click at [716, 104] on div "Upload" at bounding box center [722, 108] width 29 height 26
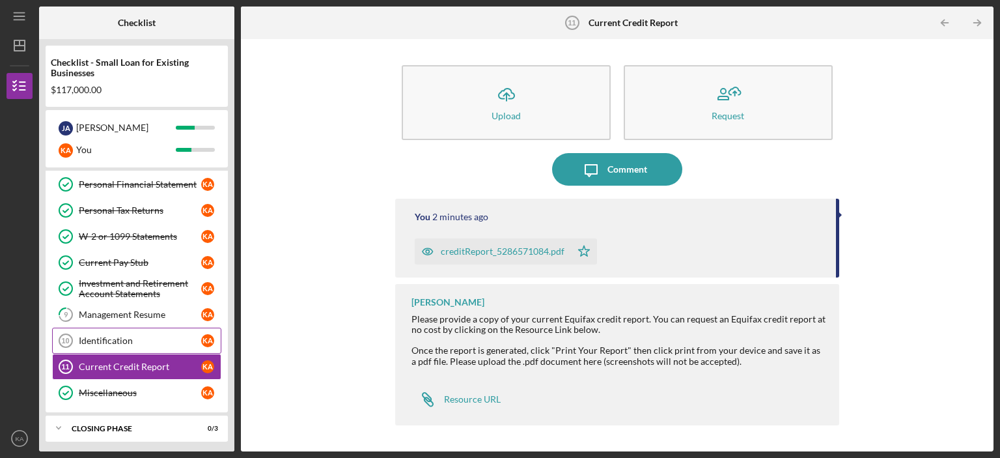
click at [102, 336] on div "Identification" at bounding box center [140, 340] width 122 height 10
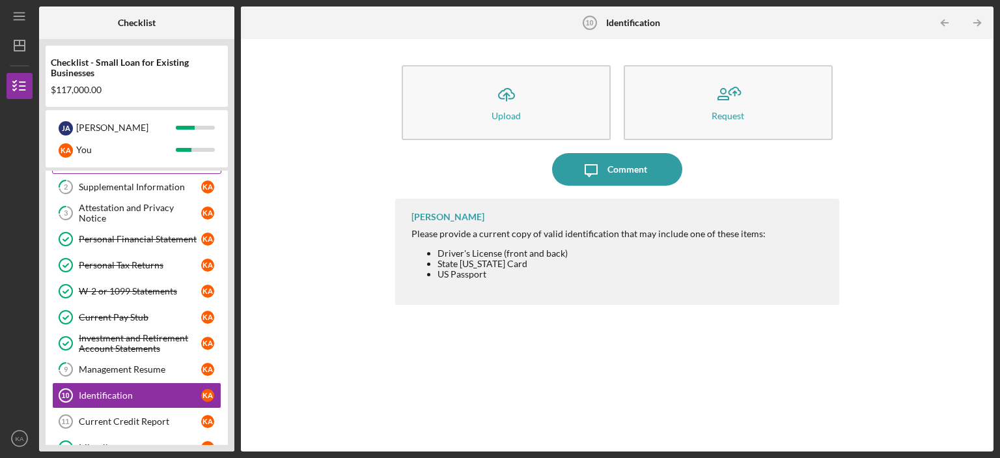
scroll to position [104, 0]
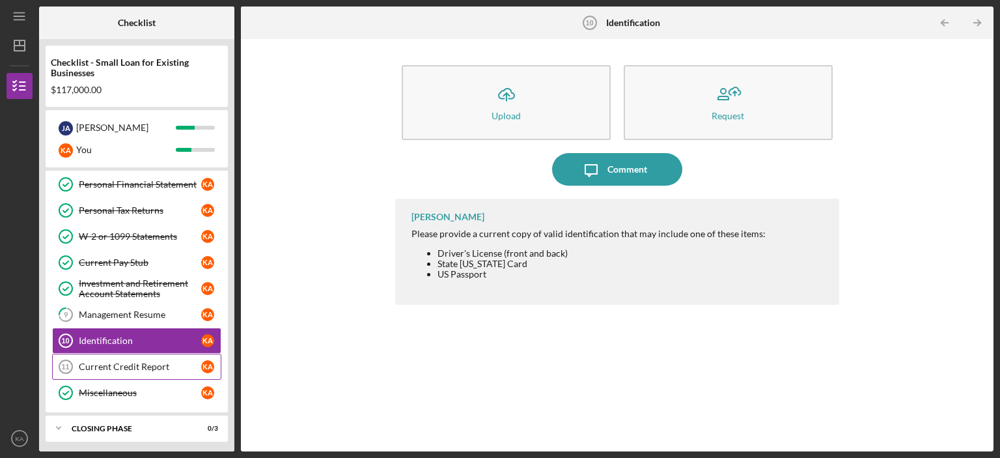
click at [133, 365] on div "Current Credit Report" at bounding box center [140, 366] width 122 height 10
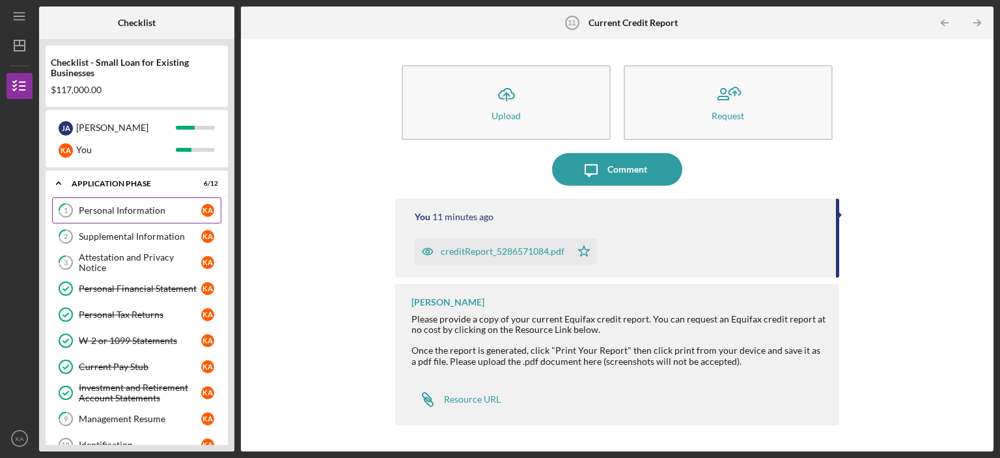
click at [149, 221] on link "1 Personal Information K A" at bounding box center [136, 210] width 169 height 26
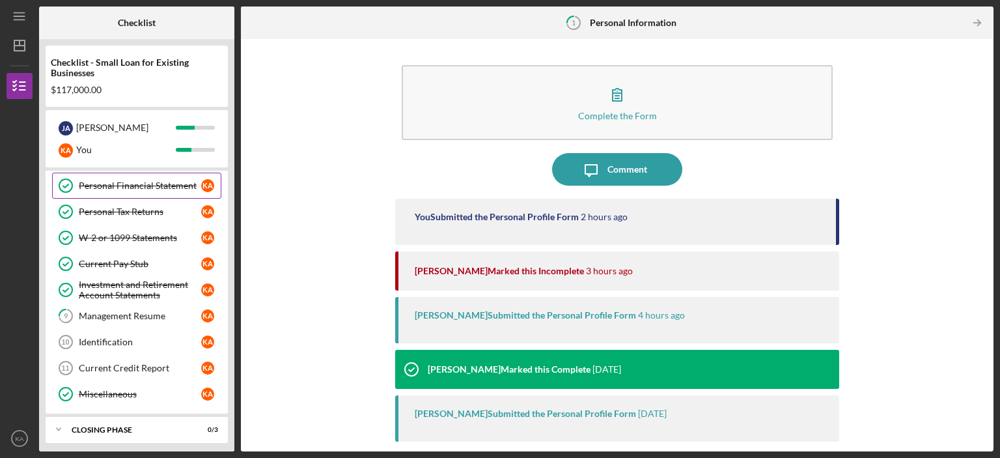
scroll to position [104, 0]
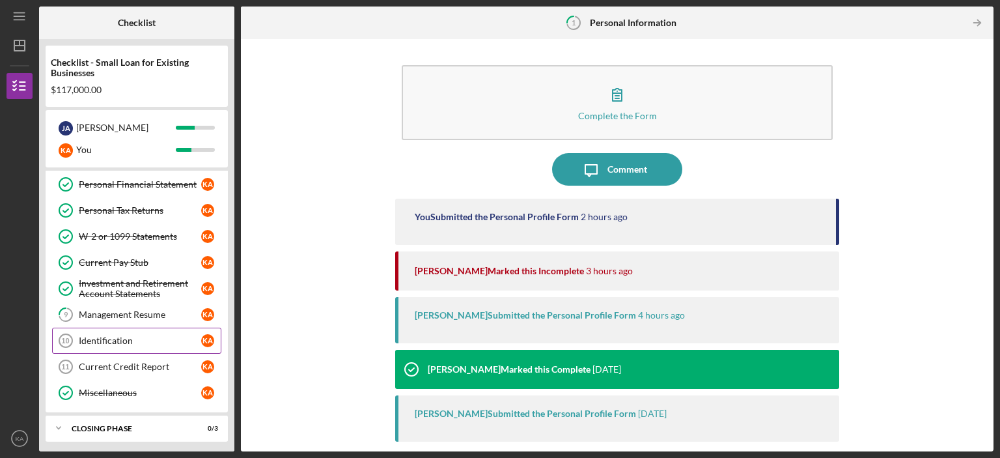
click at [102, 345] on link "Identification 10 Identification K A" at bounding box center [136, 341] width 169 height 26
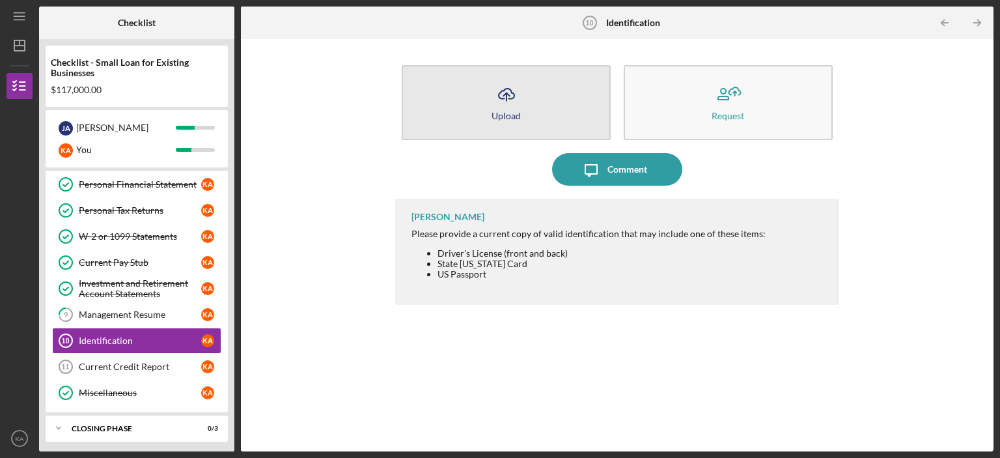
click at [503, 101] on icon "Icon/Upload" at bounding box center [506, 94] width 33 height 33
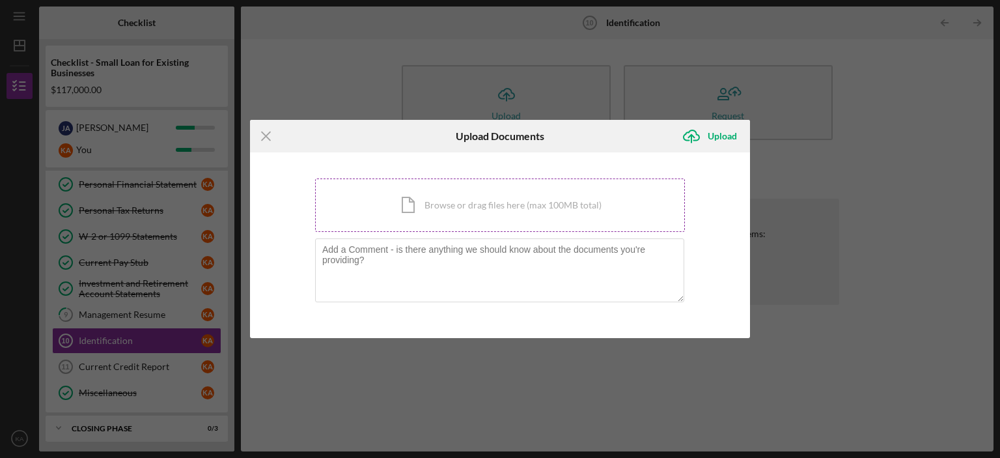
click at [460, 199] on div "Icon/Document Browse or drag files here (max 100MB total) Tap to choose files o…" at bounding box center [500, 204] width 370 height 53
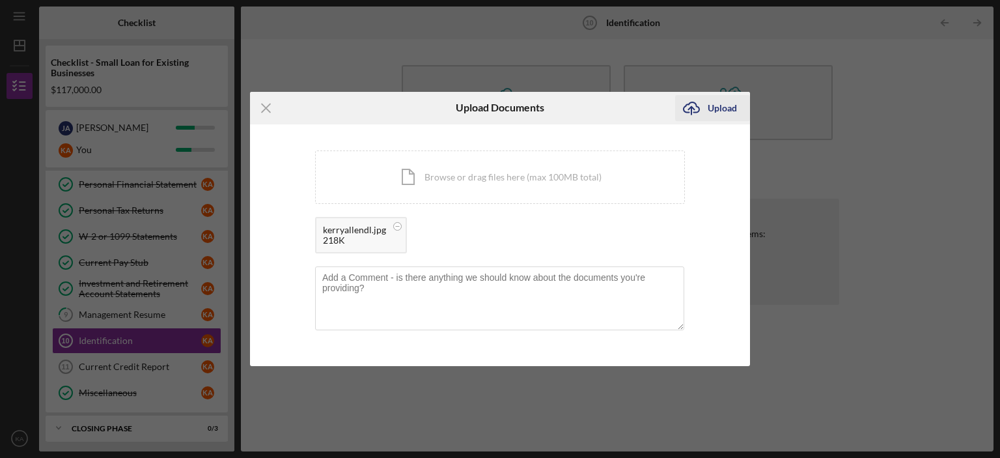
click at [729, 106] on div "Upload" at bounding box center [722, 108] width 29 height 26
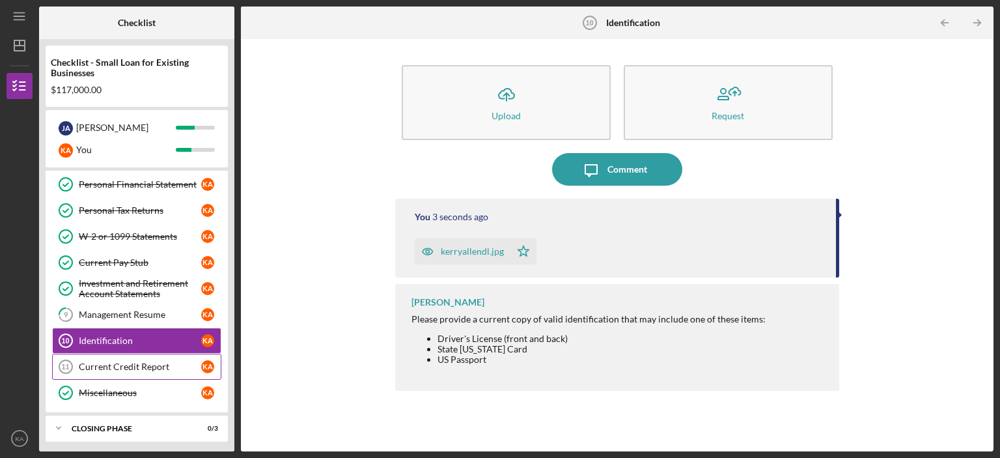
click at [100, 361] on div "Current Credit Report" at bounding box center [140, 366] width 122 height 10
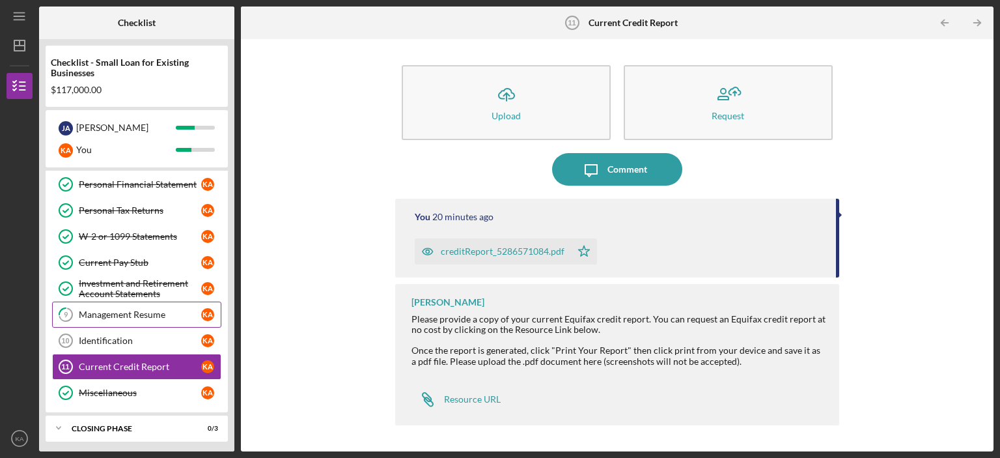
click at [122, 312] on div "Management Resume" at bounding box center [140, 314] width 122 height 10
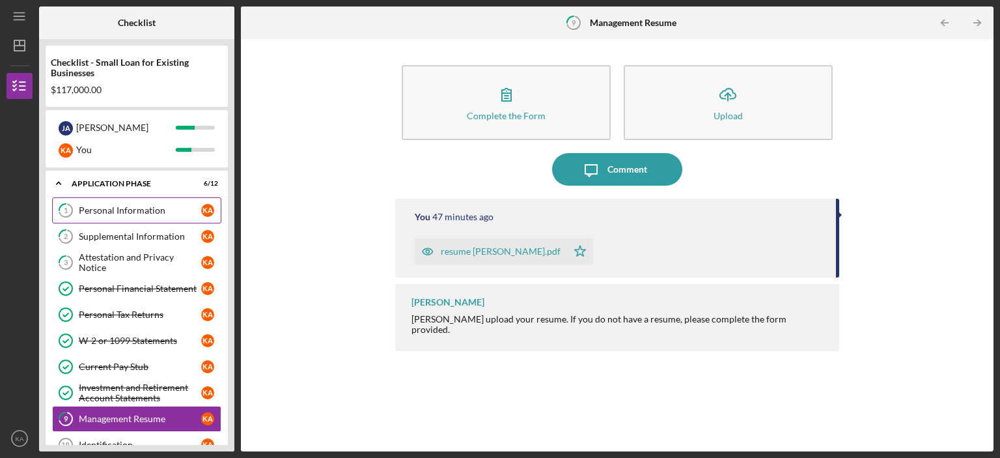
click at [127, 211] on div "Personal Information" at bounding box center [140, 210] width 122 height 10
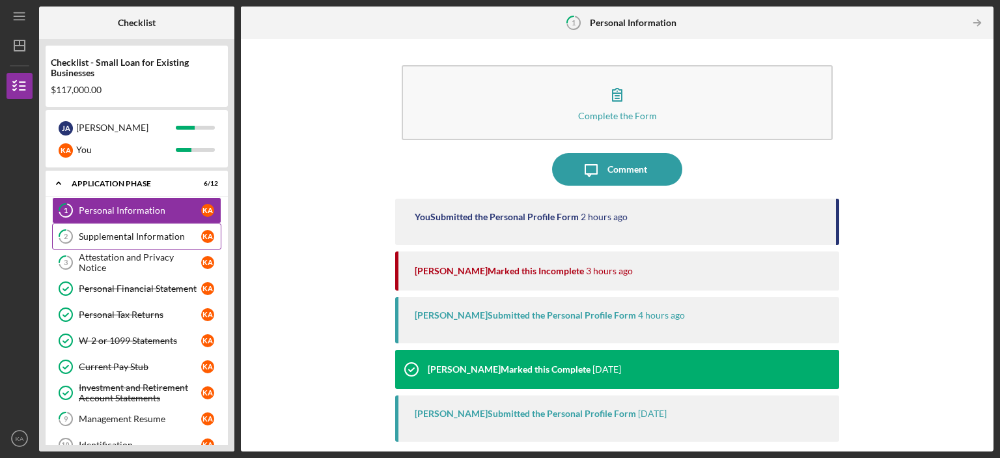
click at [125, 238] on div "Supplemental Information" at bounding box center [140, 236] width 122 height 10
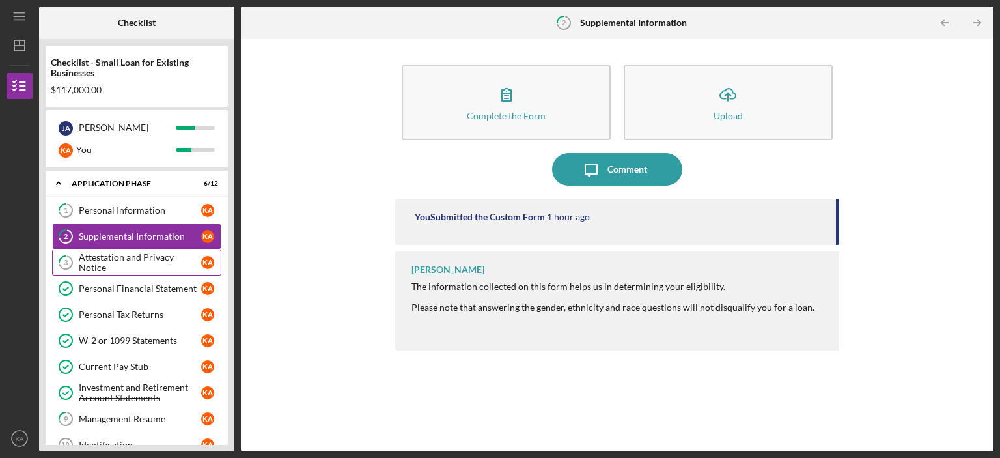
click at [123, 259] on div "Attestation and Privacy Notice" at bounding box center [140, 262] width 122 height 21
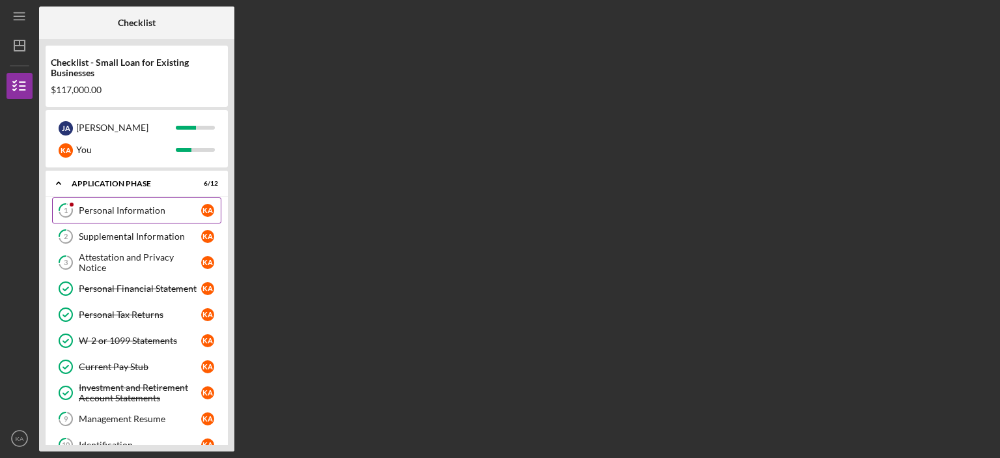
click at [83, 211] on div "Personal Information" at bounding box center [140, 210] width 122 height 10
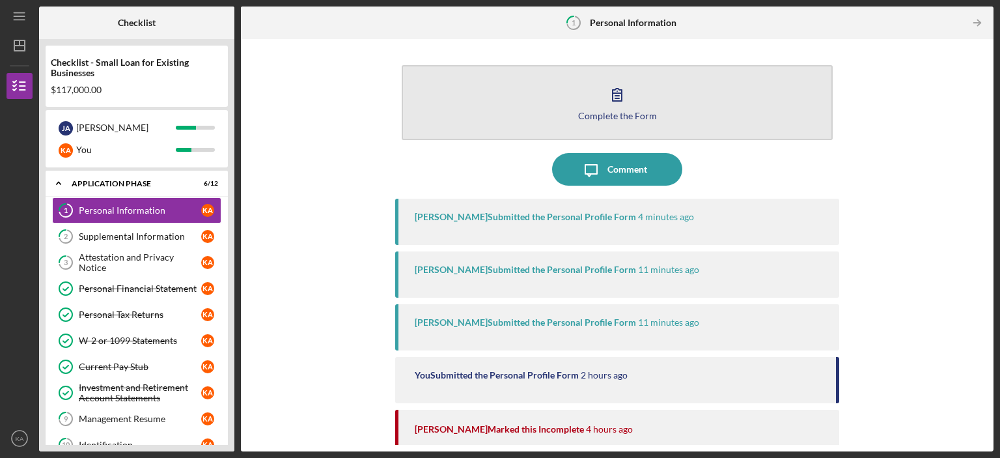
click at [662, 125] on button "Complete the Form Form" at bounding box center [617, 102] width 431 height 75
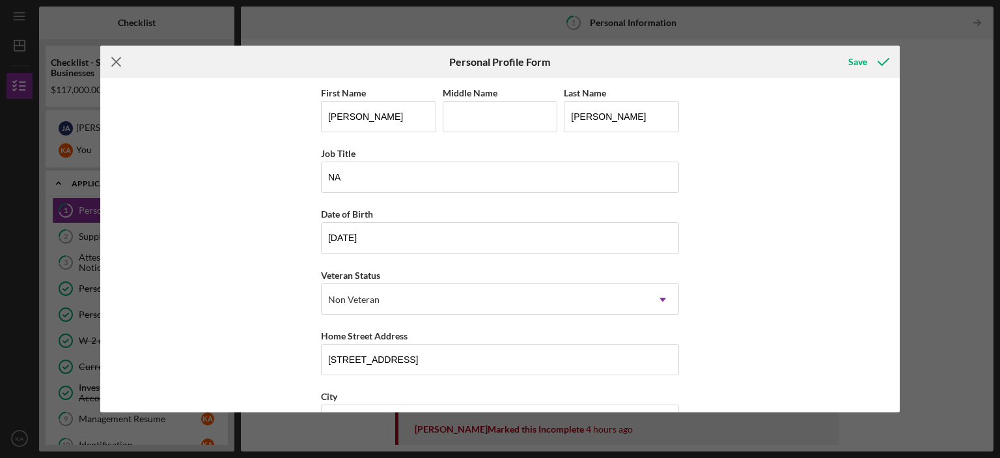
click at [112, 64] on icon "Icon/Menu Close" at bounding box center [116, 62] width 33 height 33
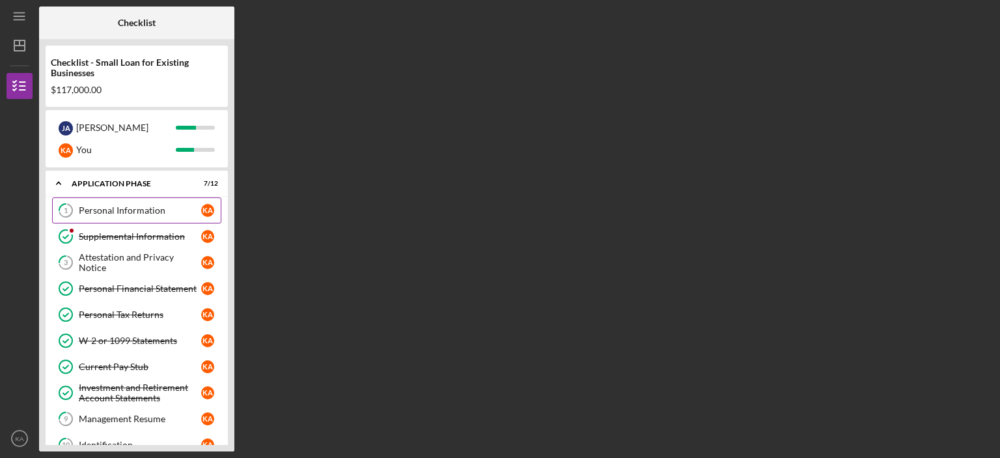
click at [133, 210] on div "Personal Information" at bounding box center [140, 210] width 122 height 10
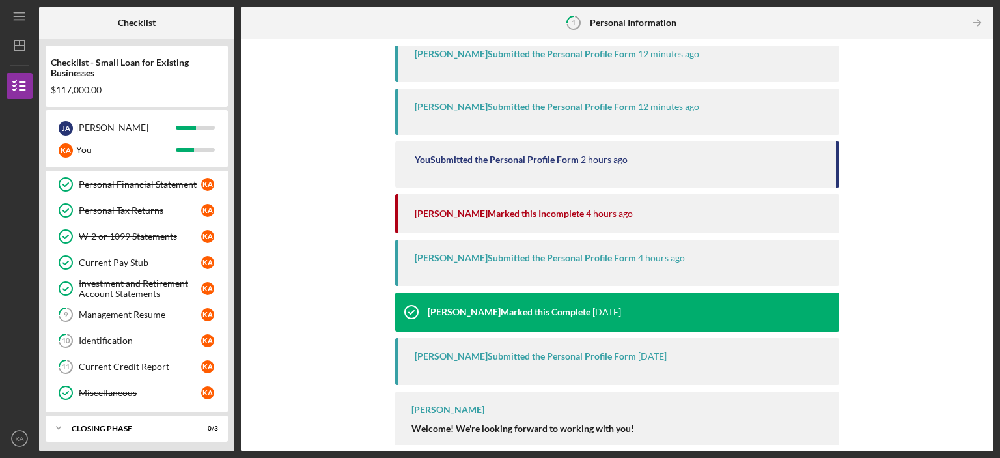
scroll to position [227, 0]
